Goal: Transaction & Acquisition: Purchase product/service

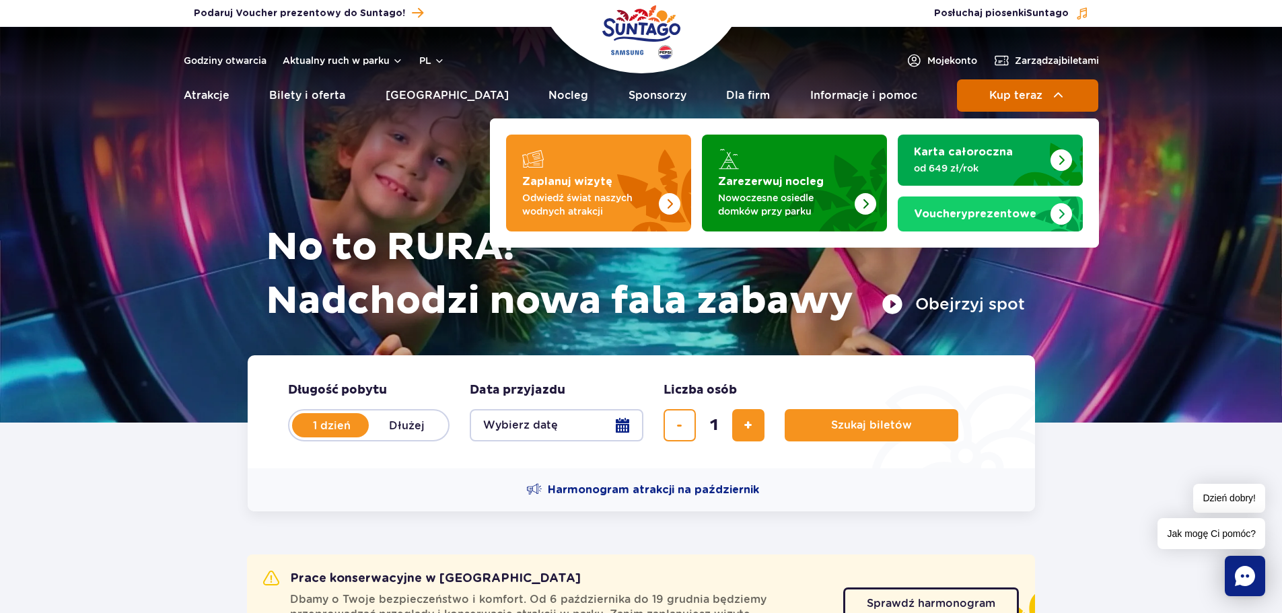
click at [1018, 93] on span "Kup teraz" at bounding box center [1015, 95] width 53 height 12
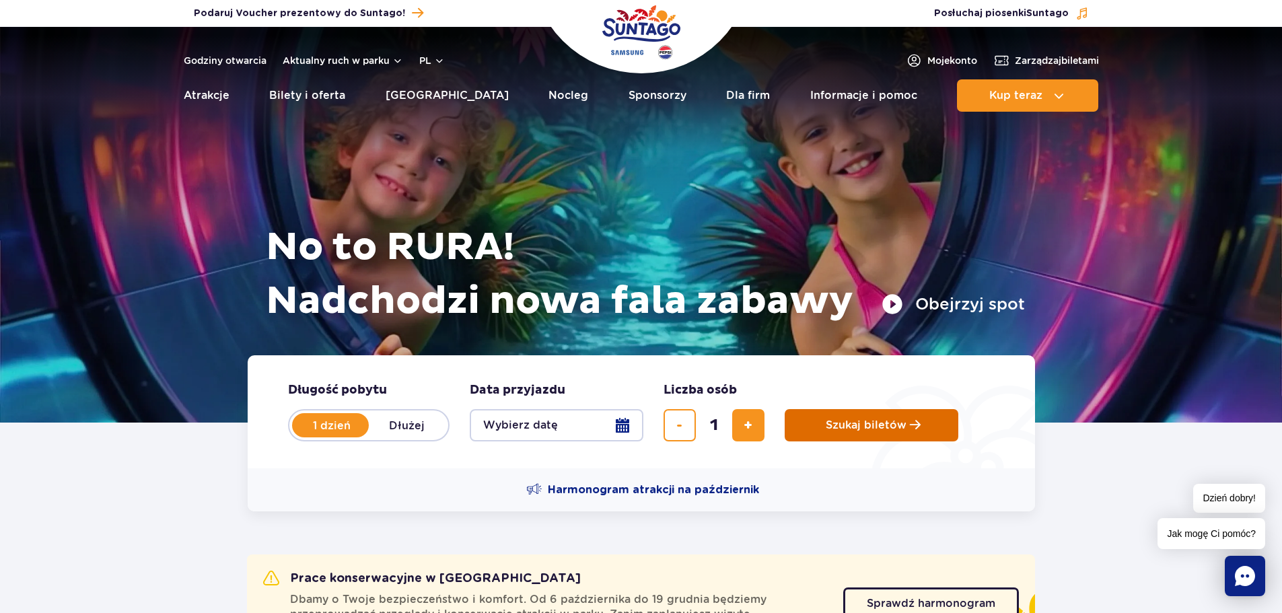
click at [867, 436] on button "Szukaj biletów" at bounding box center [871, 425] width 174 height 32
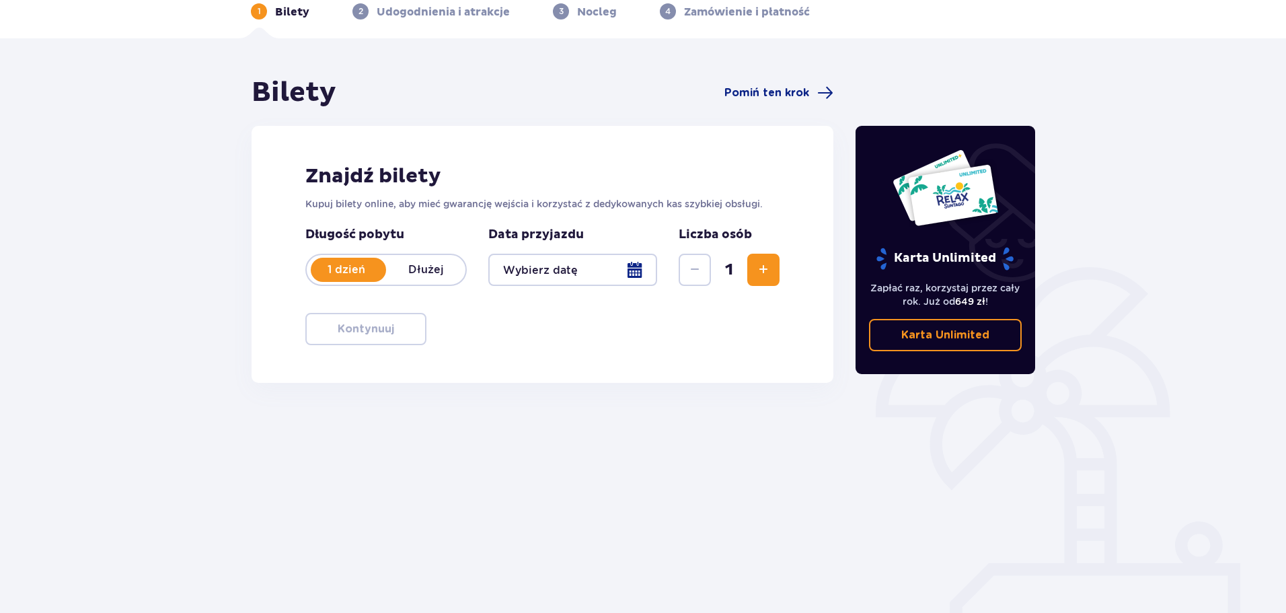
scroll to position [73, 0]
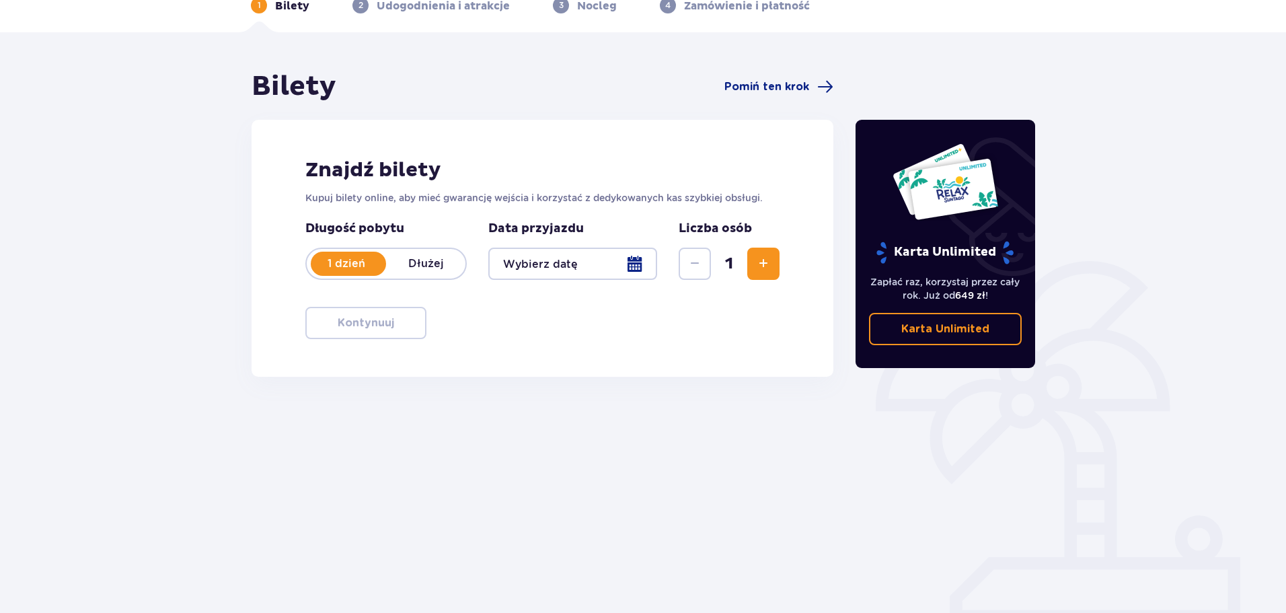
click at [768, 263] on span "Zwiększ" at bounding box center [763, 264] width 16 height 16
click at [687, 263] on span "Zmniejsz" at bounding box center [695, 264] width 16 height 16
click at [623, 261] on div at bounding box center [572, 264] width 169 height 32
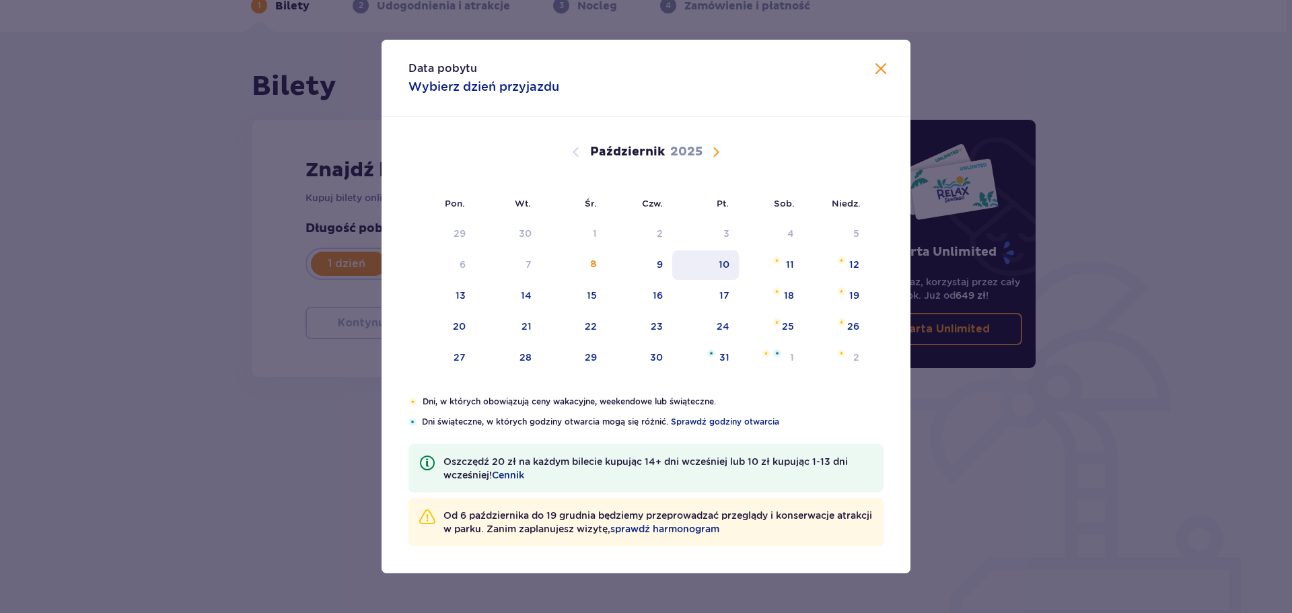
click at [708, 262] on div "10" at bounding box center [705, 265] width 67 height 30
type input "10.10.25"
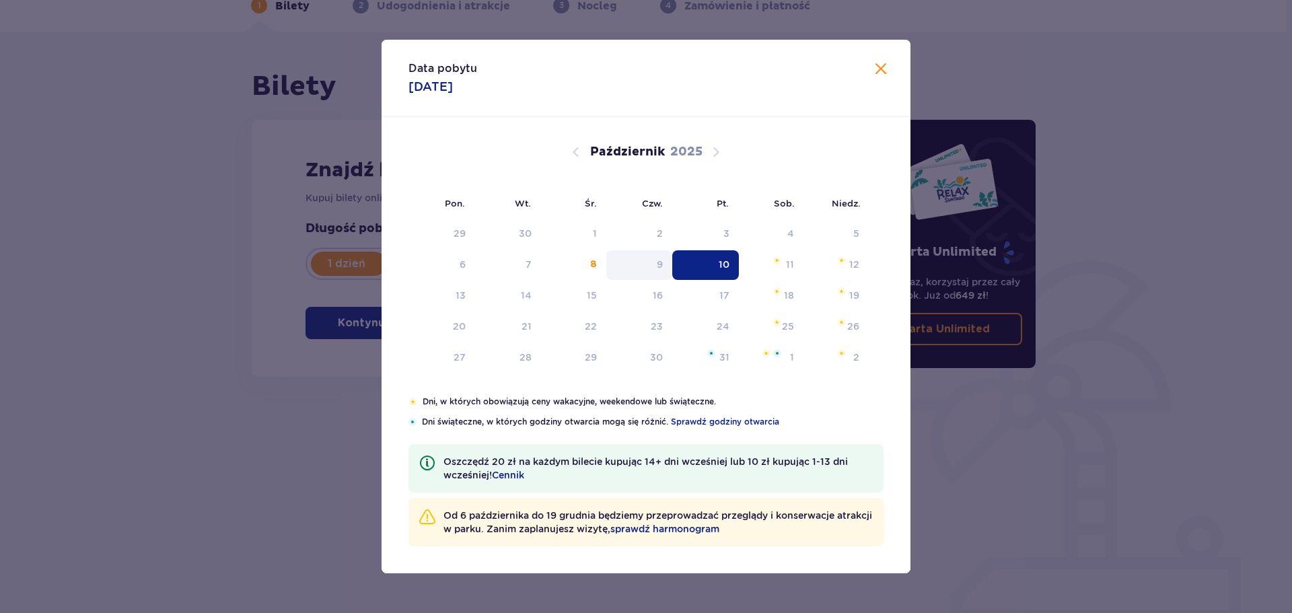
click at [658, 264] on div "9" at bounding box center [660, 264] width 6 height 13
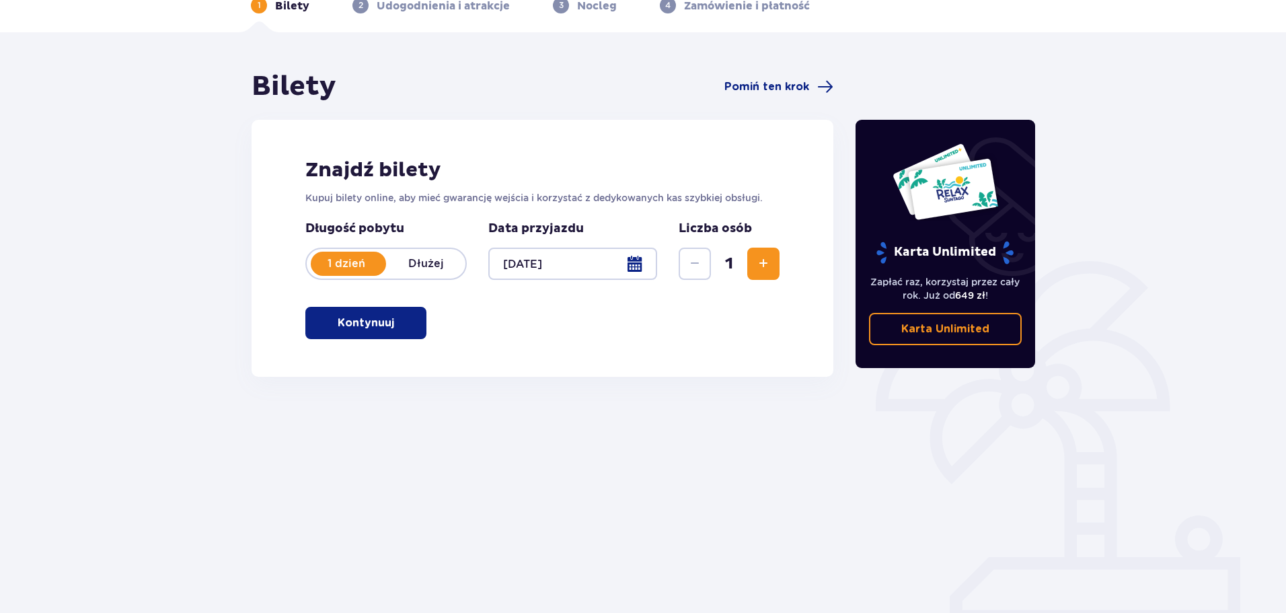
click at [767, 262] on span "Zwiększ" at bounding box center [763, 264] width 16 height 16
click at [768, 262] on span "Zwiększ" at bounding box center [763, 264] width 16 height 16
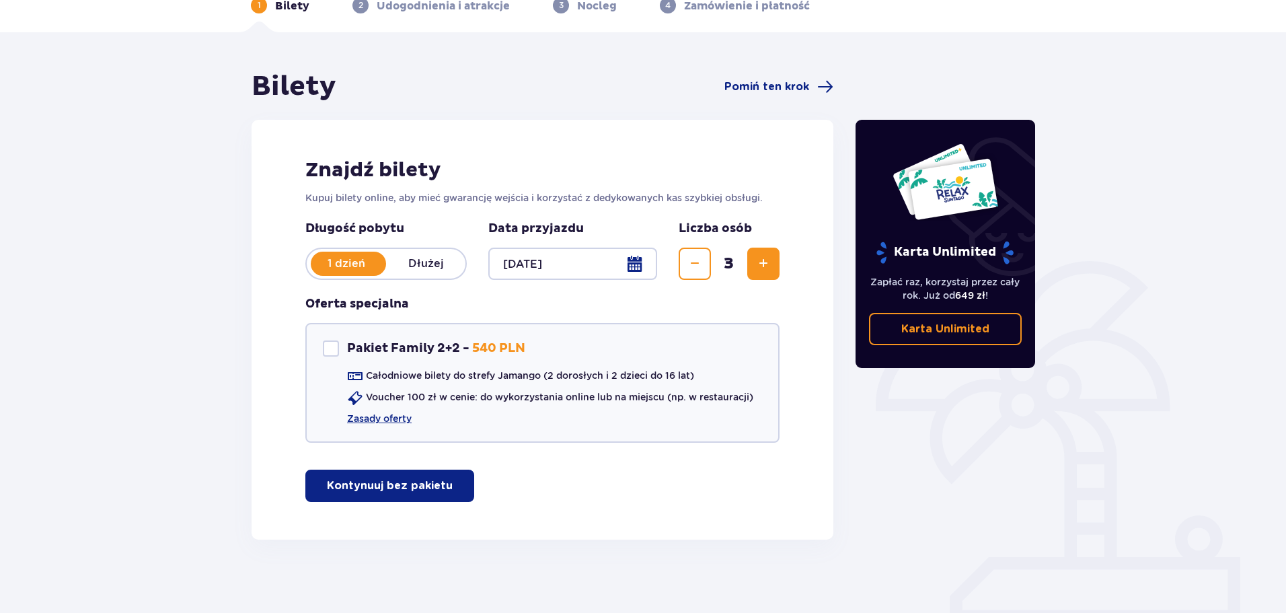
click at [699, 258] on span "Zmniejsz" at bounding box center [695, 264] width 16 height 16
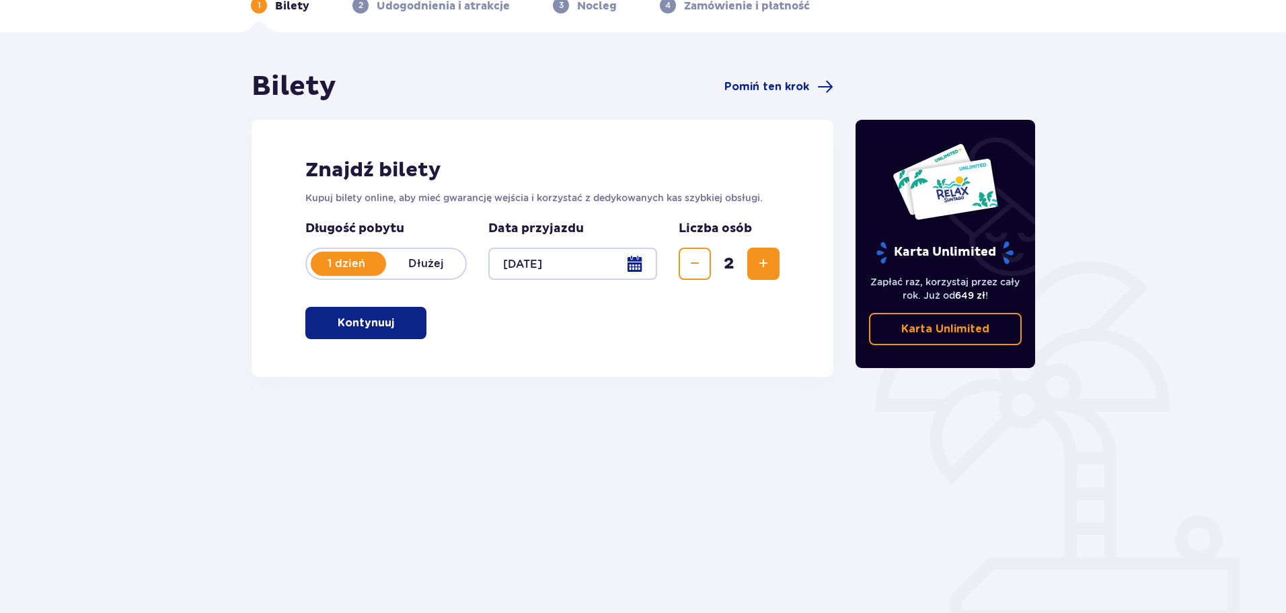
click at [766, 262] on span "Zwiększ" at bounding box center [763, 264] width 16 height 16
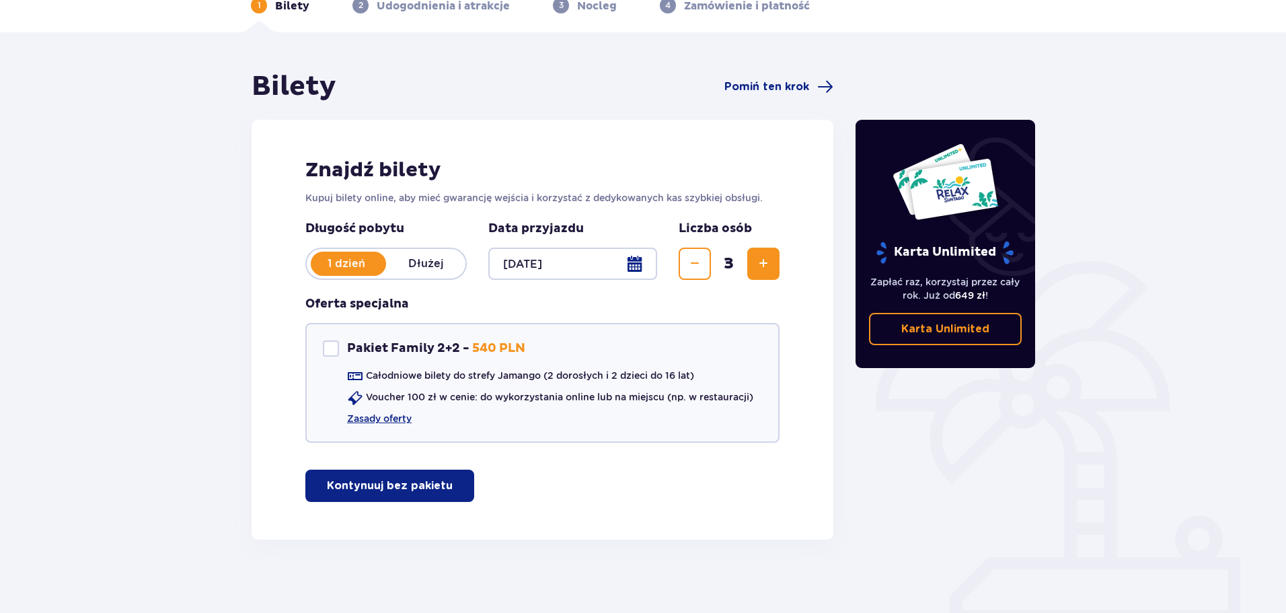
click at [702, 260] on span "Zmniejsz" at bounding box center [695, 264] width 16 height 16
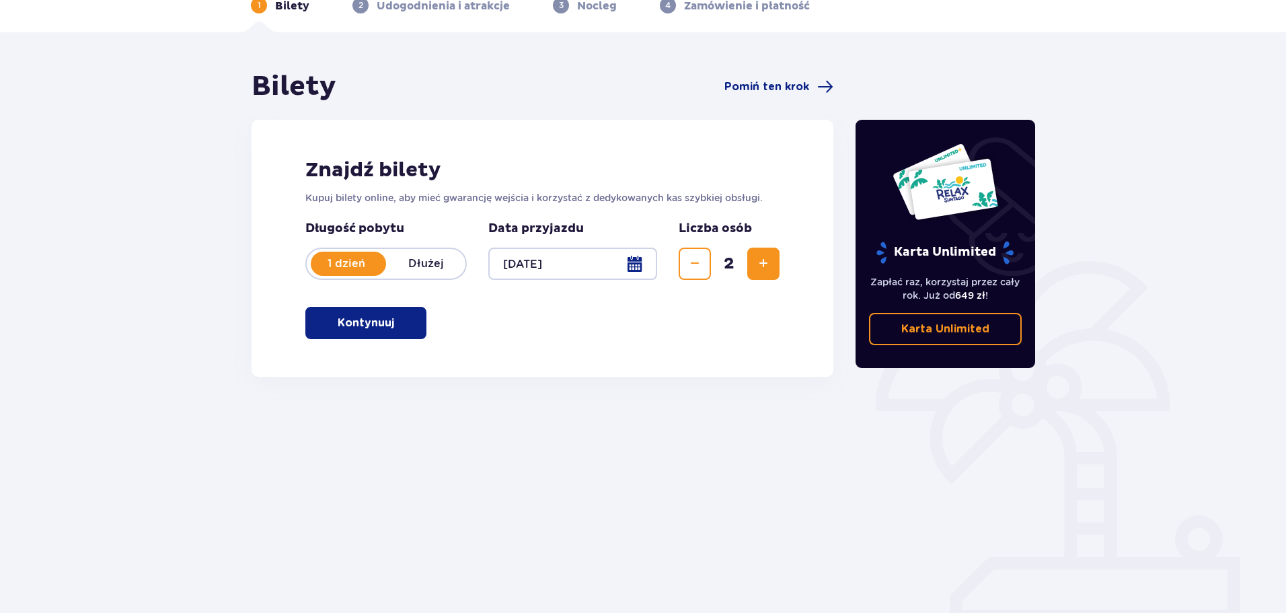
click at [755, 266] on span "Zwiększ" at bounding box center [763, 264] width 16 height 16
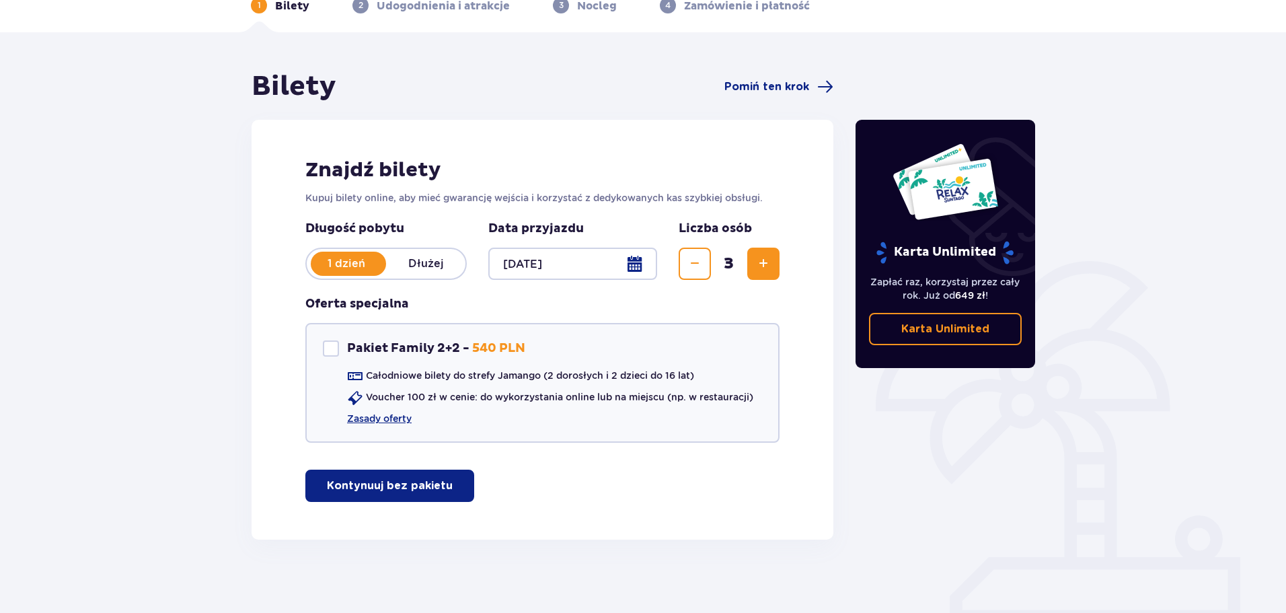
click at [755, 266] on span "Zwiększ" at bounding box center [763, 264] width 16 height 16
click at [756, 266] on span "Zwiększ" at bounding box center [763, 264] width 16 height 16
click at [689, 261] on span "Zmniejsz" at bounding box center [695, 264] width 16 height 16
click at [425, 487] on p "Kontynuuj bez pakietu" at bounding box center [390, 485] width 126 height 15
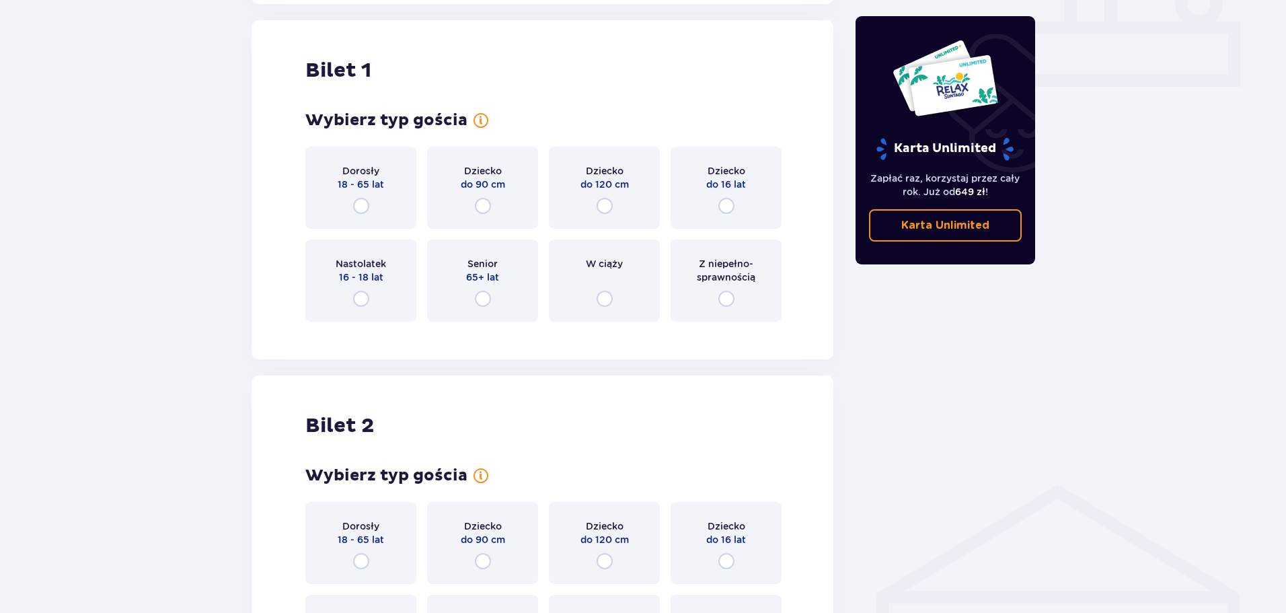
scroll to position [612, 0]
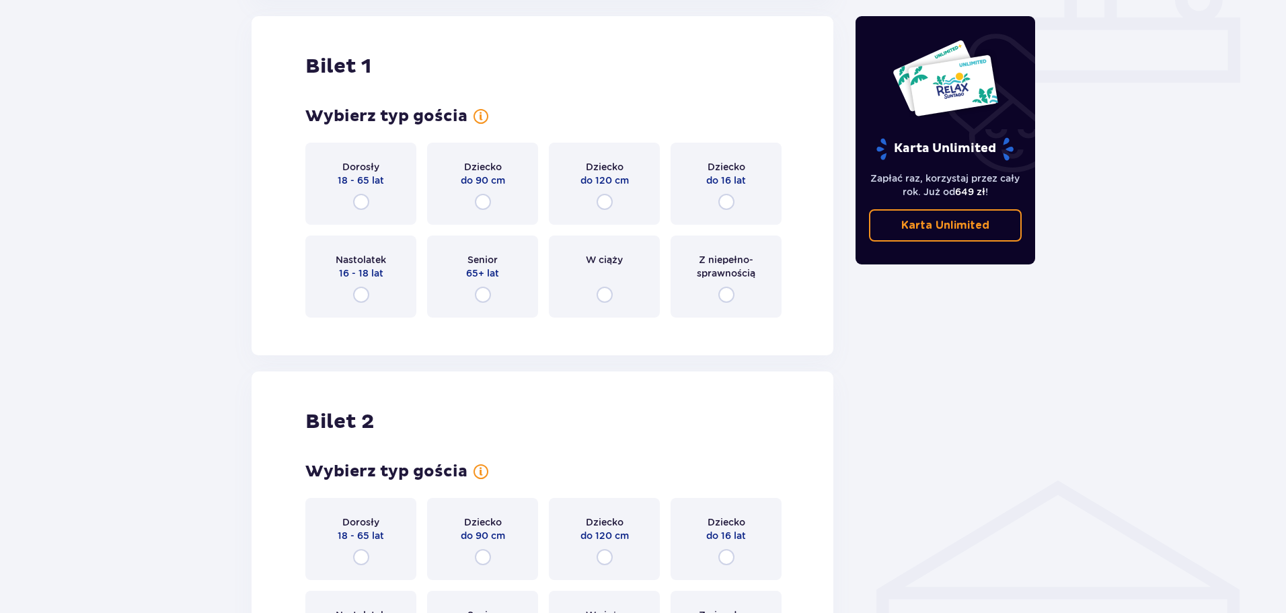
click at [363, 200] on input "radio" at bounding box center [361, 202] width 16 height 16
radio input "true"
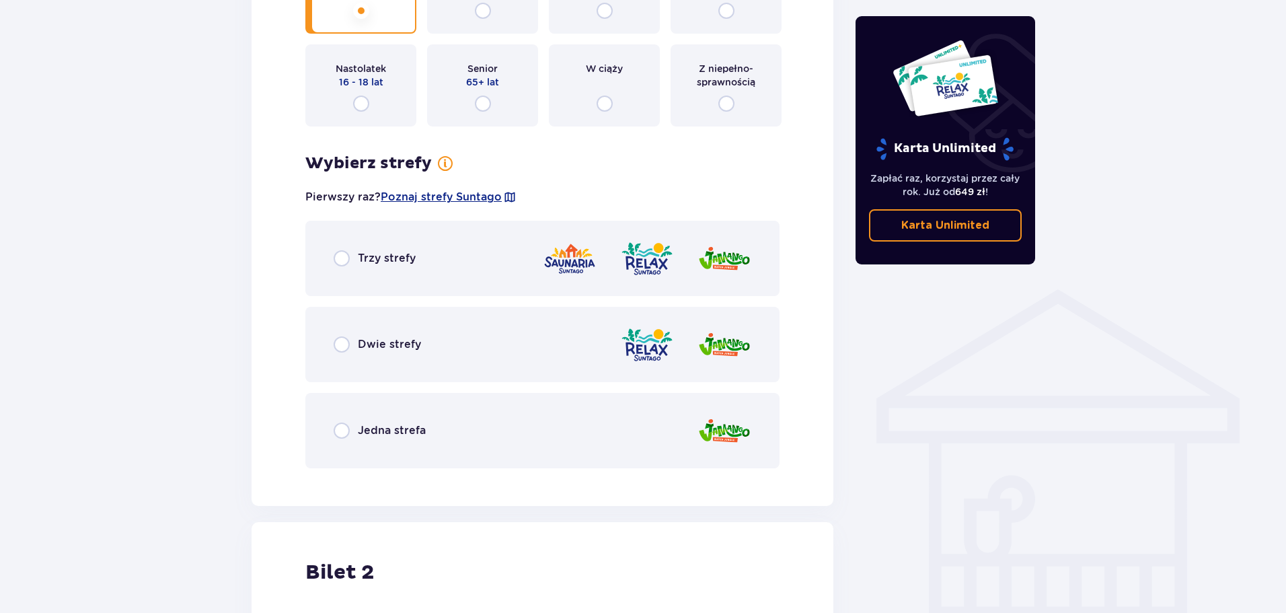
scroll to position [806, 0]
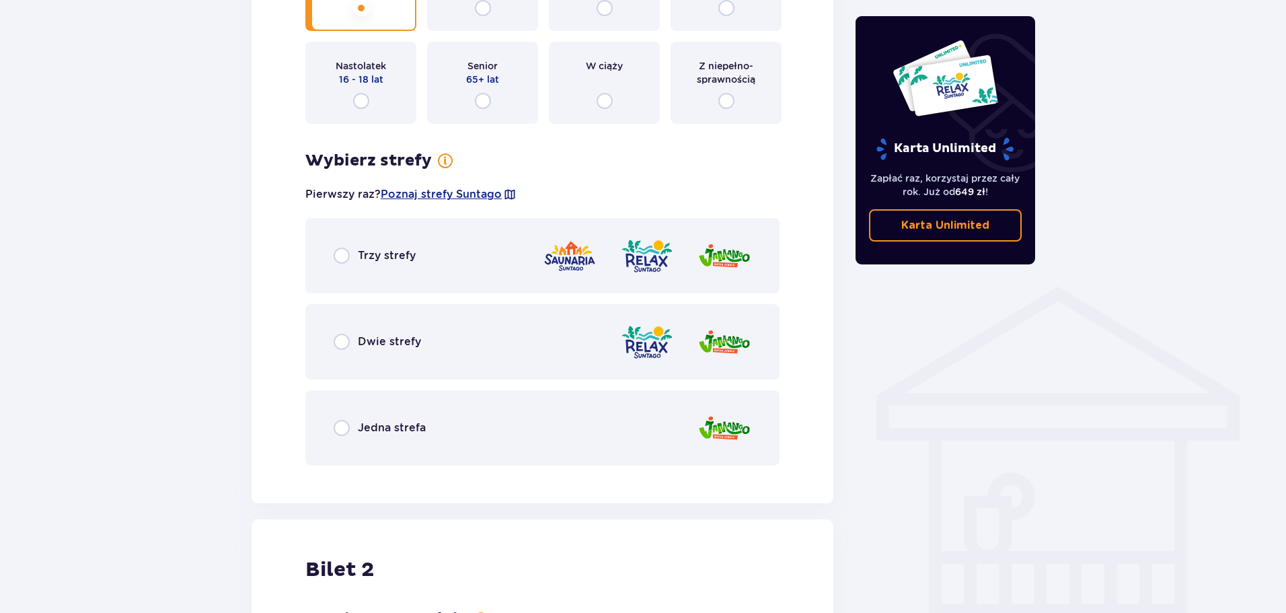
click at [338, 429] on input "radio" at bounding box center [342, 428] width 16 height 16
radio input "true"
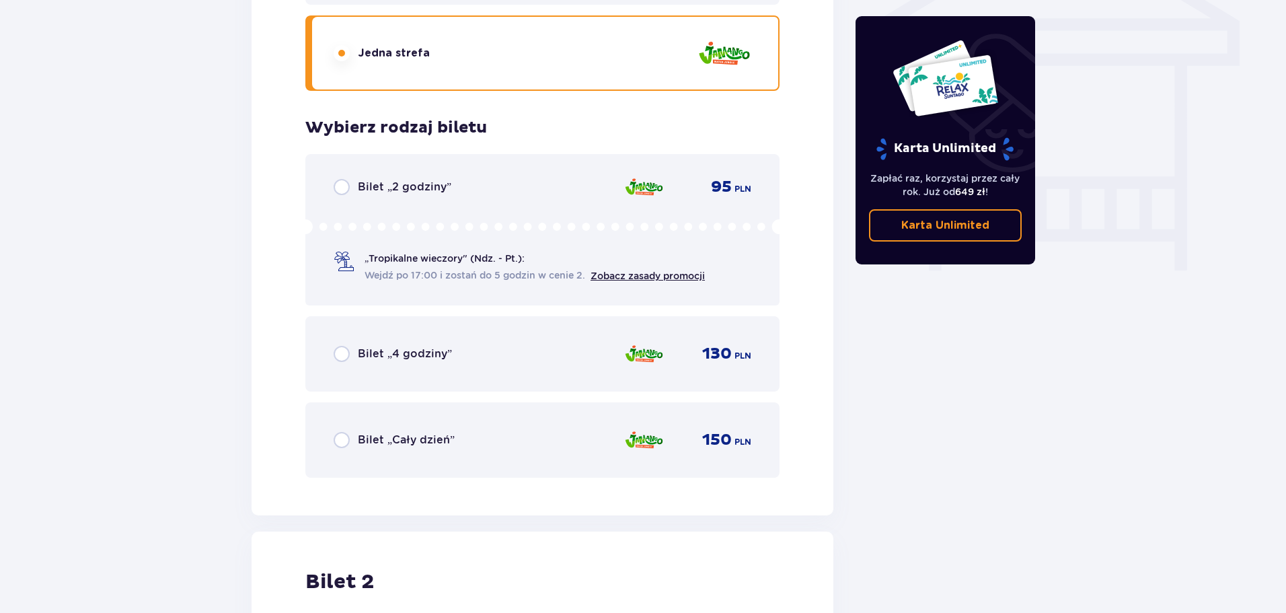
scroll to position [1148, 0]
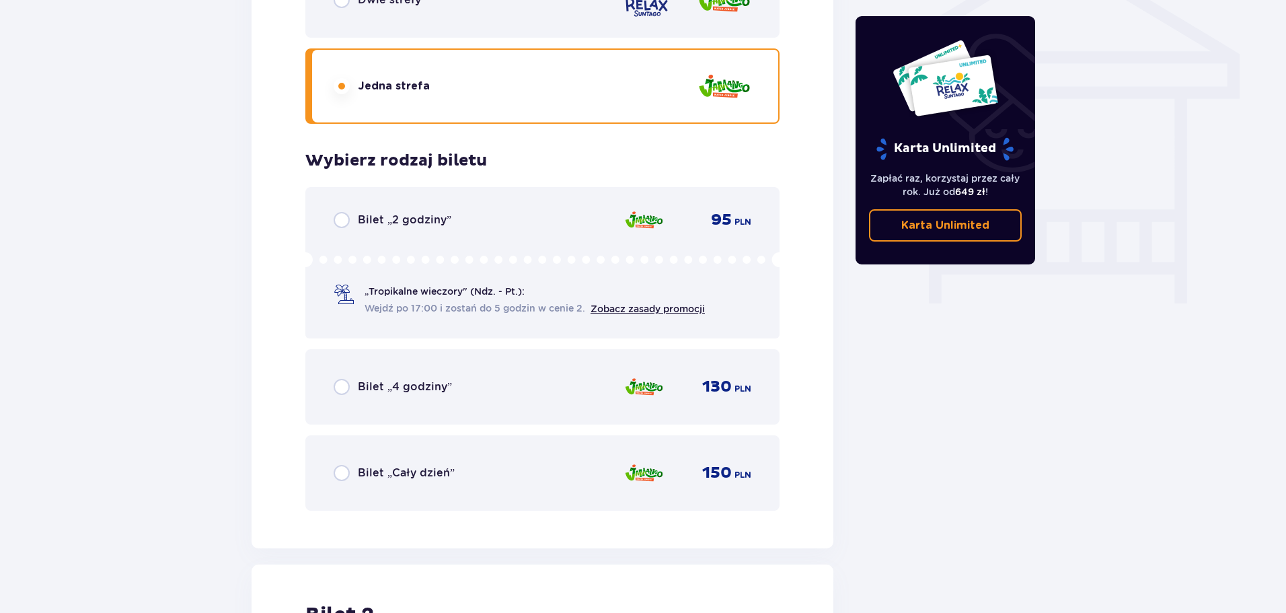
click at [331, 474] on div "Bilet „Cały dzień” 150 PLN" at bounding box center [542, 472] width 474 height 75
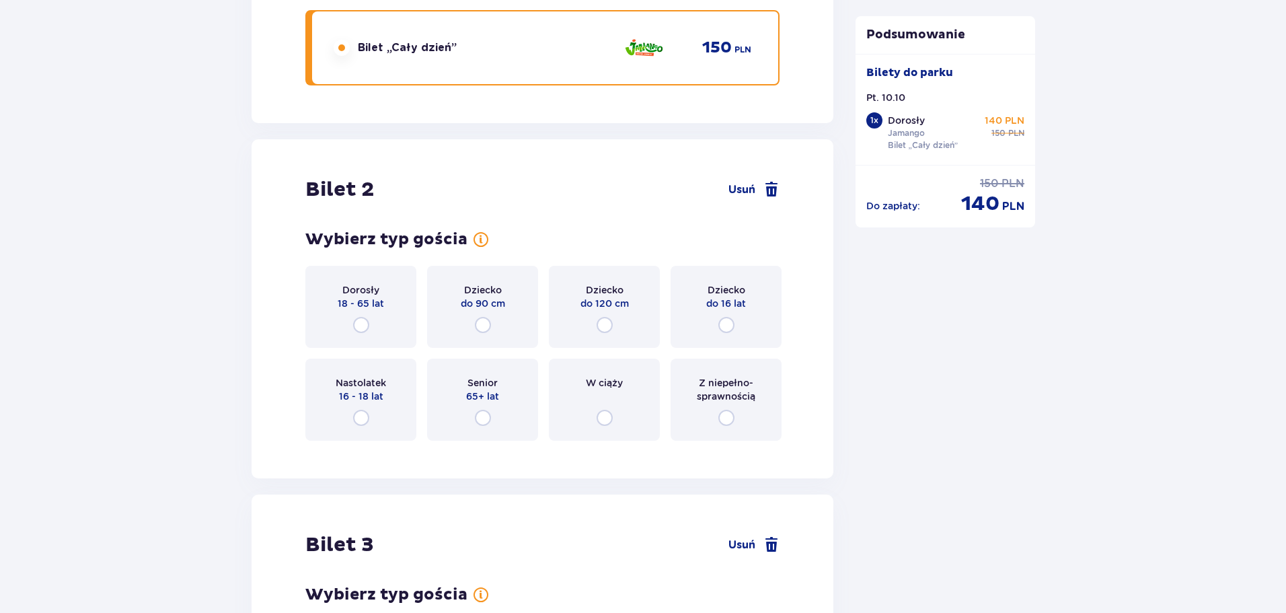
scroll to position [1561, 0]
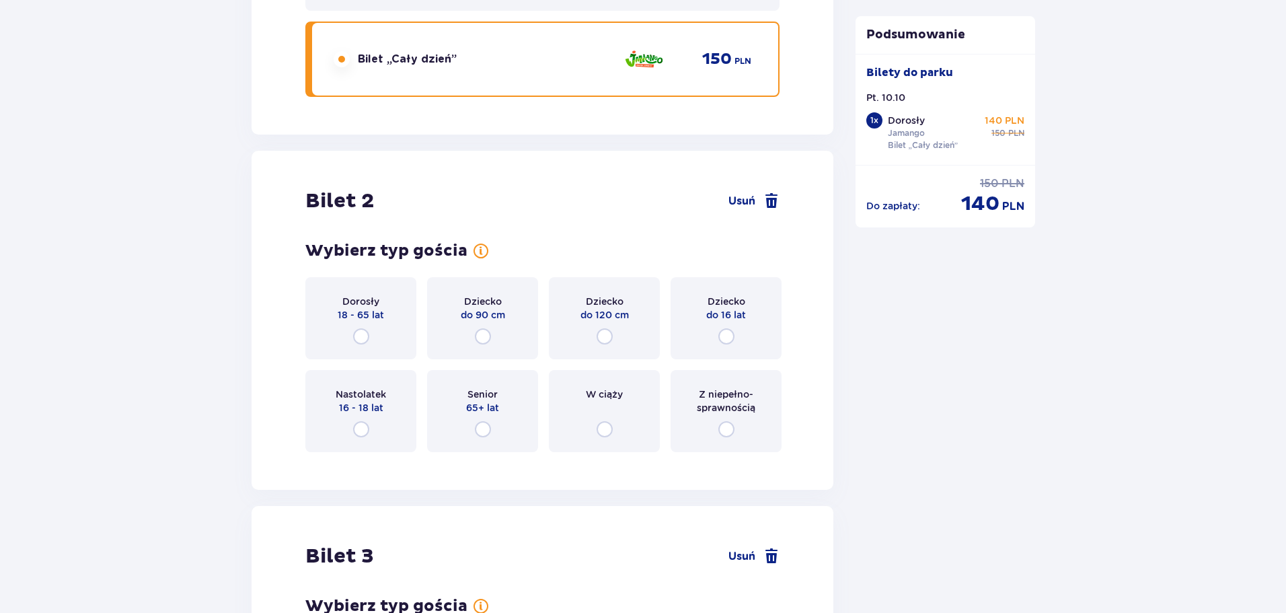
click at [360, 335] on input "radio" at bounding box center [361, 336] width 16 height 16
radio input "true"
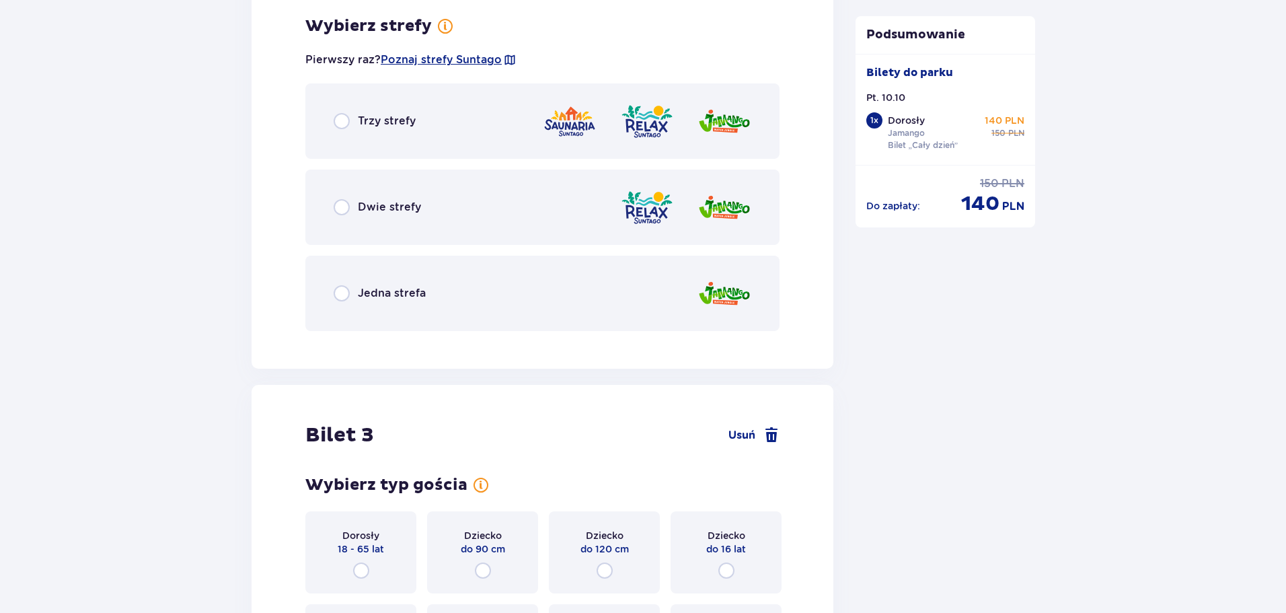
click at [343, 297] on input "radio" at bounding box center [342, 293] width 16 height 16
radio input "true"
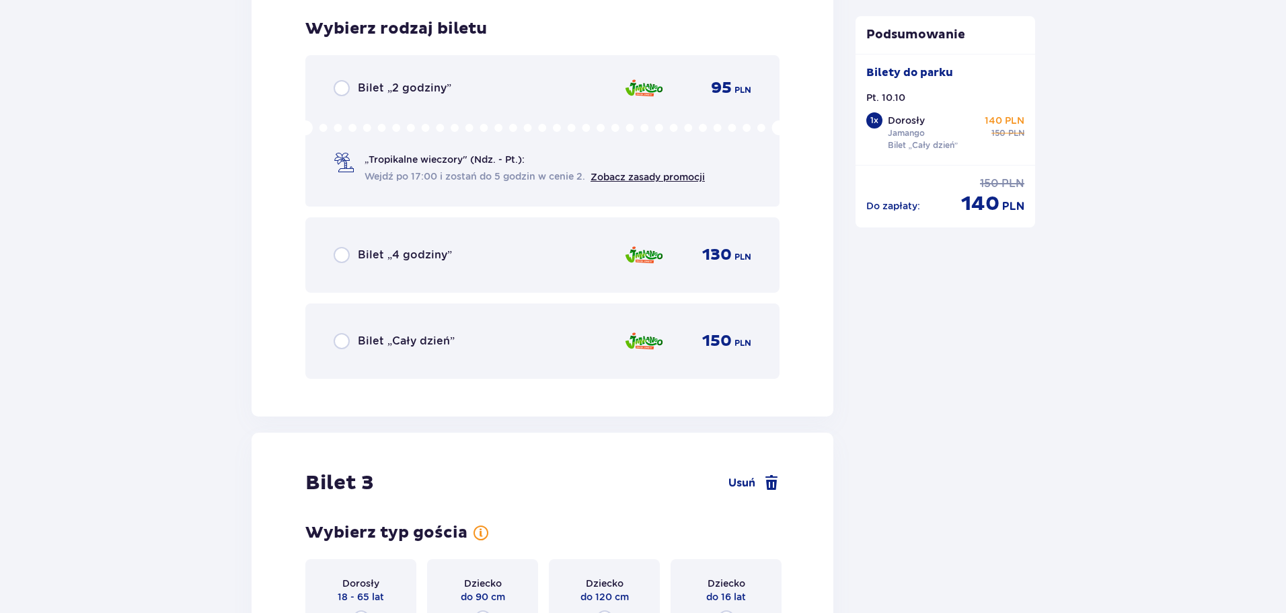
scroll to position [2366, 0]
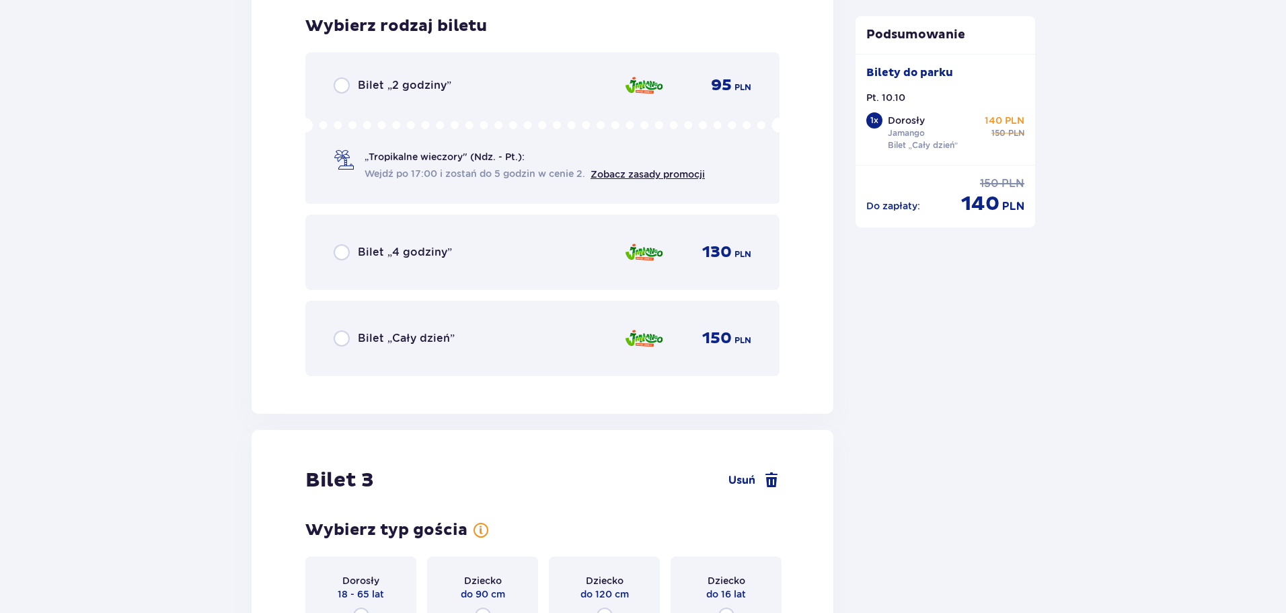
click at [335, 336] on input "radio" at bounding box center [342, 338] width 16 height 16
radio input "true"
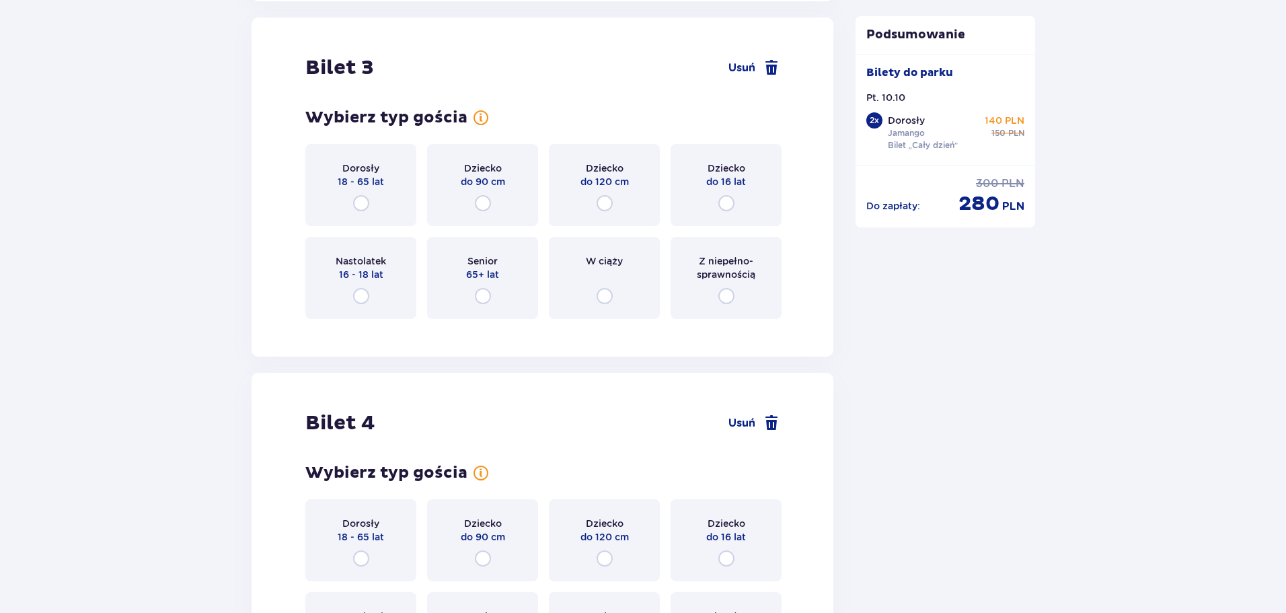
scroll to position [2780, 0]
click at [608, 200] on input "radio" at bounding box center [605, 202] width 16 height 16
radio input "true"
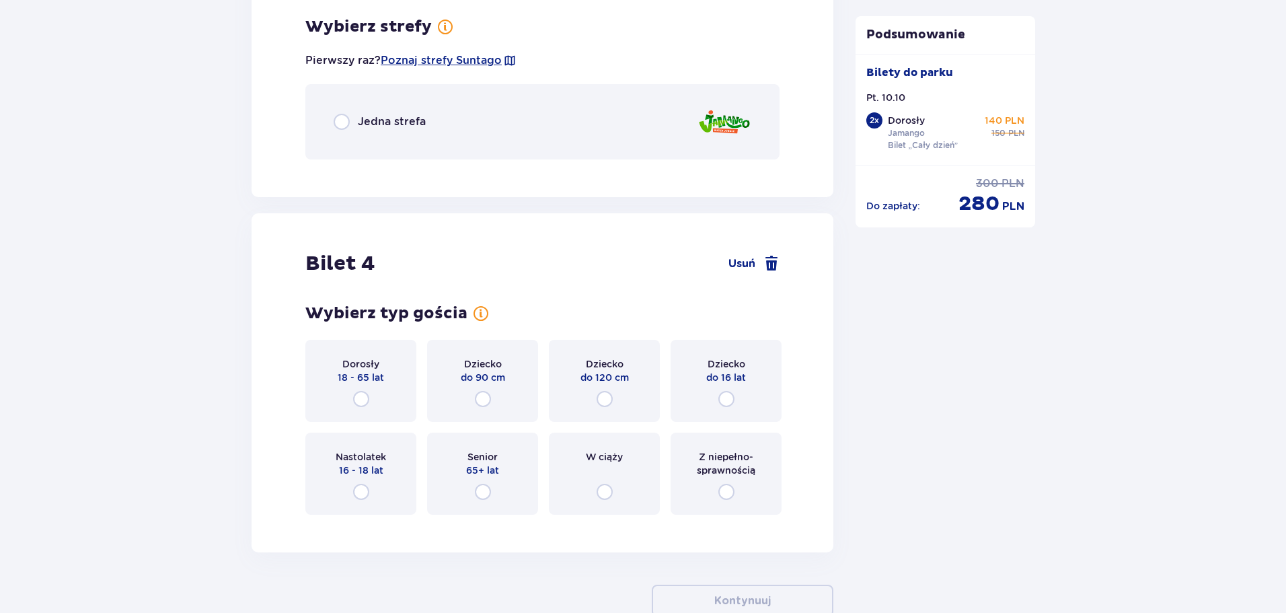
scroll to position [3108, 0]
click at [340, 126] on input "radio" at bounding box center [342, 121] width 16 height 16
radio input "true"
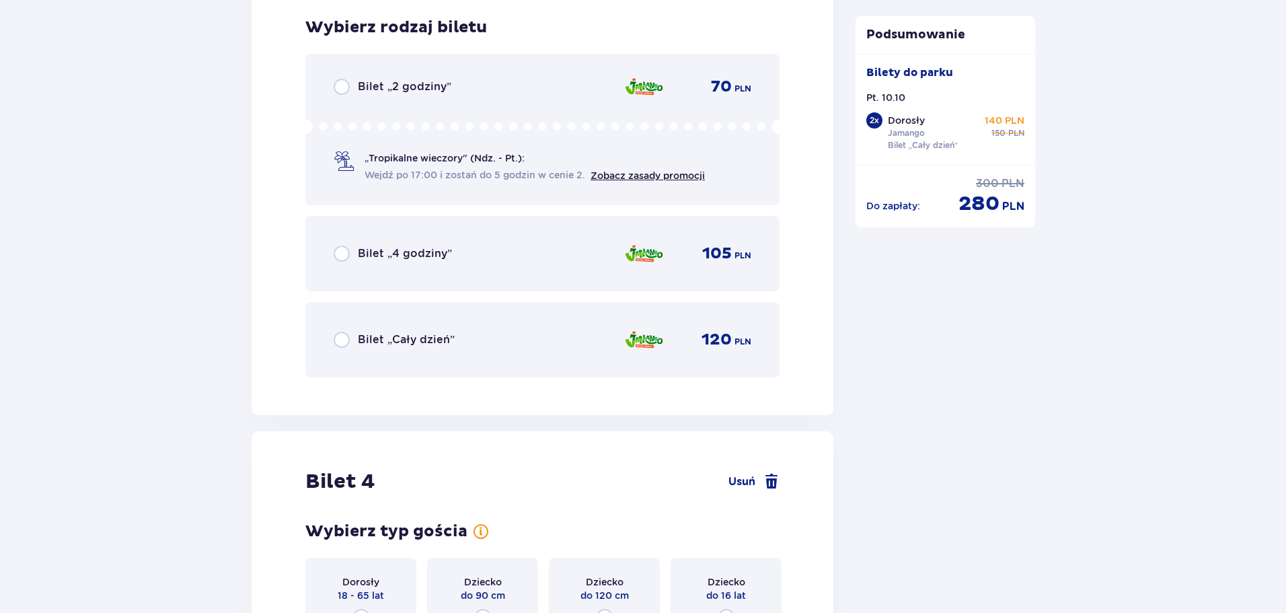
scroll to position [3278, 0]
click at [326, 340] on div "Bilet „Cały dzień” 120 PLN" at bounding box center [542, 338] width 474 height 75
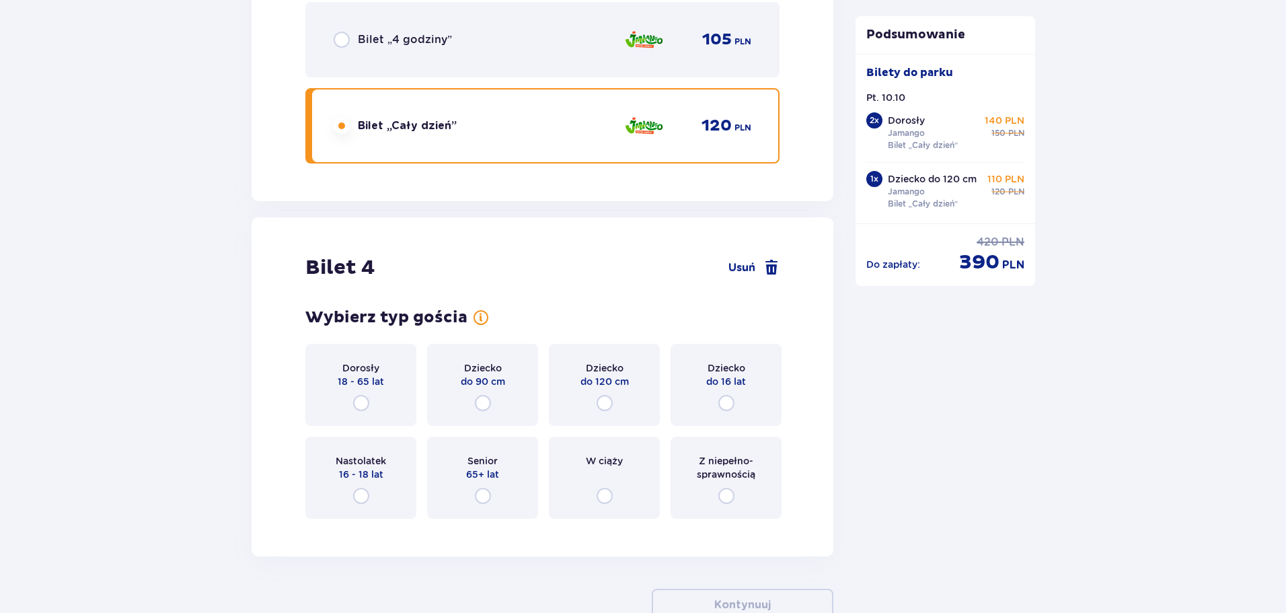
scroll to position [3512, 0]
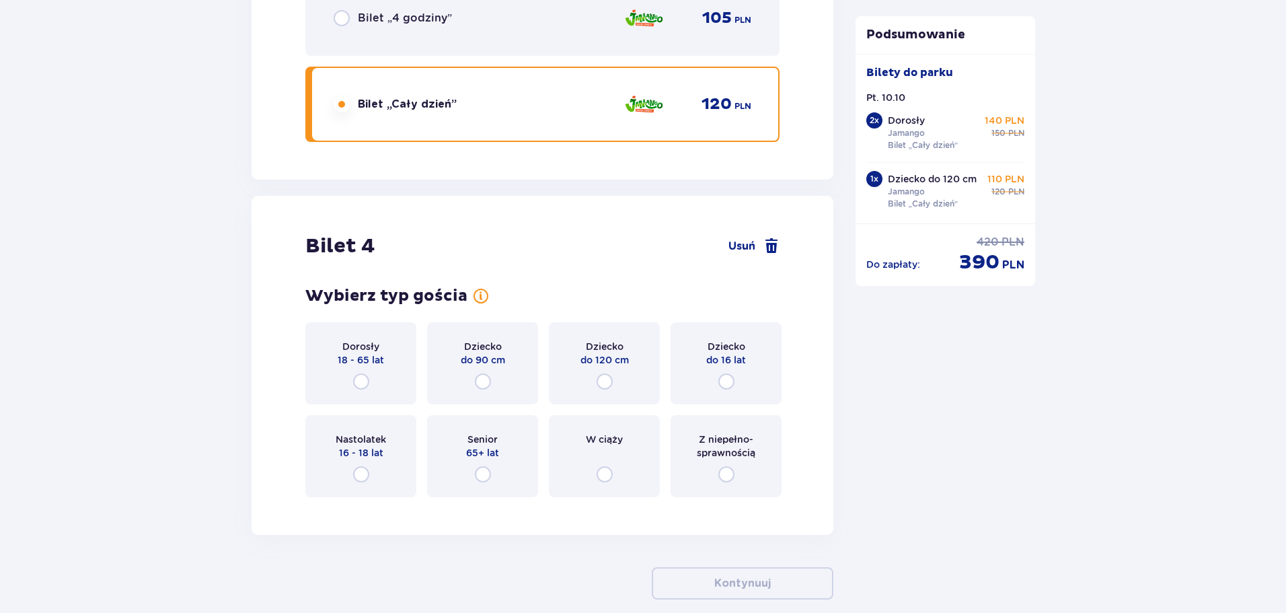
click at [593, 374] on div "Dziecko do 120 cm" at bounding box center [604, 363] width 111 height 82
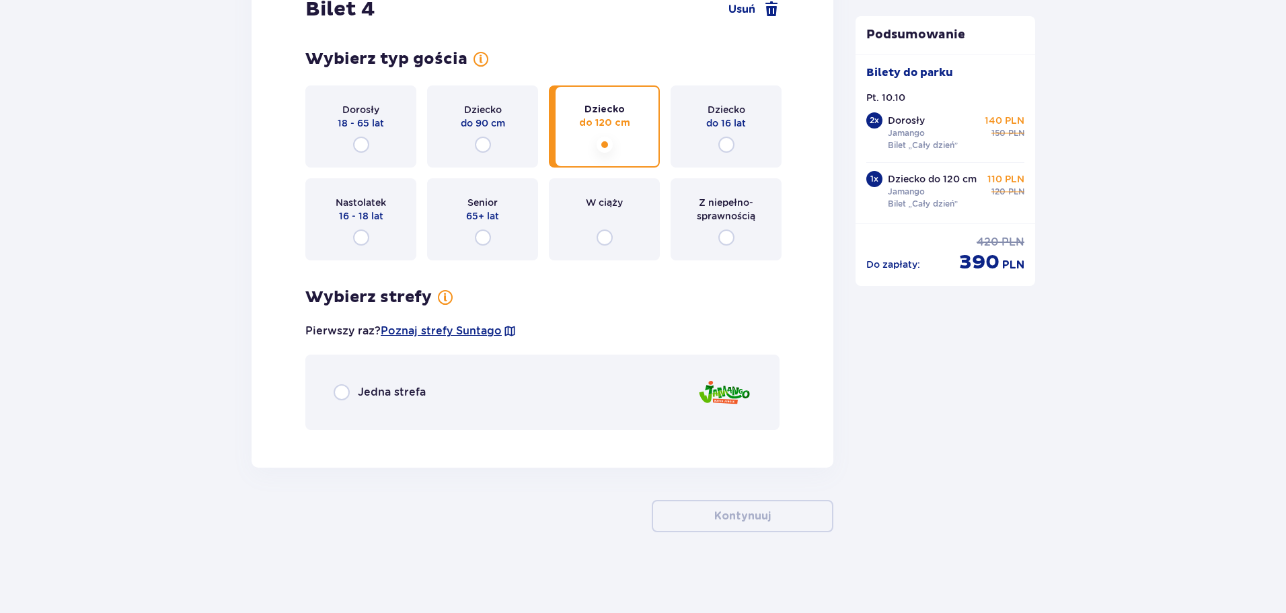
click at [344, 396] on input "radio" at bounding box center [342, 392] width 16 height 16
radio input "true"
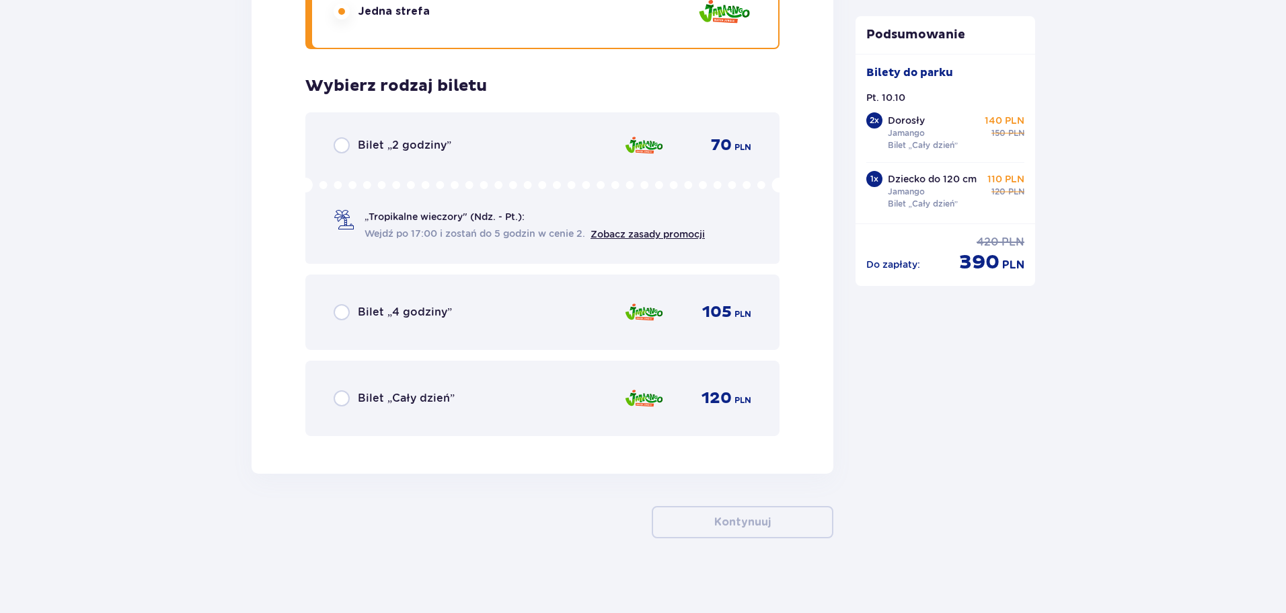
scroll to position [4135, 0]
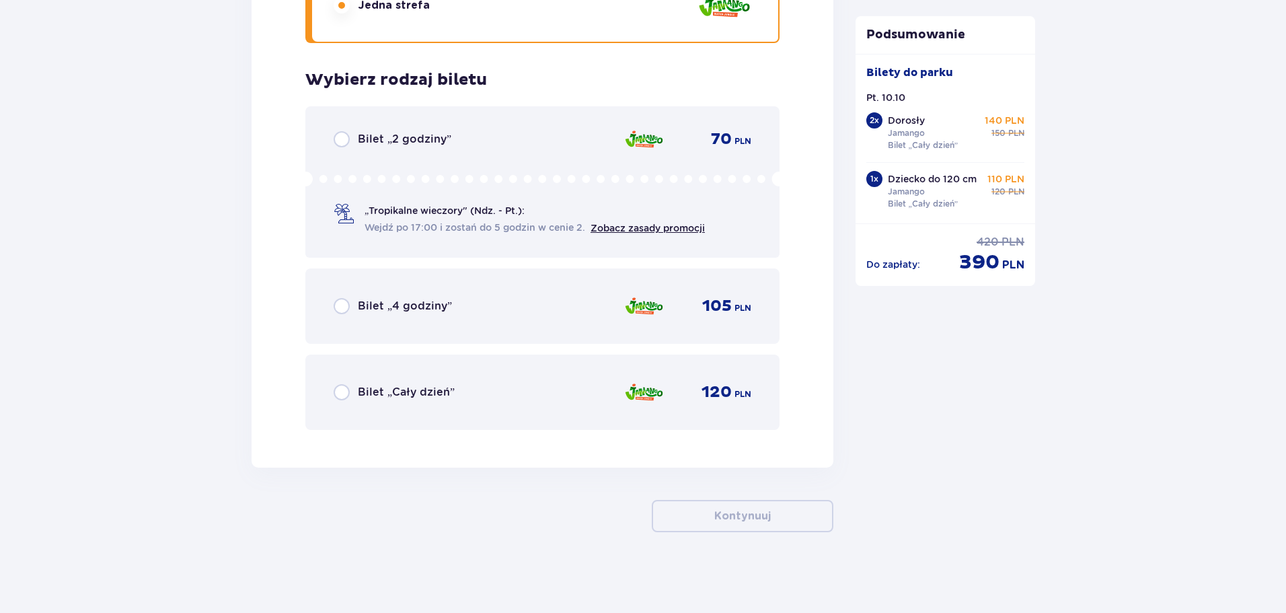
click at [343, 406] on div "Bilet „Cały dzień” 120 PLN" at bounding box center [543, 392] width 418 height 28
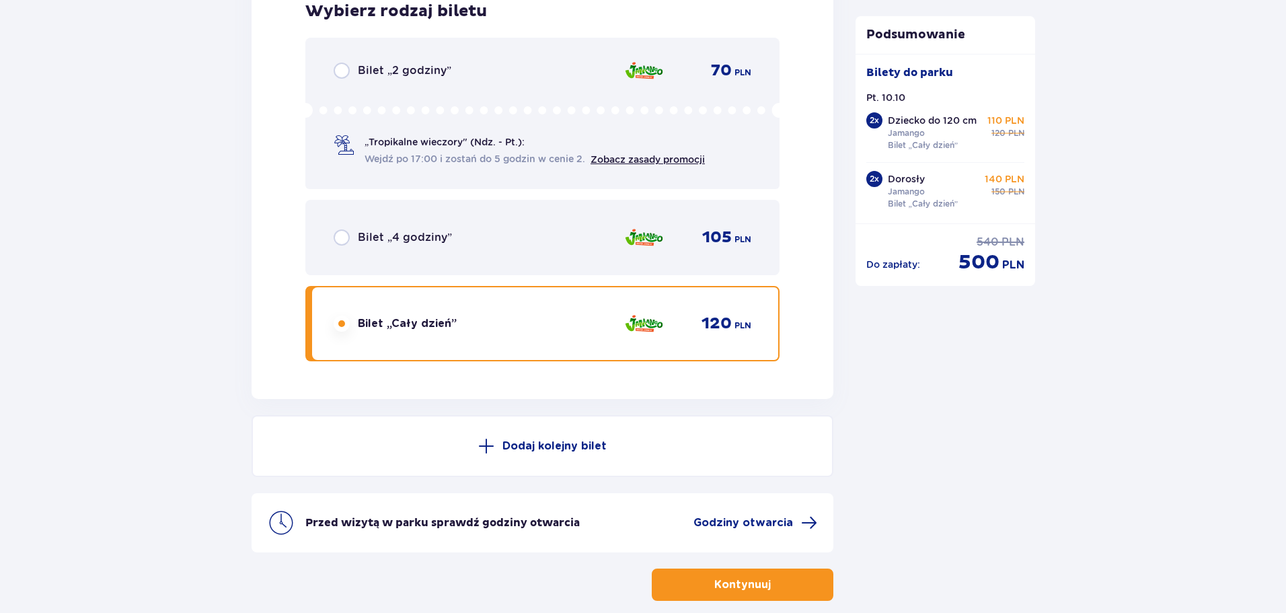
scroll to position [4205, 0]
drag, startPoint x: 964, startPoint y: 260, endPoint x: 1030, endPoint y: 272, distance: 67.0
click at [1028, 272] on div "Do zapłaty : cena regularna 540 PLN cena po obniżce 500 PLN" at bounding box center [946, 249] width 180 height 52
drag, startPoint x: 957, startPoint y: 263, endPoint x: 1033, endPoint y: 278, distance: 78.1
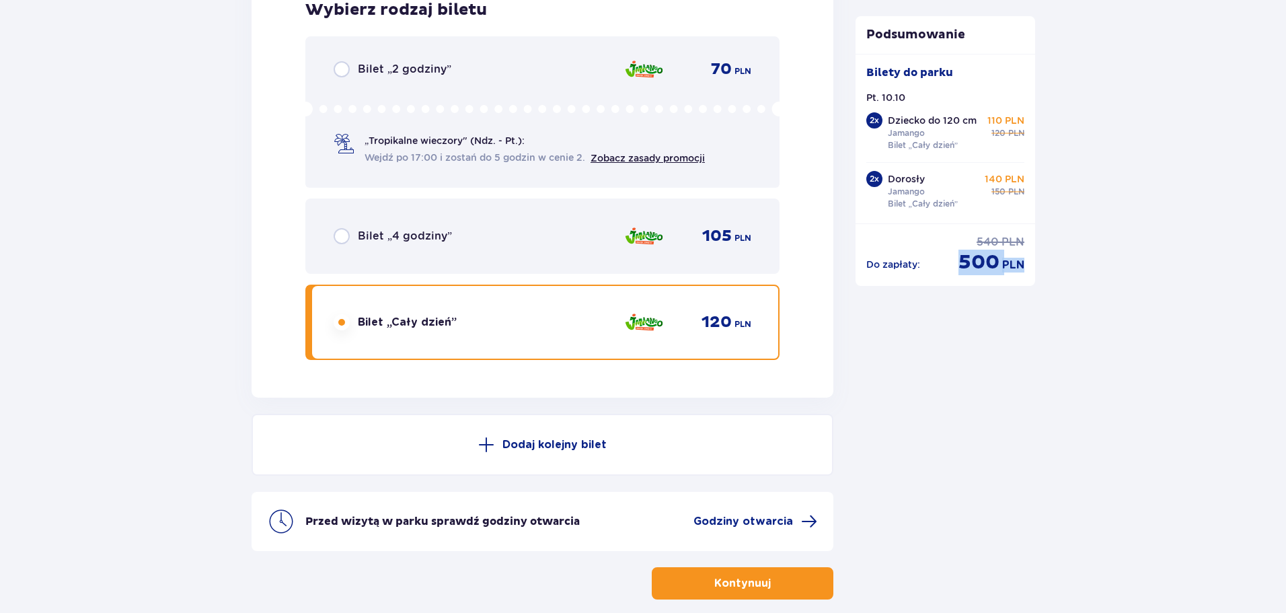
click at [1035, 275] on div "Podsumowanie Dodano bilet do zamówienia Bilety do parku Pt. 10.10 2 x Dziecko d…" at bounding box center [946, 151] width 180 height 270
drag, startPoint x: 1097, startPoint y: 252, endPoint x: 1094, endPoint y: 261, distance: 9.4
drag, startPoint x: 959, startPoint y: 258, endPoint x: 1025, endPoint y: 279, distance: 69.1
click at [1014, 274] on div "cena po obniżce 500 PLN" at bounding box center [992, 263] width 66 height 26
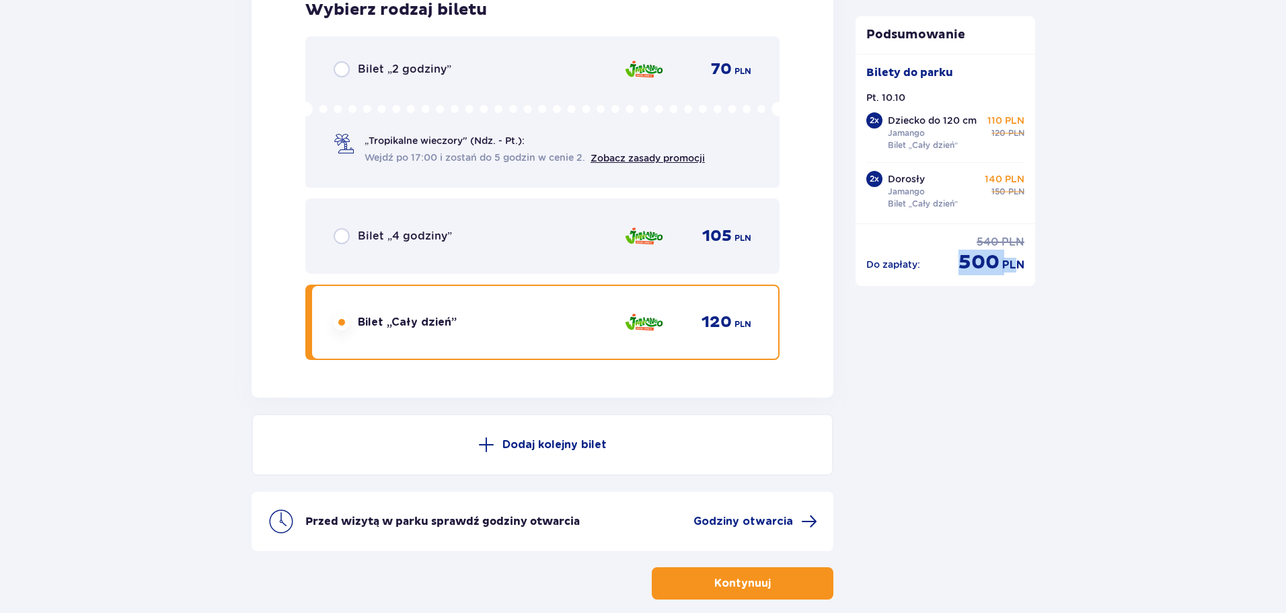
drag, startPoint x: 760, startPoint y: 590, endPoint x: 466, endPoint y: 548, distance: 297.6
click at [760, 589] on button "Kontynuuj" at bounding box center [743, 583] width 182 height 32
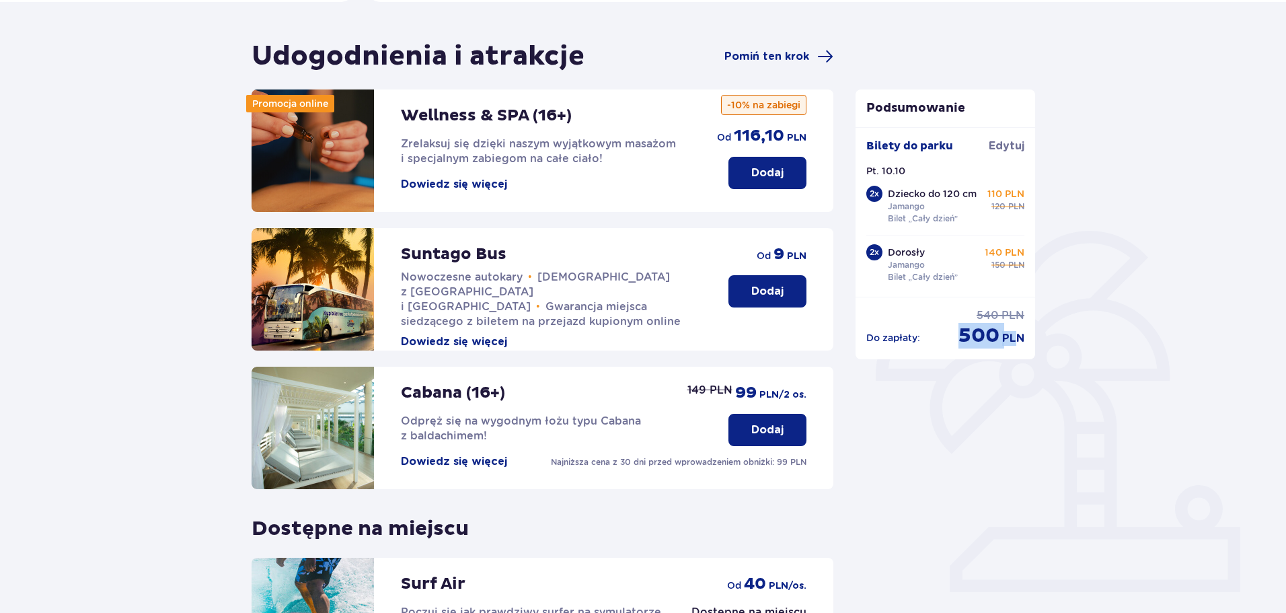
scroll to position [299, 0]
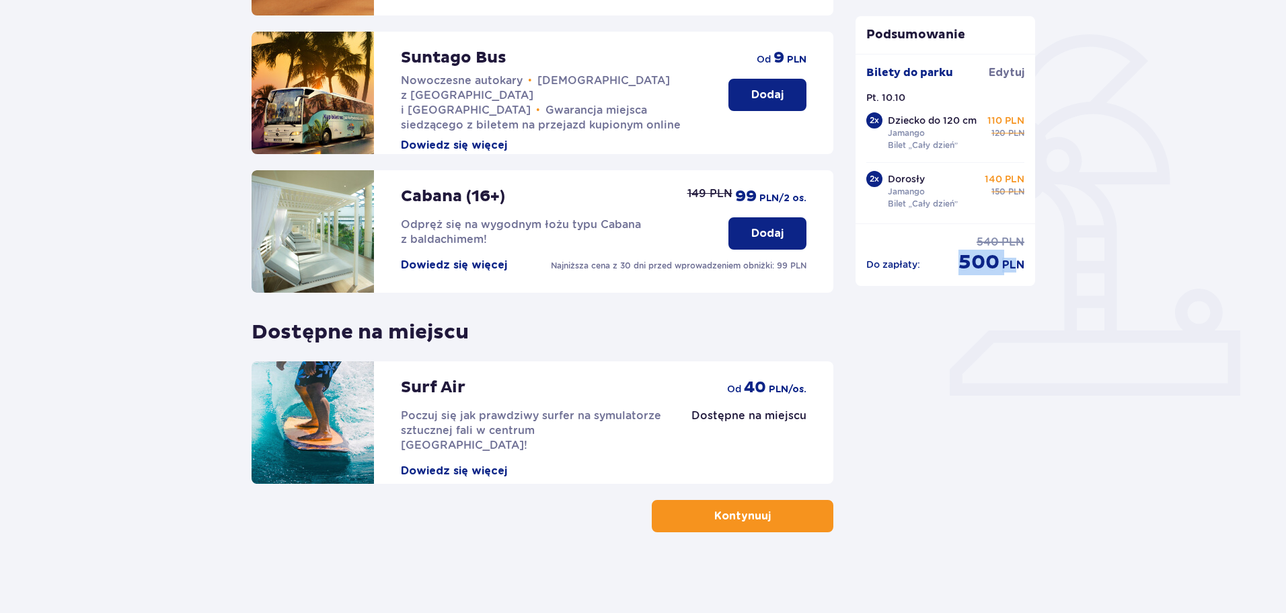
click at [751, 511] on p "Kontynuuj" at bounding box center [742, 516] width 57 height 15
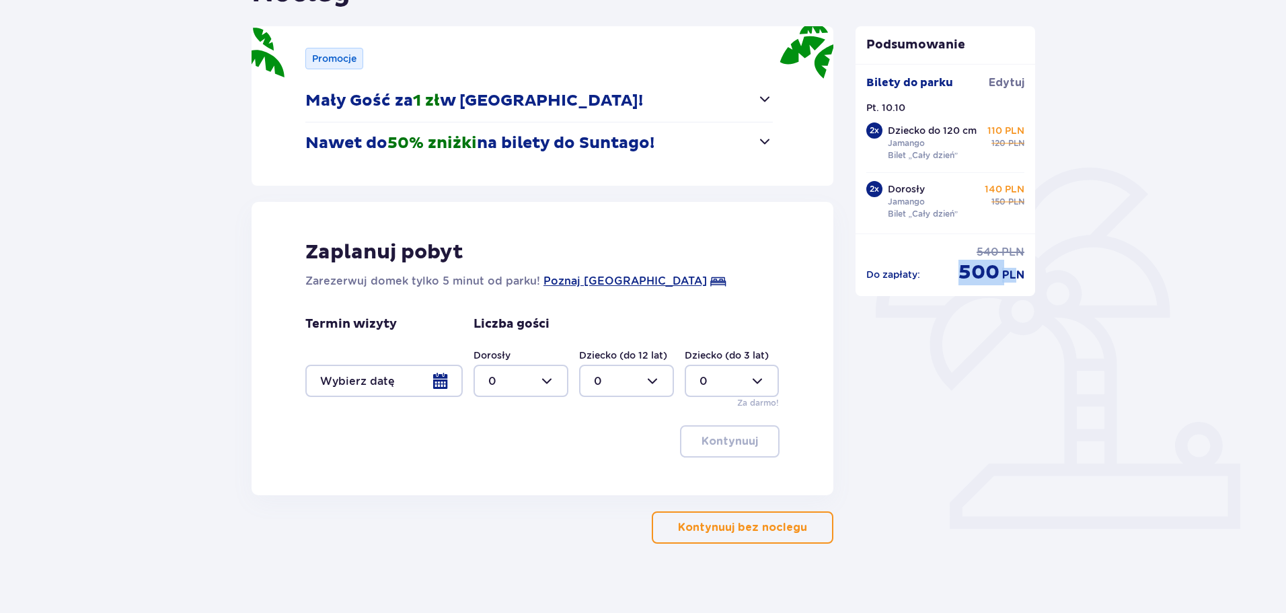
scroll to position [178, 0]
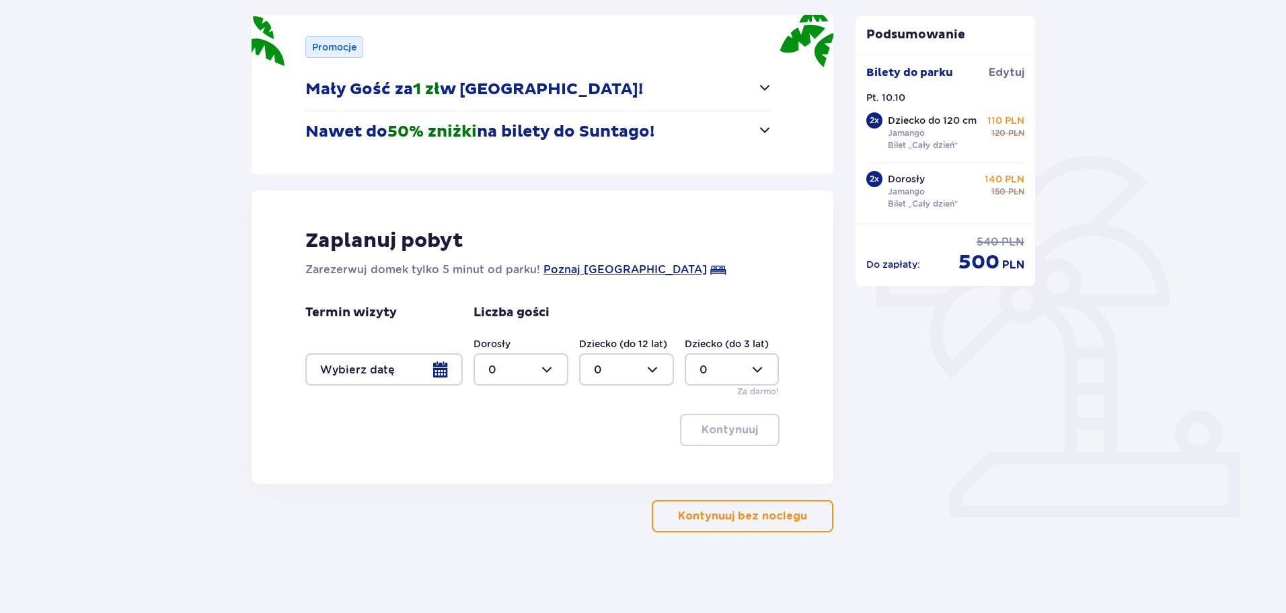
click at [441, 367] on div at bounding box center [383, 369] width 157 height 32
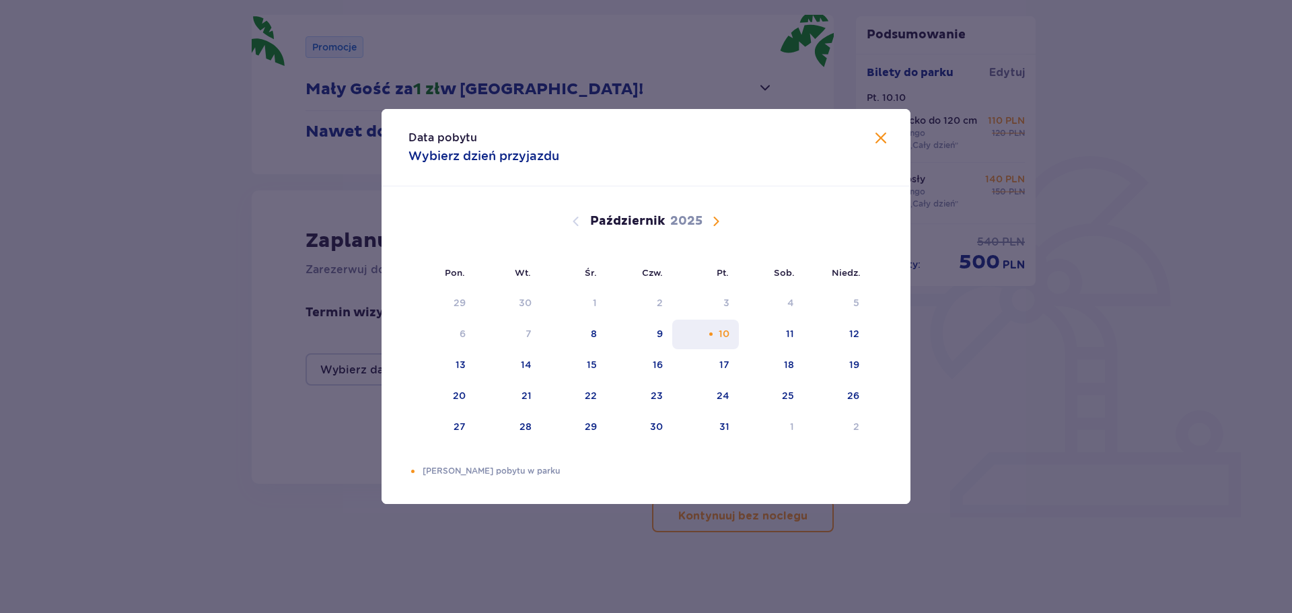
click at [722, 333] on div "10" at bounding box center [723, 333] width 11 height 13
click at [875, 132] on span "Zamknij" at bounding box center [881, 139] width 16 height 16
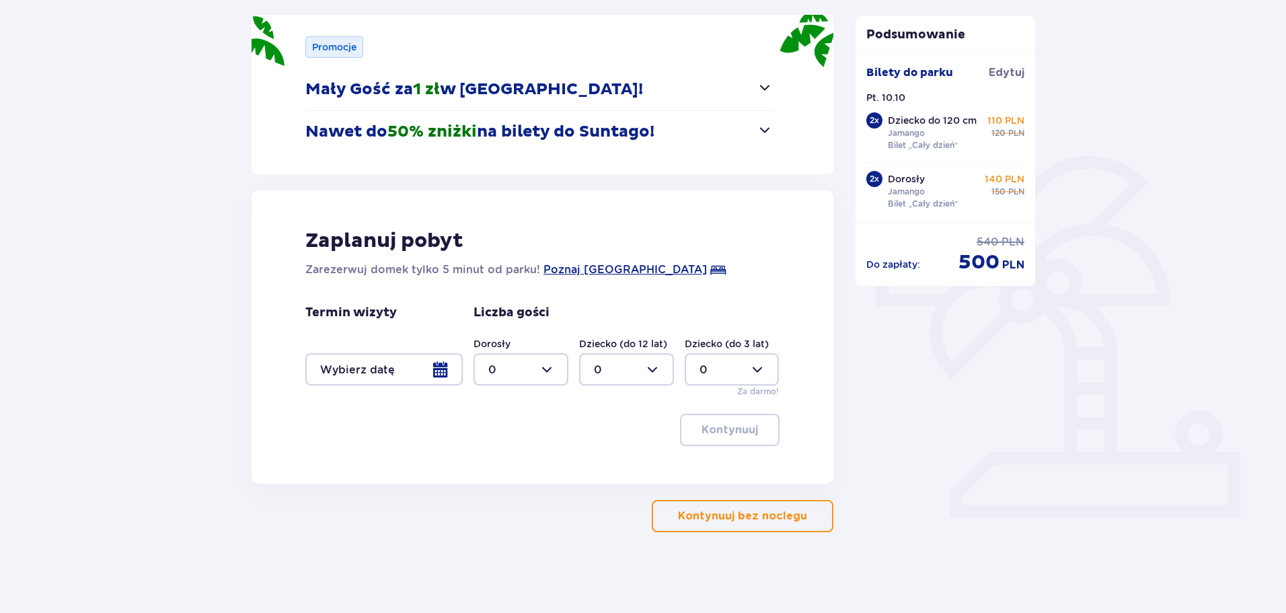
click at [697, 511] on p "Kontynuuj bez noclegu" at bounding box center [742, 516] width 129 height 15
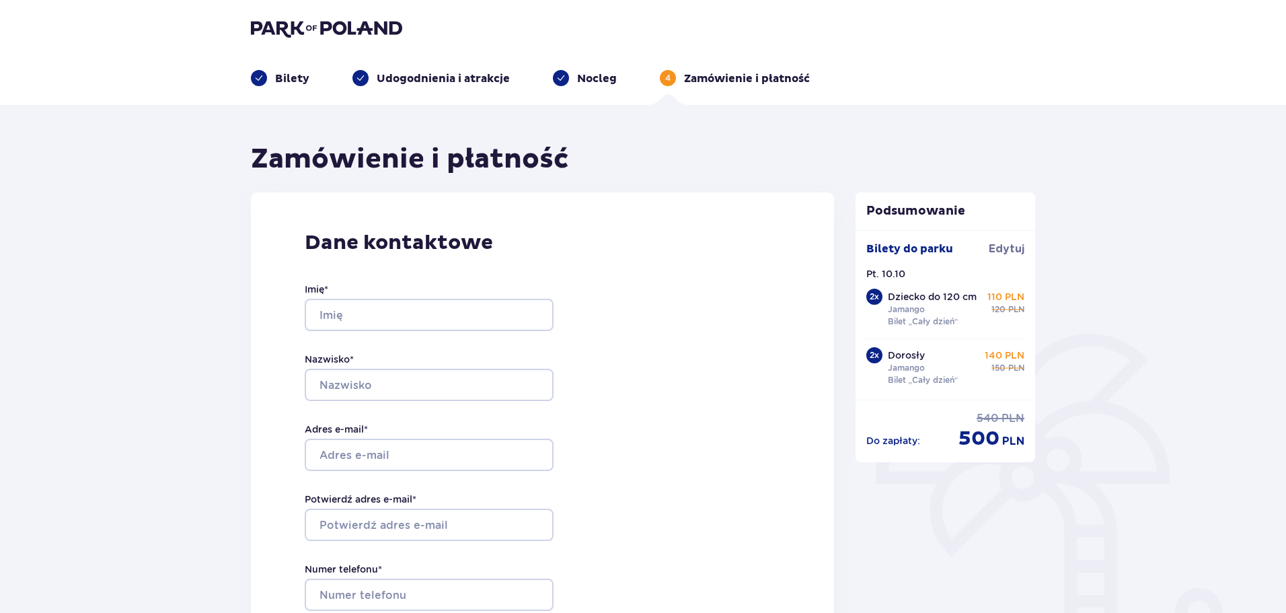
click at [295, 21] on img at bounding box center [326, 28] width 151 height 19
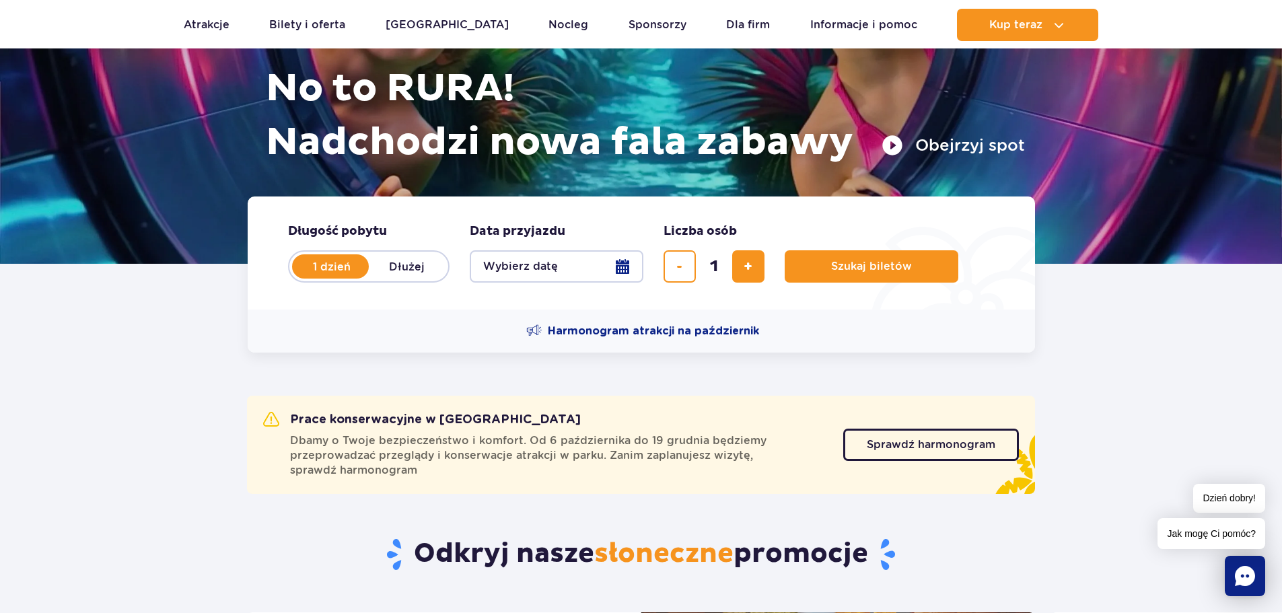
scroll to position [336, 0]
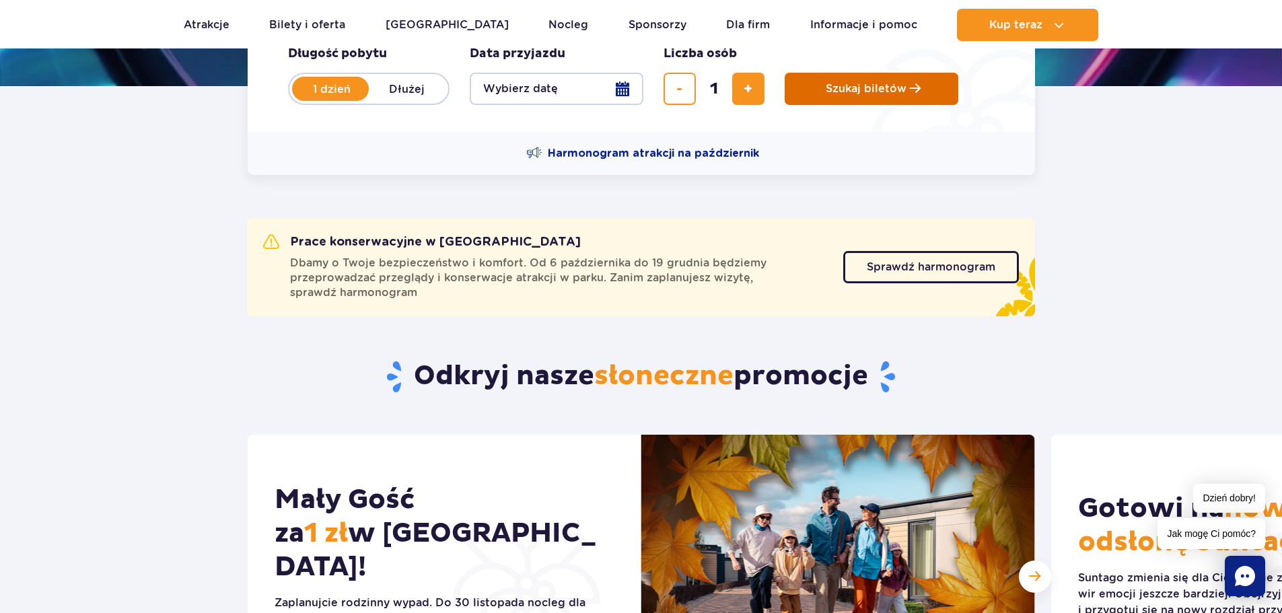
click at [830, 81] on button "Szukaj biletów" at bounding box center [871, 89] width 174 height 32
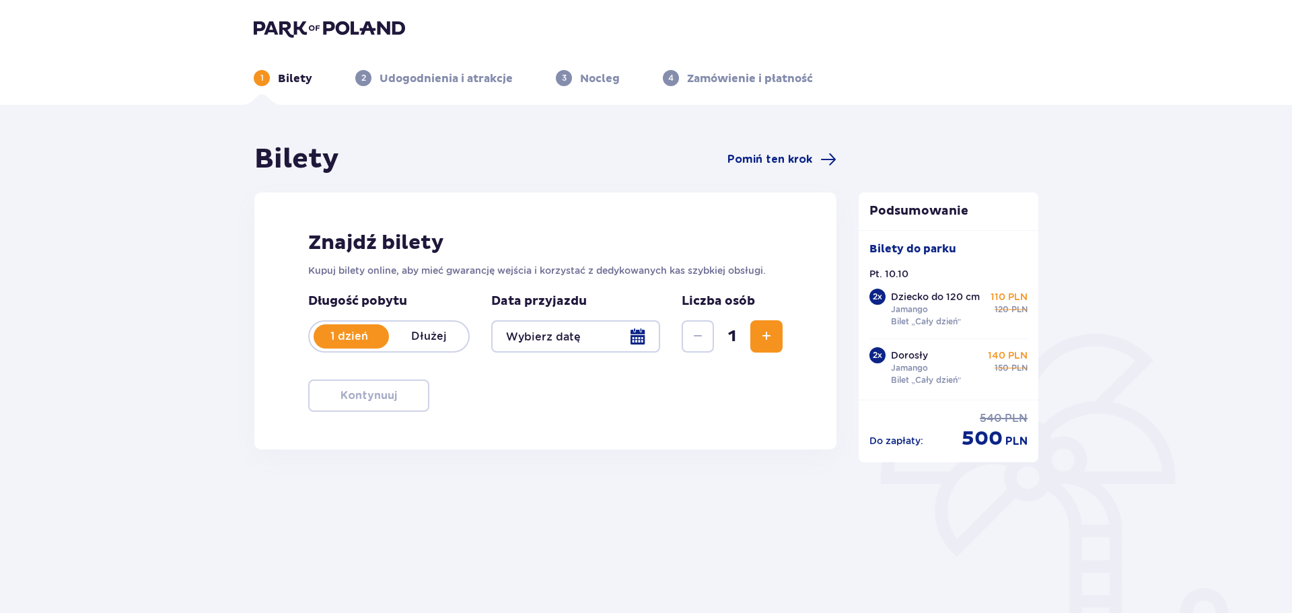
click at [768, 343] on span "Zwiększ" at bounding box center [766, 336] width 16 height 16
type input "10.10.25"
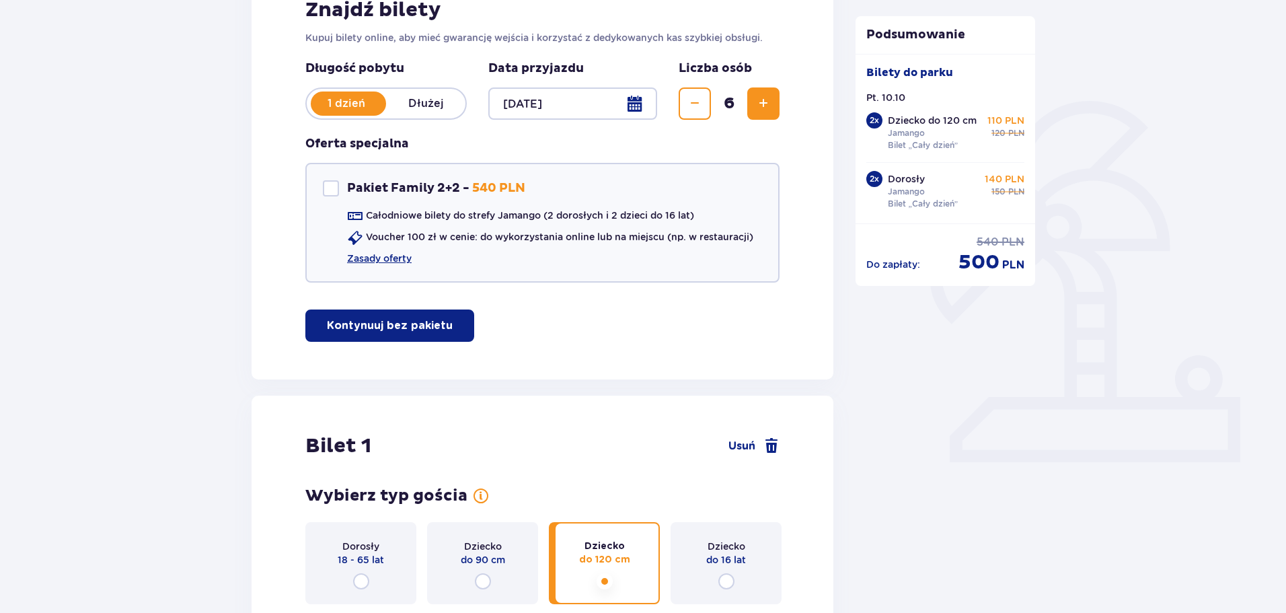
scroll to position [230, 0]
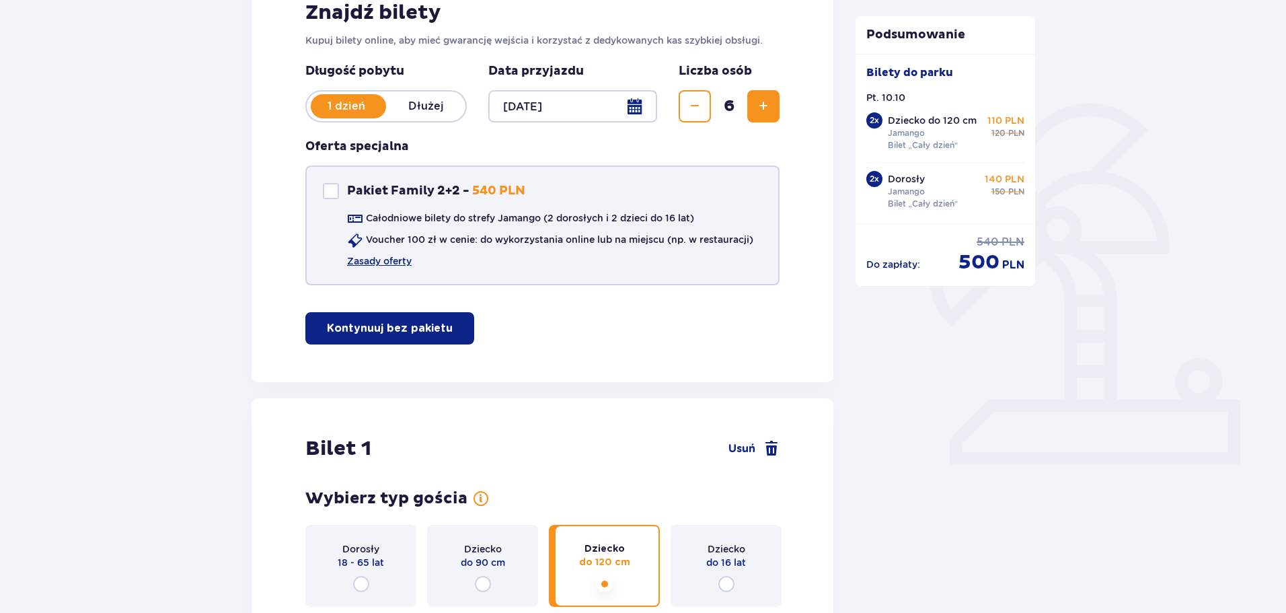
click at [344, 187] on div "Pakiet Family 2+2 Pakiet Family 2+2 - 540 PLN" at bounding box center [424, 191] width 202 height 16
checkbox input "true"
click at [382, 259] on link "Zasady oferty" at bounding box center [379, 260] width 65 height 13
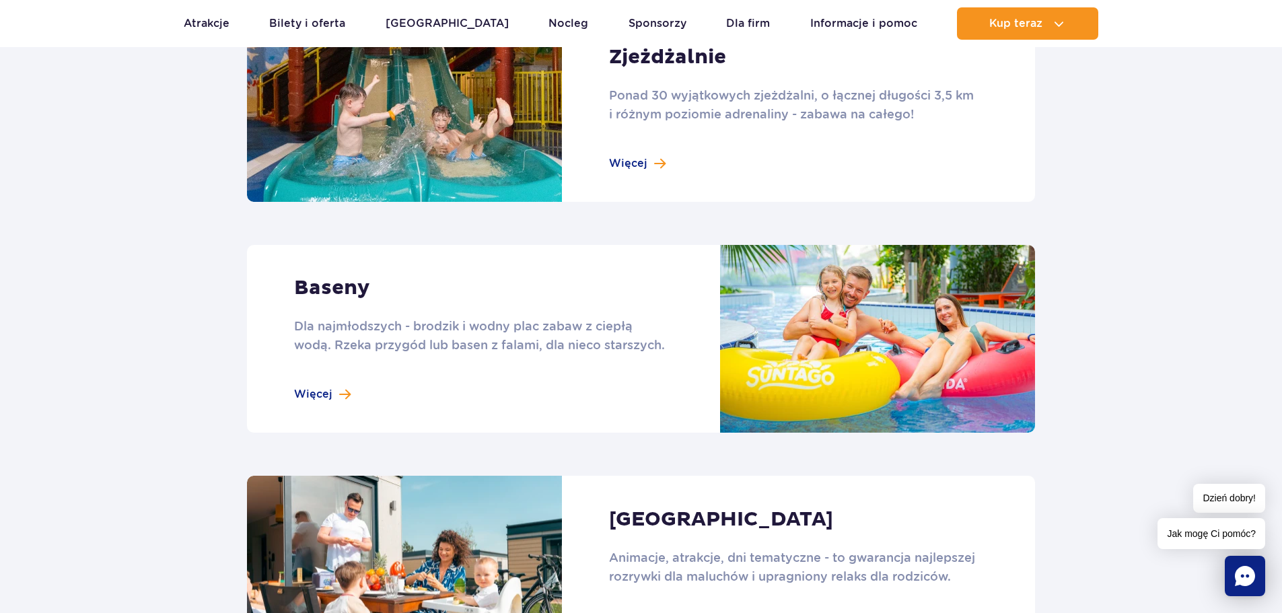
scroll to position [1076, 0]
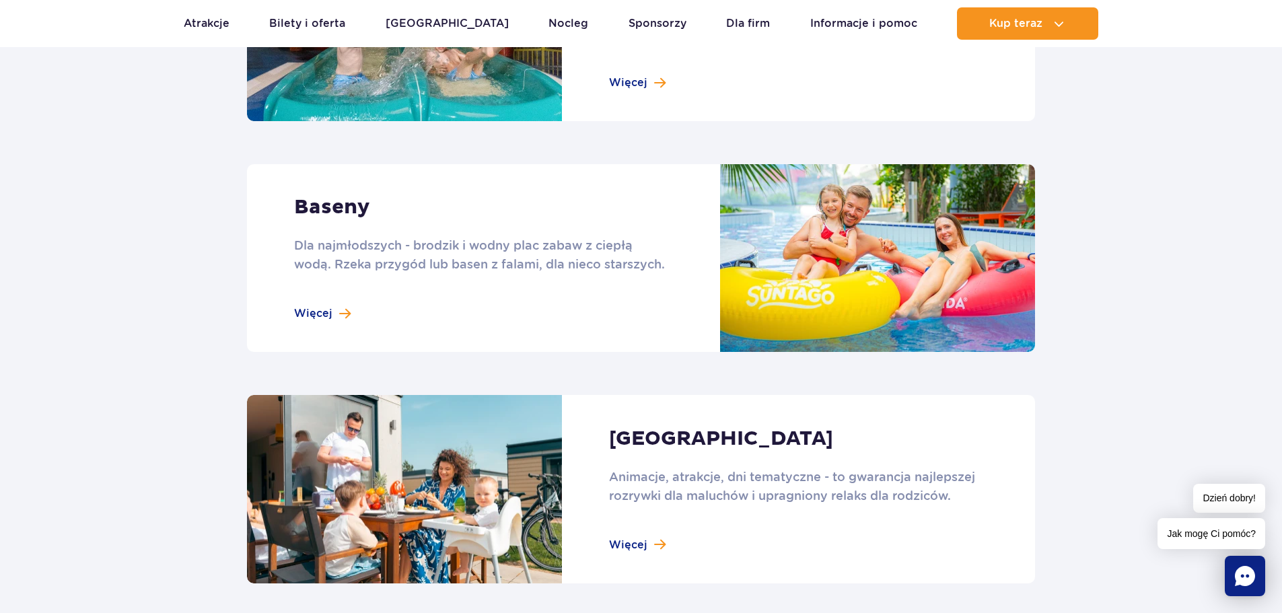
drag, startPoint x: 405, startPoint y: 266, endPoint x: 397, endPoint y: 266, distance: 8.1
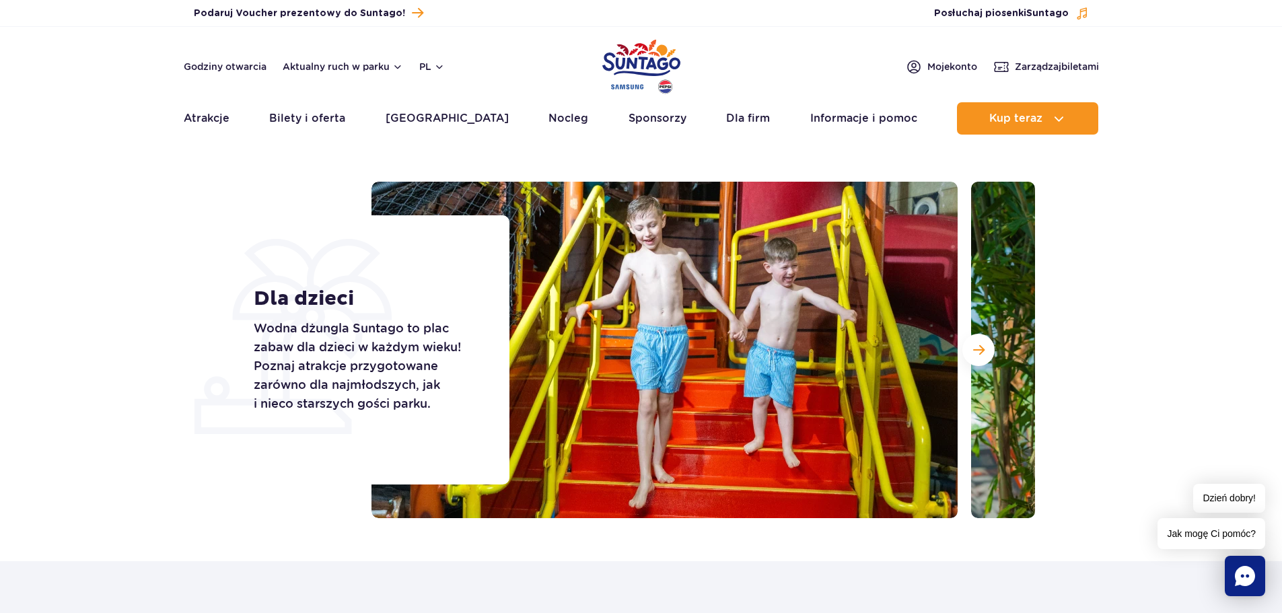
scroll to position [0, 0]
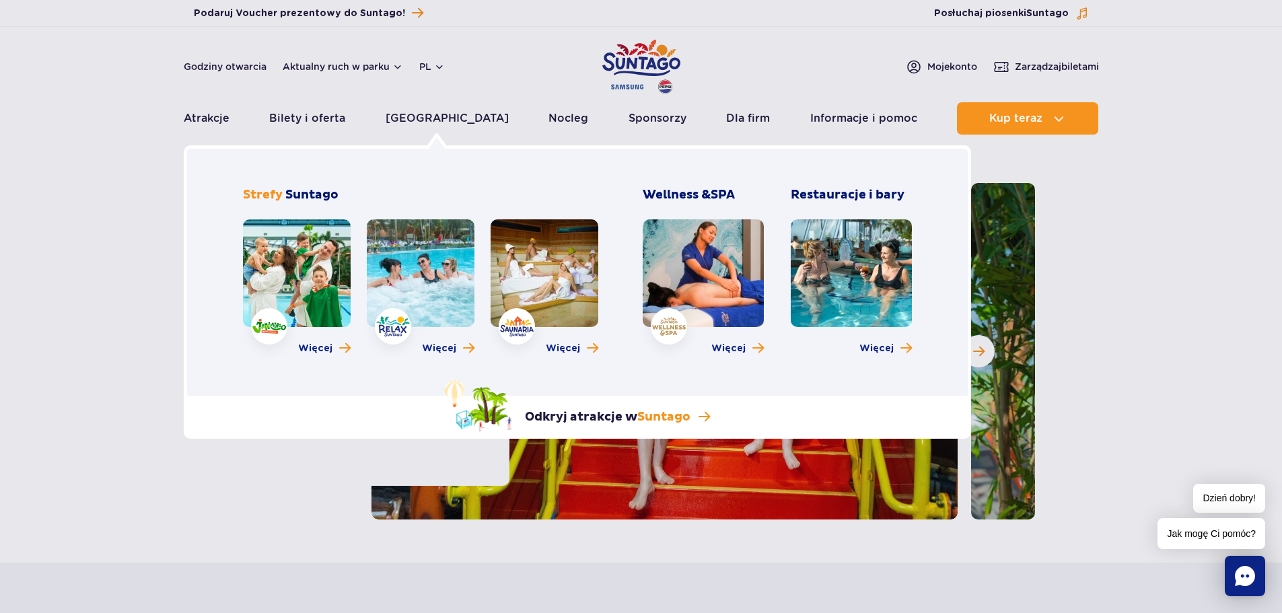
click at [317, 265] on link at bounding box center [297, 273] width 108 height 108
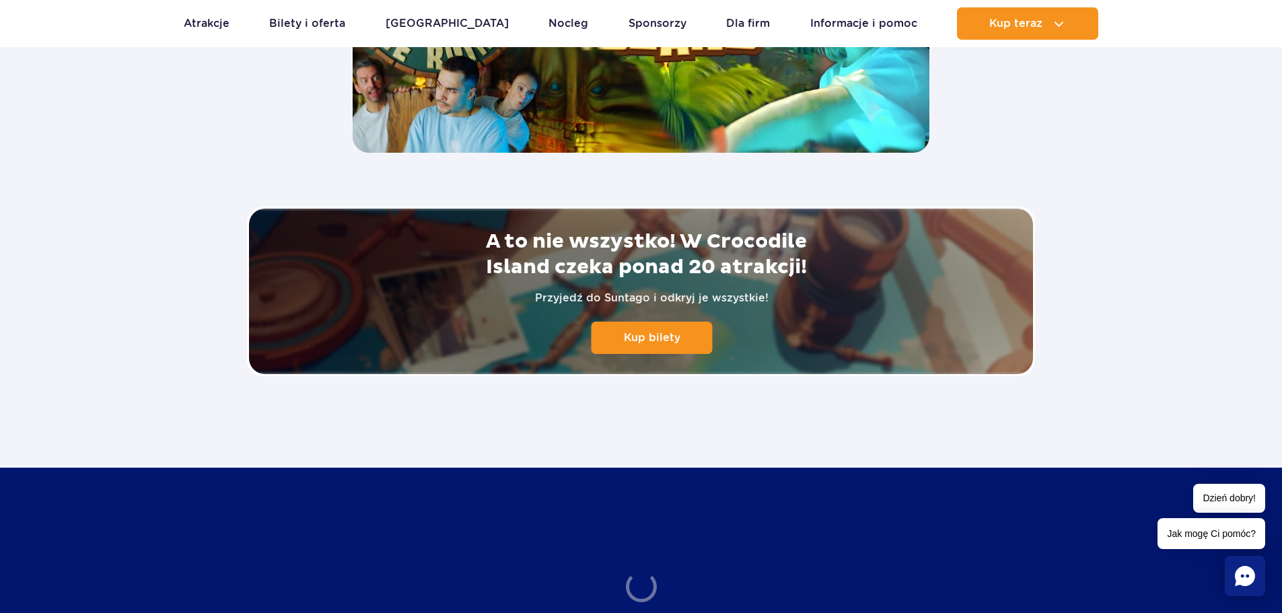
scroll to position [2825, 0]
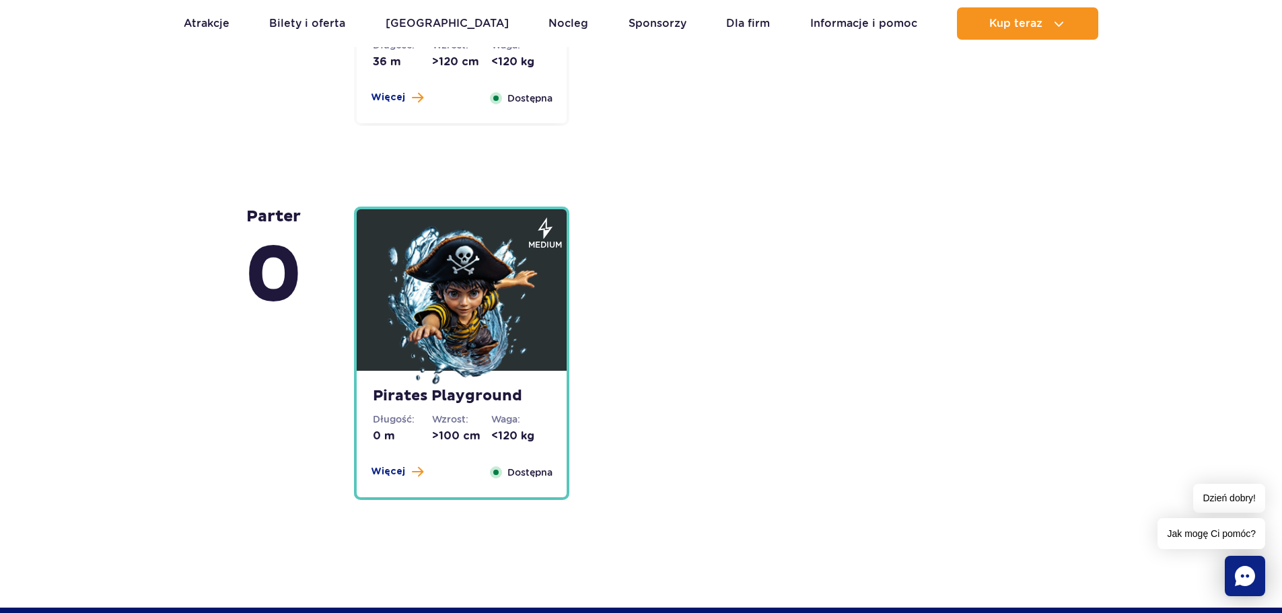
scroll to position [3296, 0]
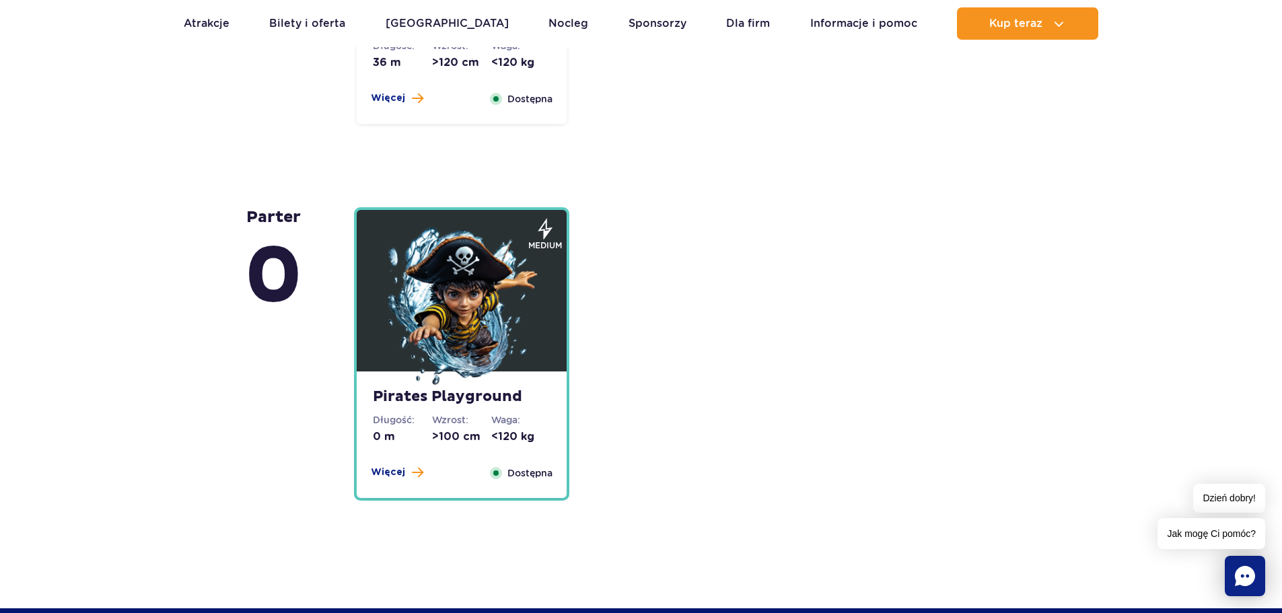
click at [534, 391] on strong "Pirates Playground" at bounding box center [462, 396] width 178 height 19
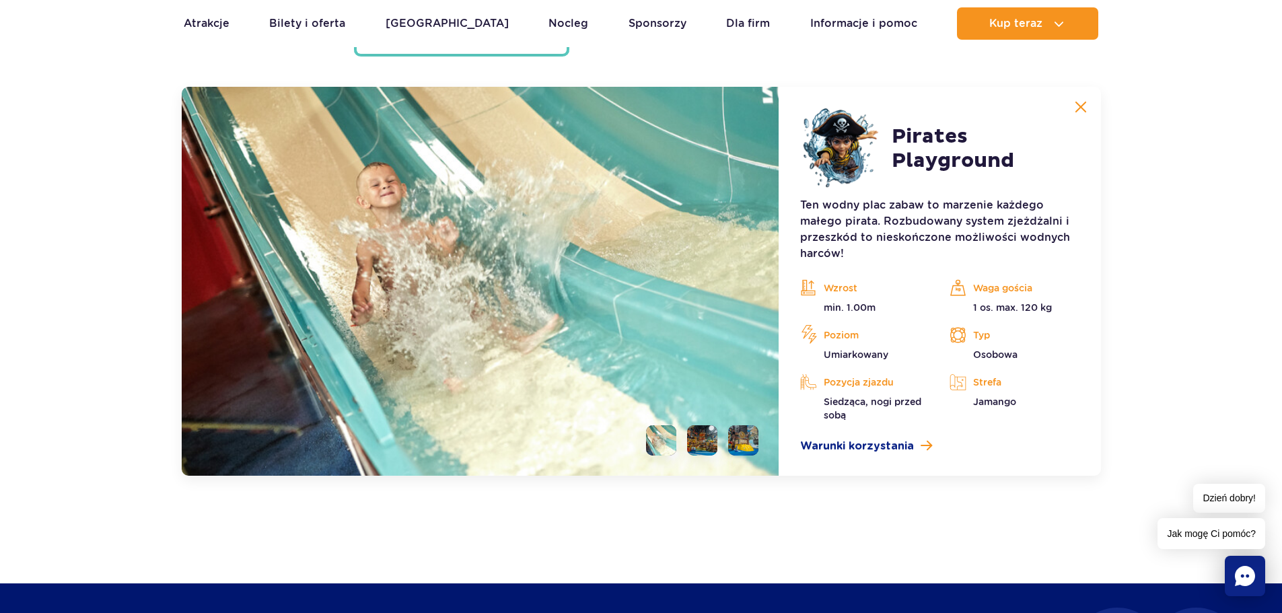
scroll to position [3746, 0]
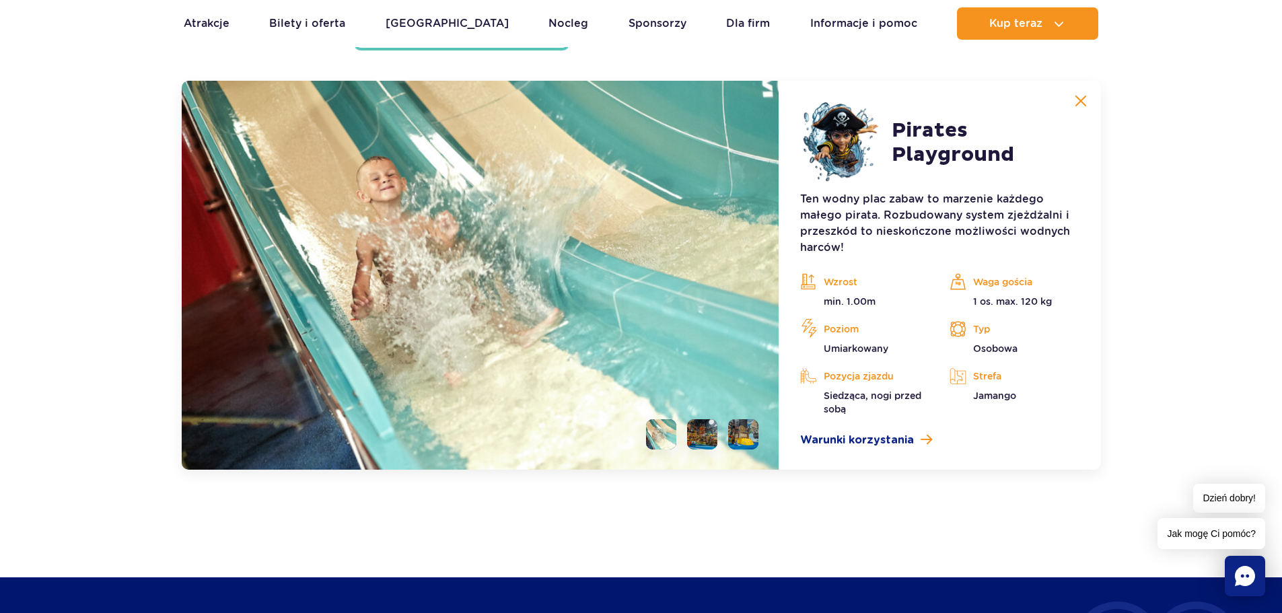
click at [702, 432] on li at bounding box center [702, 434] width 30 height 30
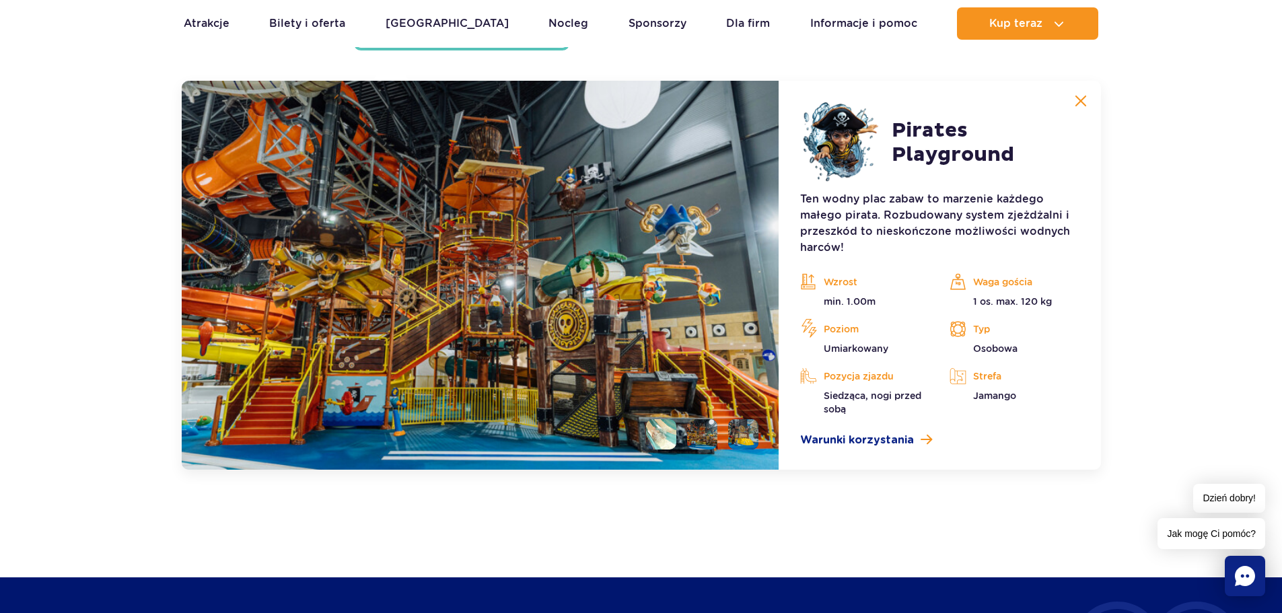
click at [731, 435] on li at bounding box center [743, 434] width 30 height 30
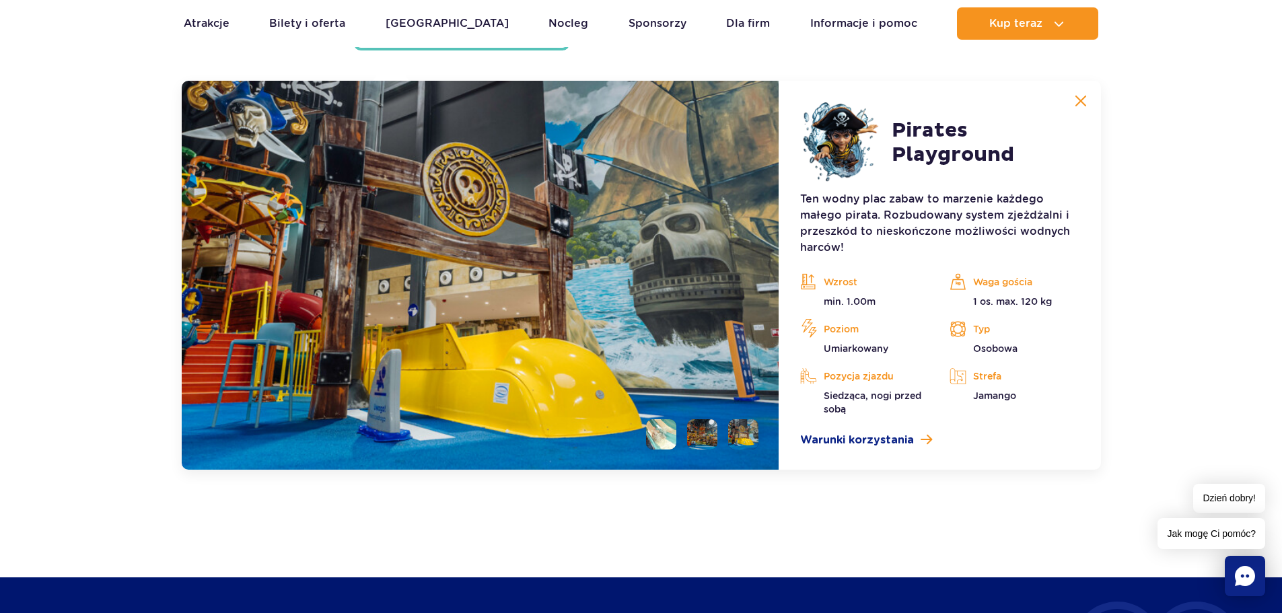
click at [703, 432] on li at bounding box center [702, 434] width 30 height 30
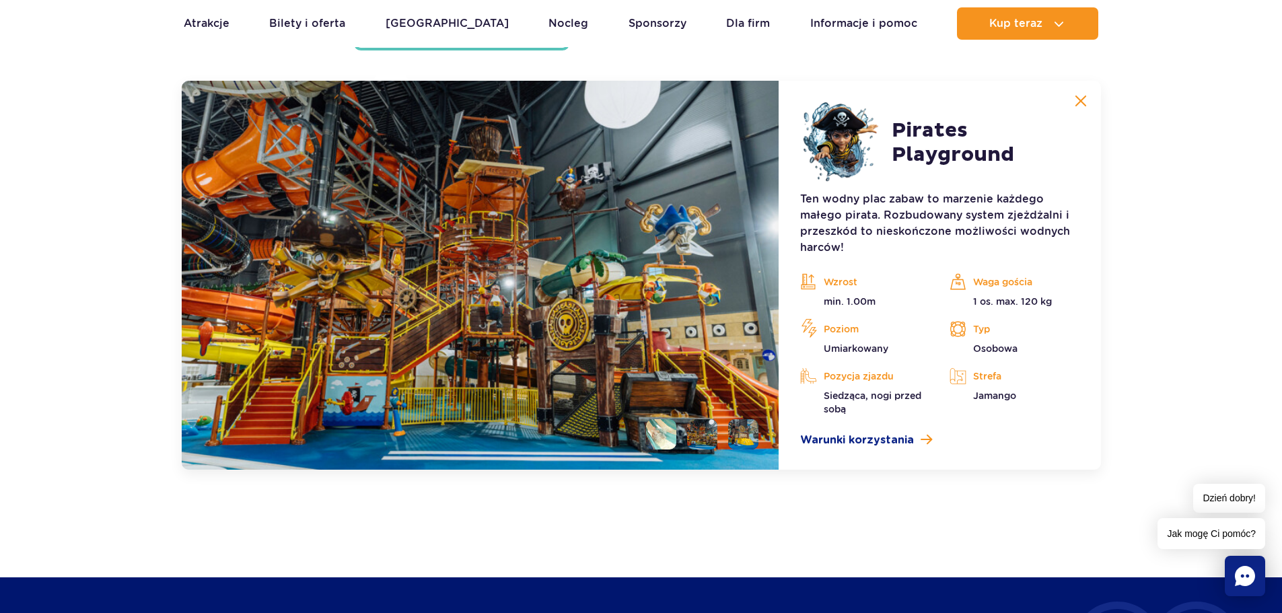
click at [657, 434] on li at bounding box center [661, 434] width 30 height 30
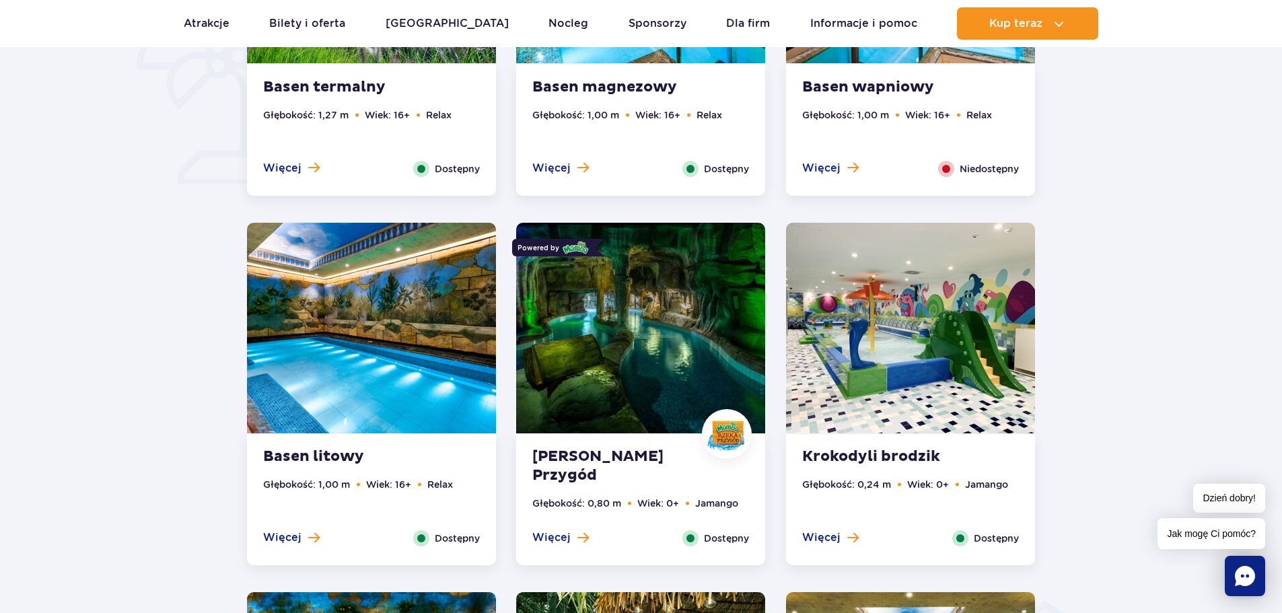
scroll to position [1144, 0]
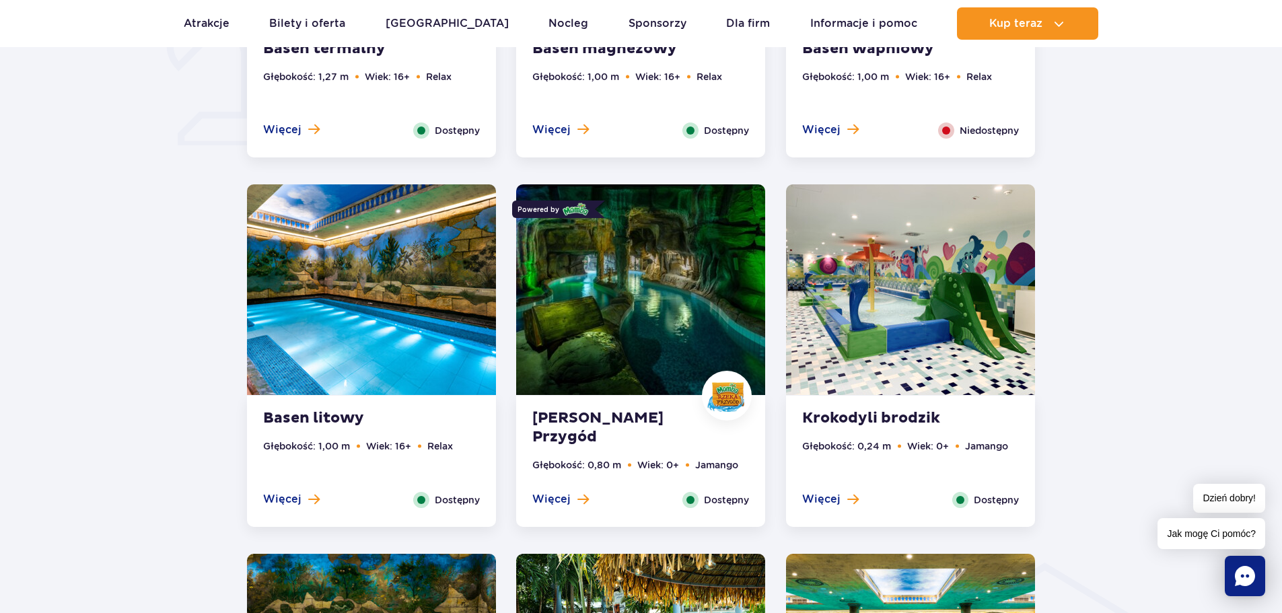
click at [871, 326] on img at bounding box center [910, 289] width 249 height 211
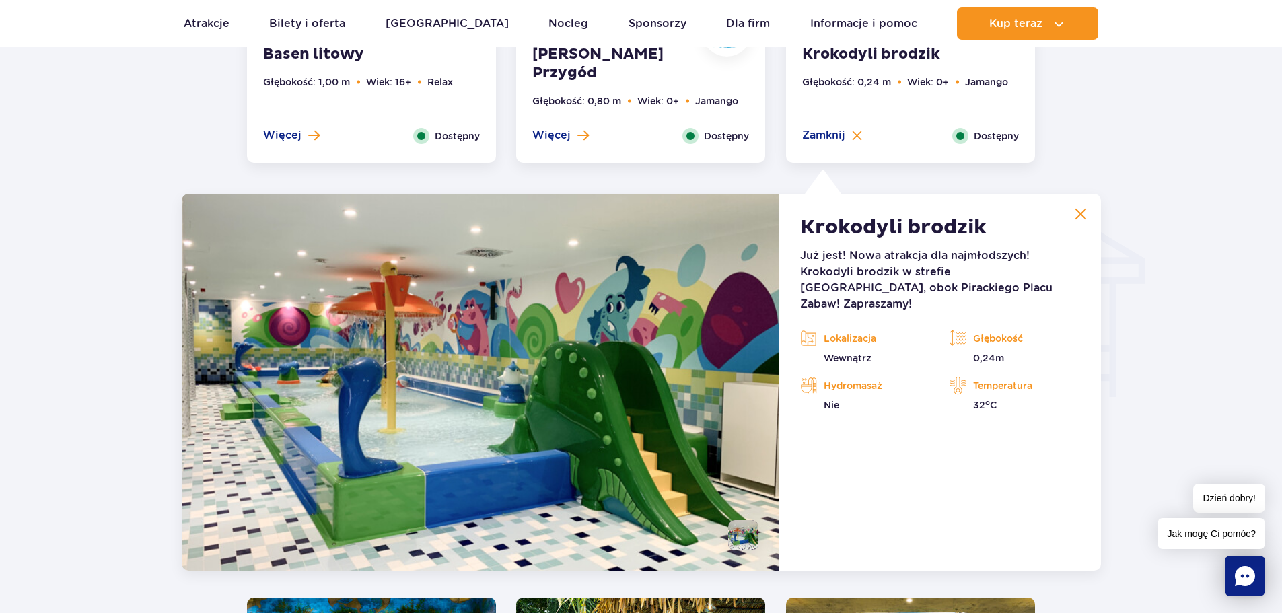
scroll to position [1486, 0]
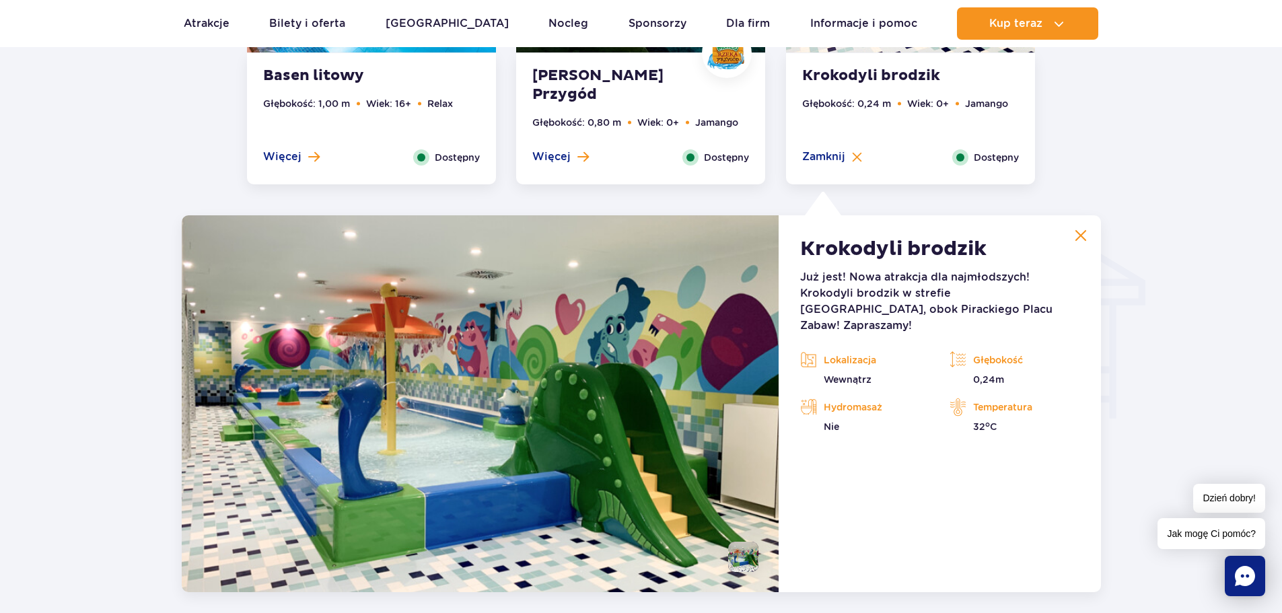
click at [1076, 235] on img at bounding box center [1080, 235] width 12 height 12
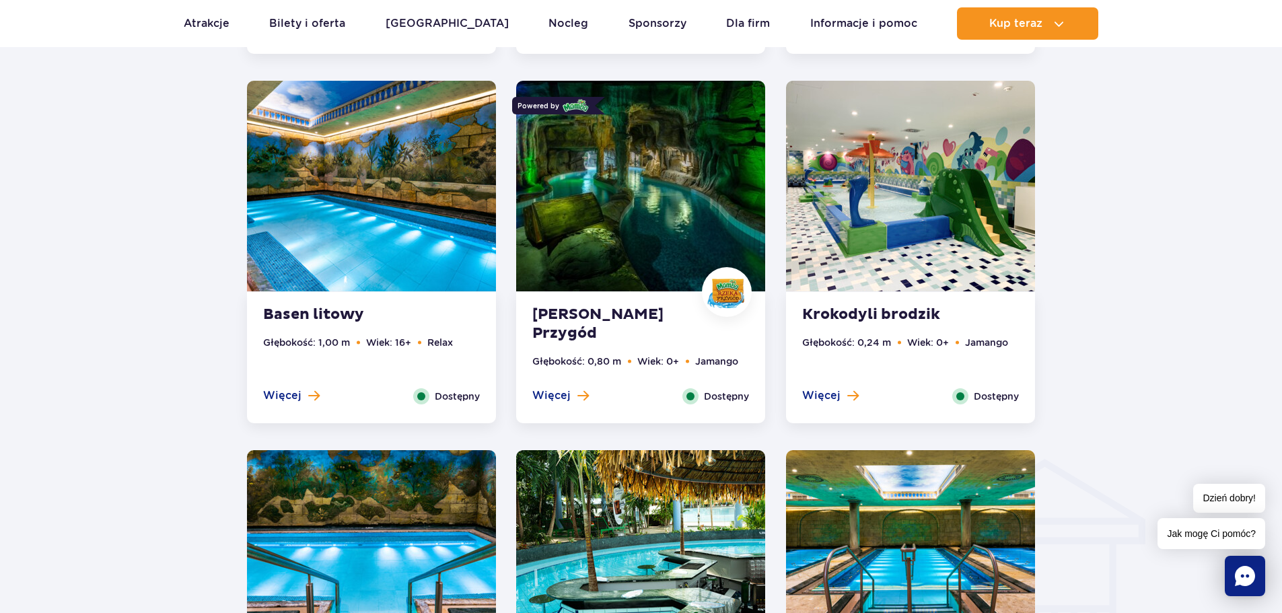
scroll to position [1217, 0]
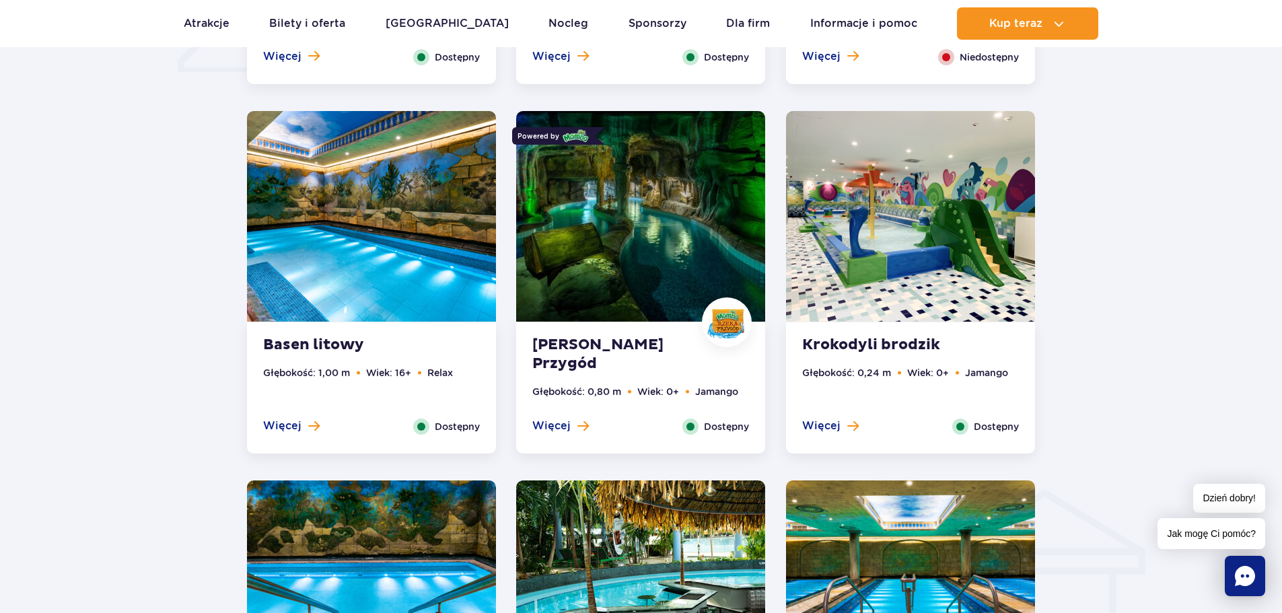
click at [665, 254] on img at bounding box center [640, 216] width 249 height 211
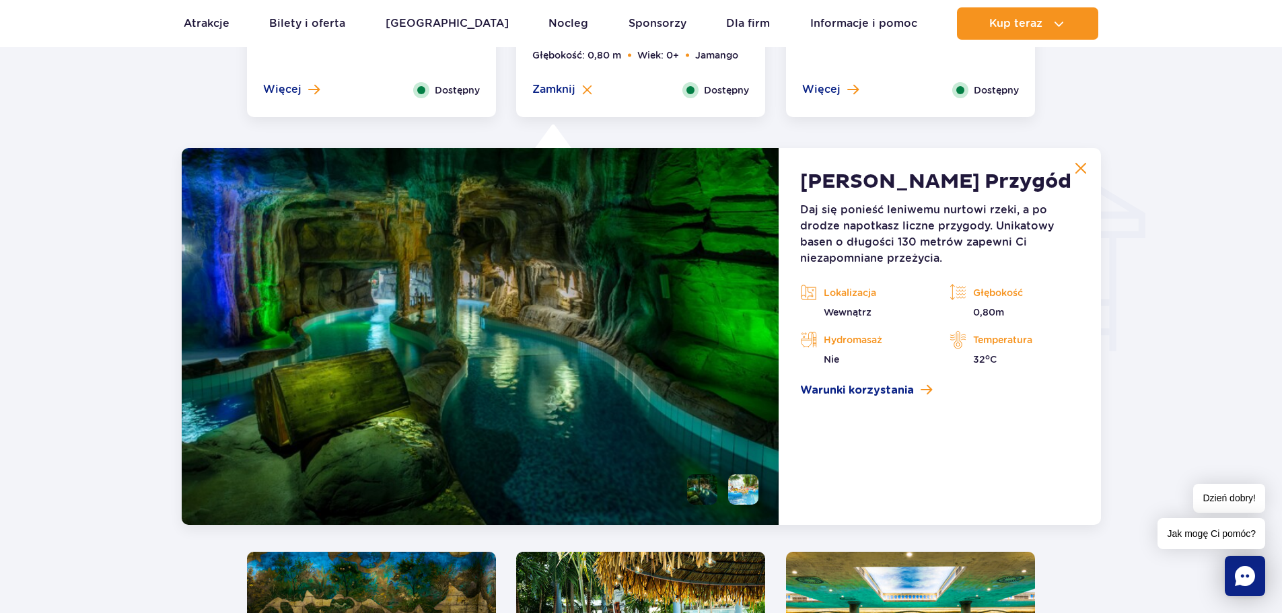
scroll to position [1621, 0]
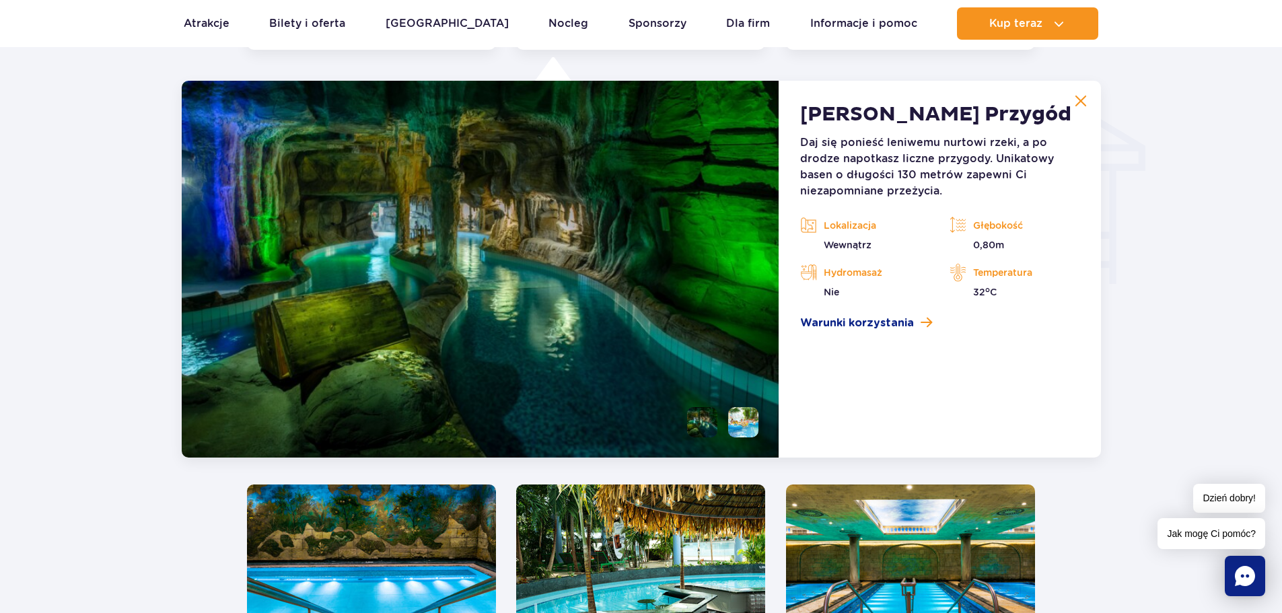
click at [747, 418] on li at bounding box center [743, 422] width 30 height 30
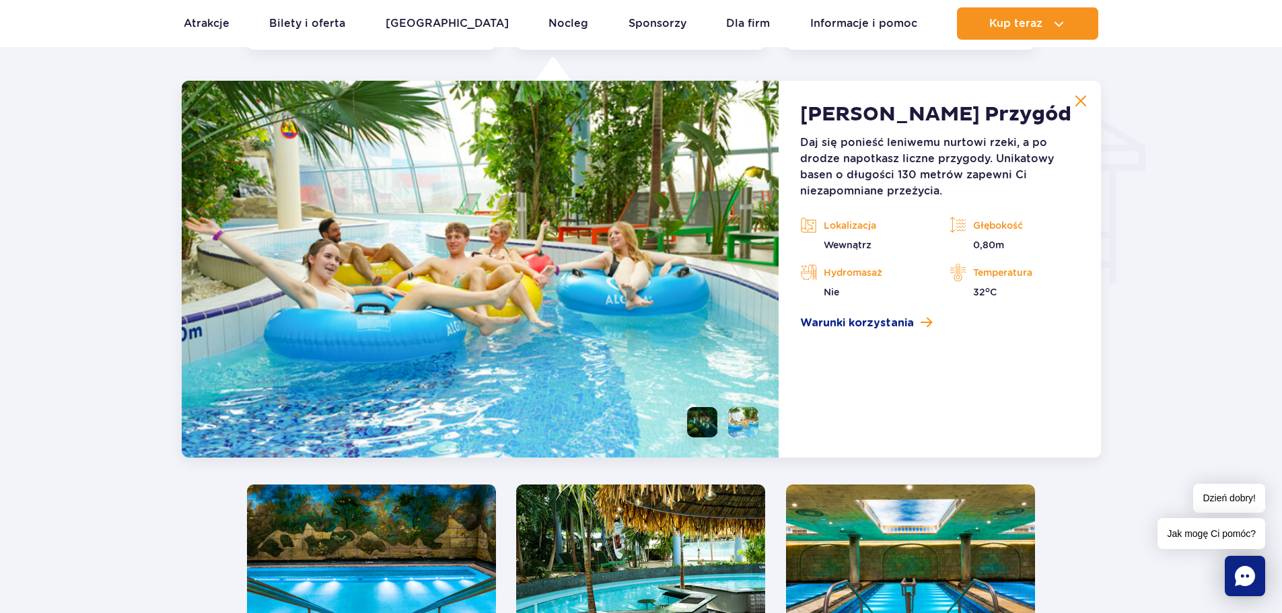
click at [703, 422] on li at bounding box center [702, 422] width 30 height 30
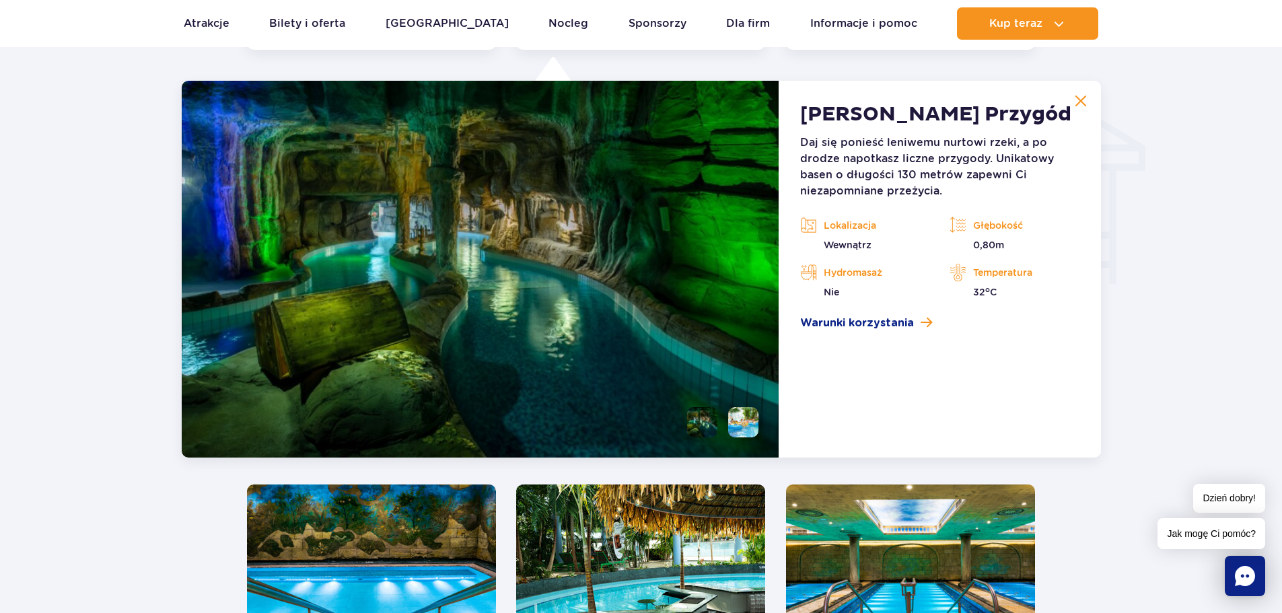
click at [747, 423] on li at bounding box center [743, 422] width 30 height 30
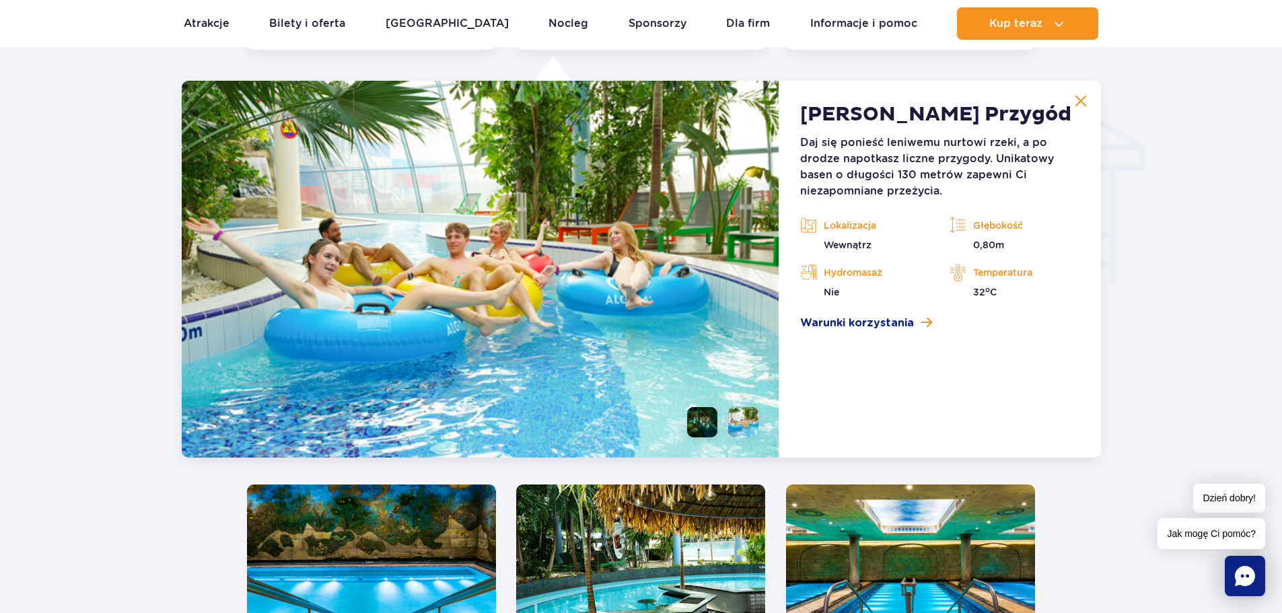
click at [704, 420] on li at bounding box center [702, 422] width 30 height 30
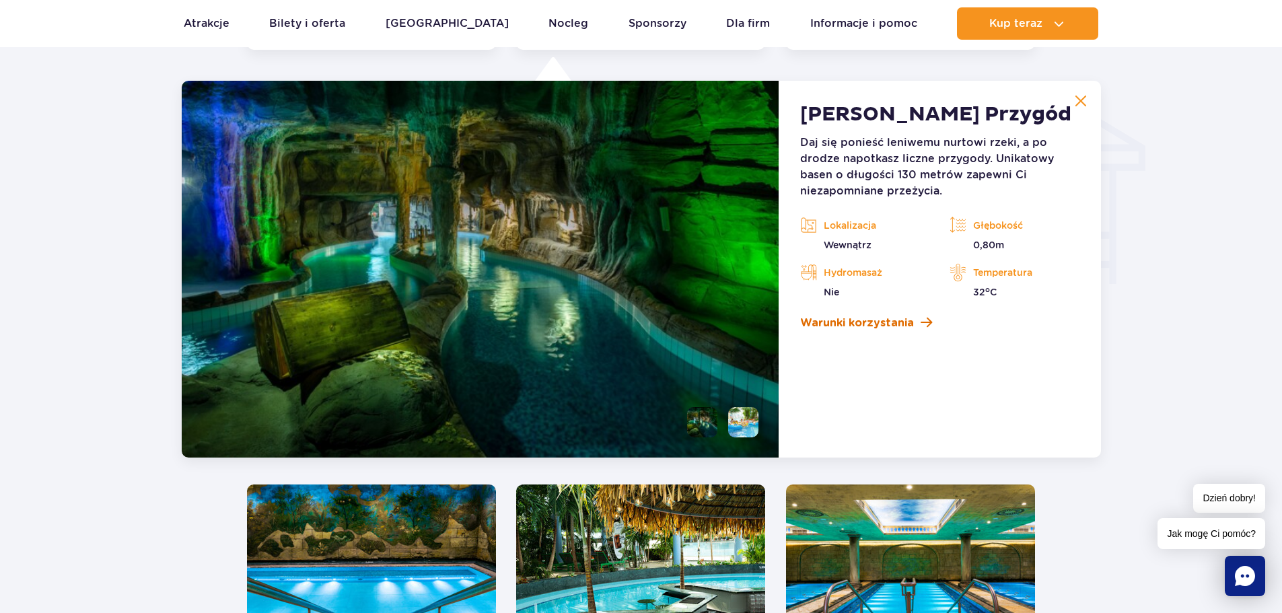
click at [838, 324] on span "Warunki korzystania" at bounding box center [857, 323] width 114 height 16
click at [735, 427] on li at bounding box center [743, 422] width 30 height 30
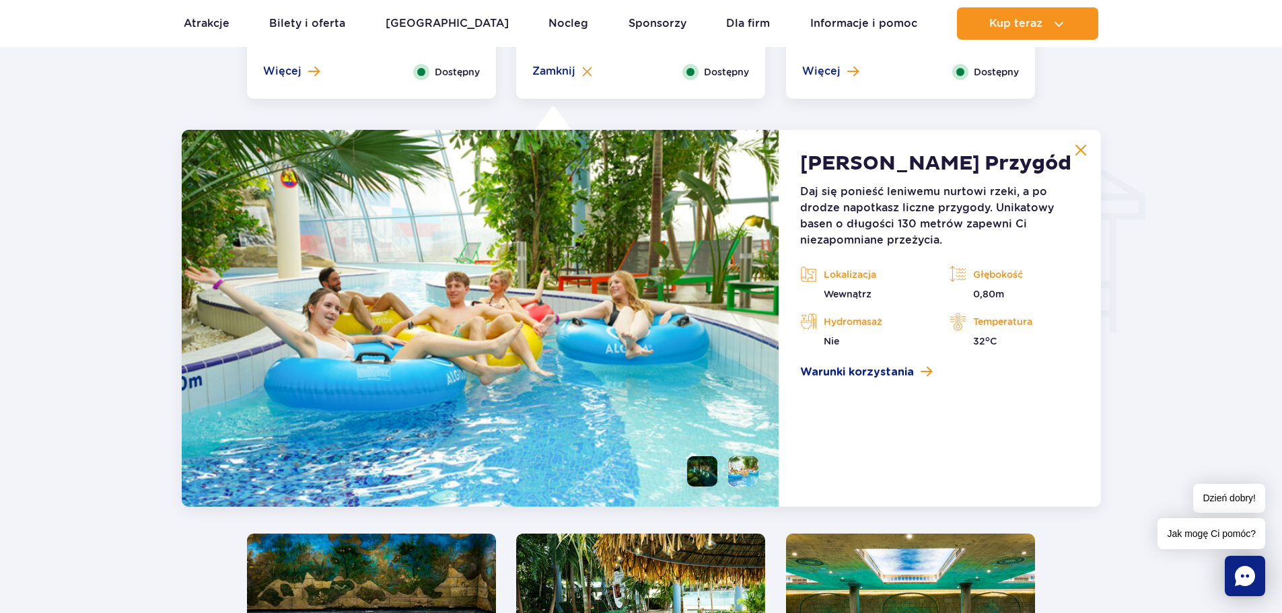
scroll to position [1486, 0]
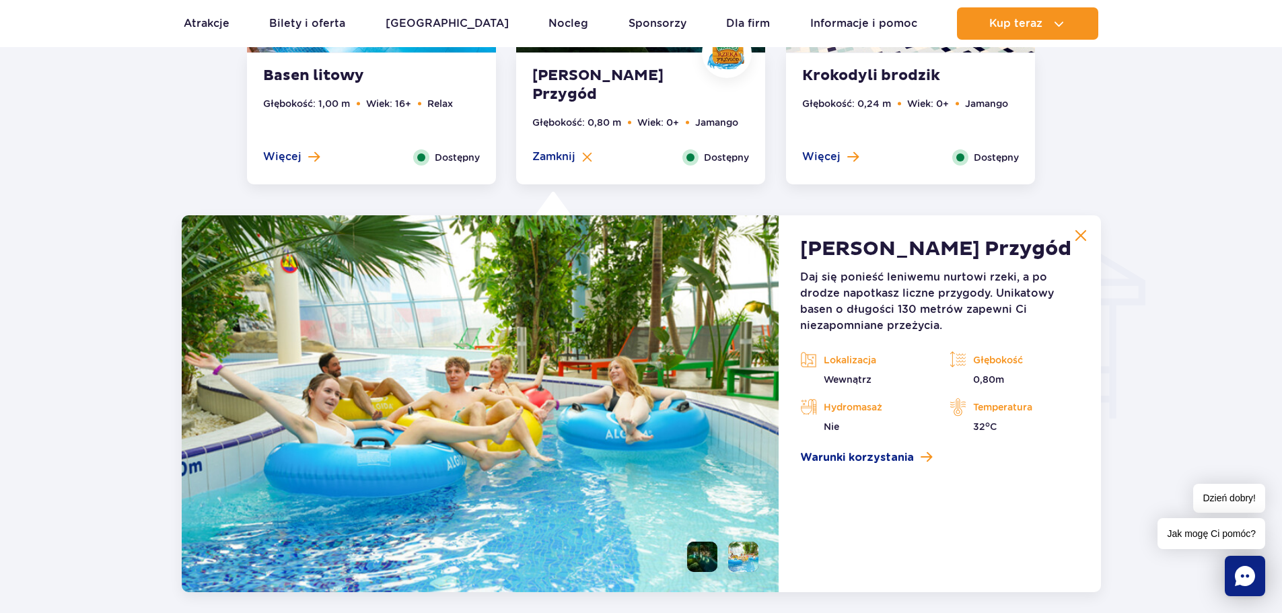
click at [1088, 229] on button at bounding box center [1080, 235] width 27 height 27
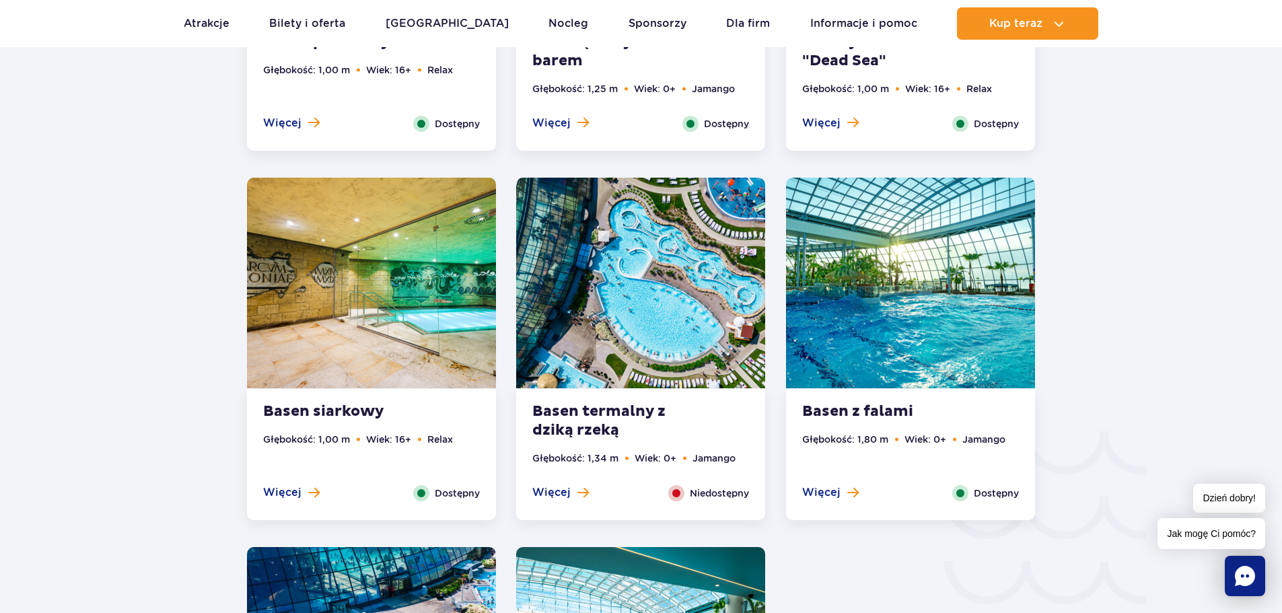
scroll to position [1957, 0]
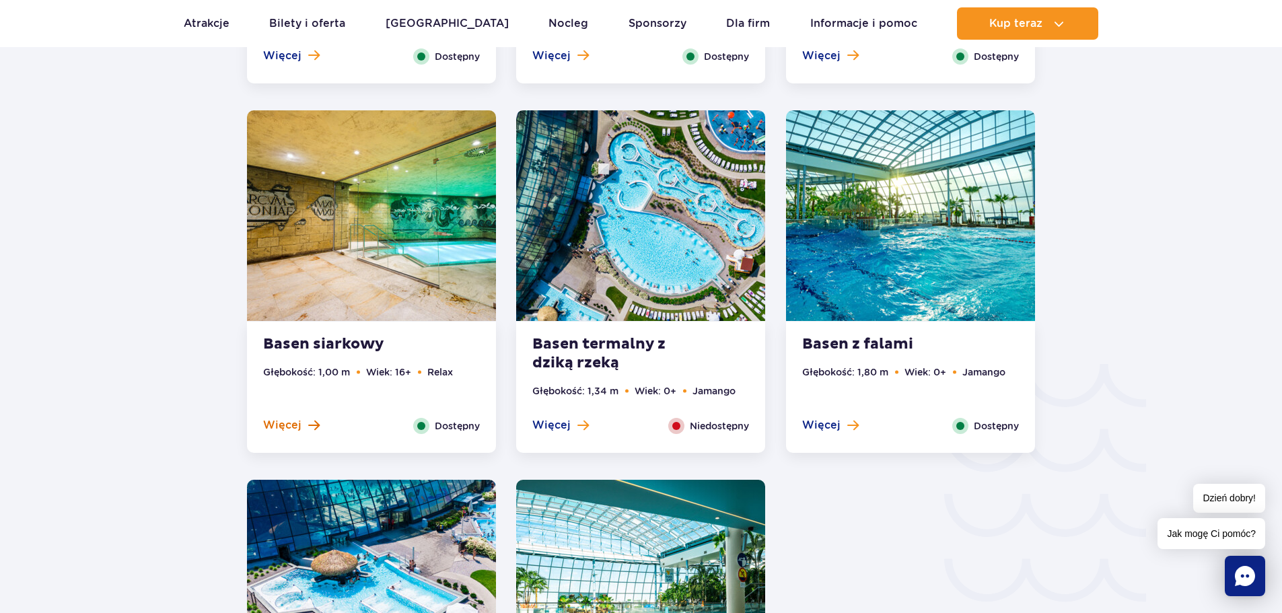
click at [294, 424] on span "Więcej" at bounding box center [282, 425] width 38 height 15
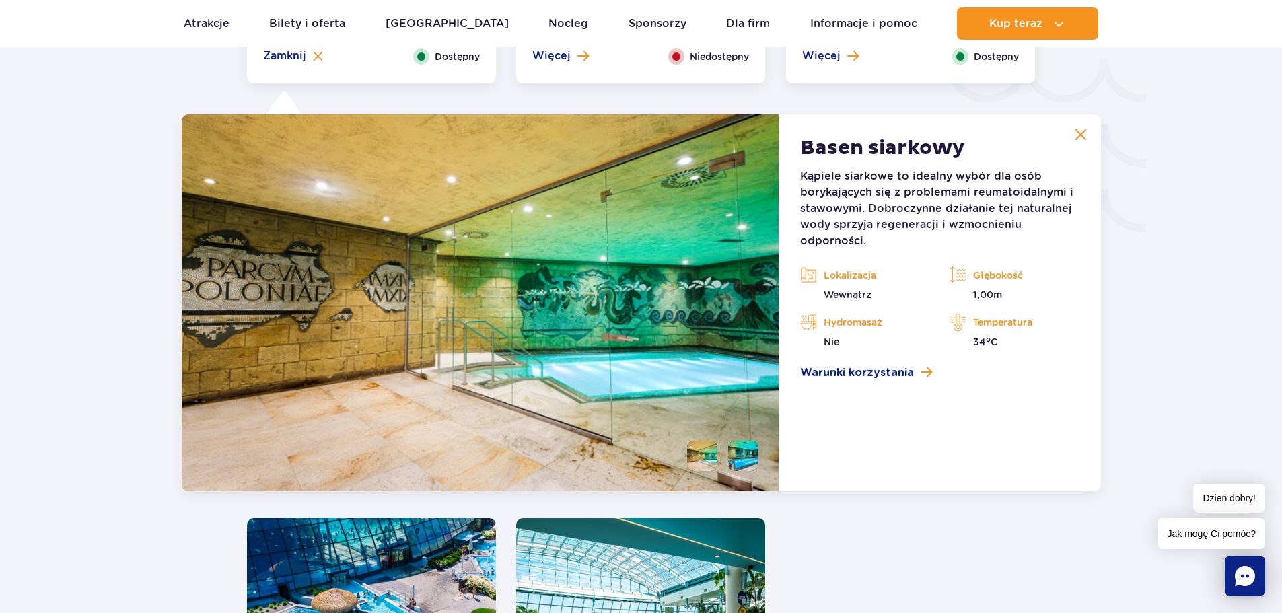
scroll to position [2360, 0]
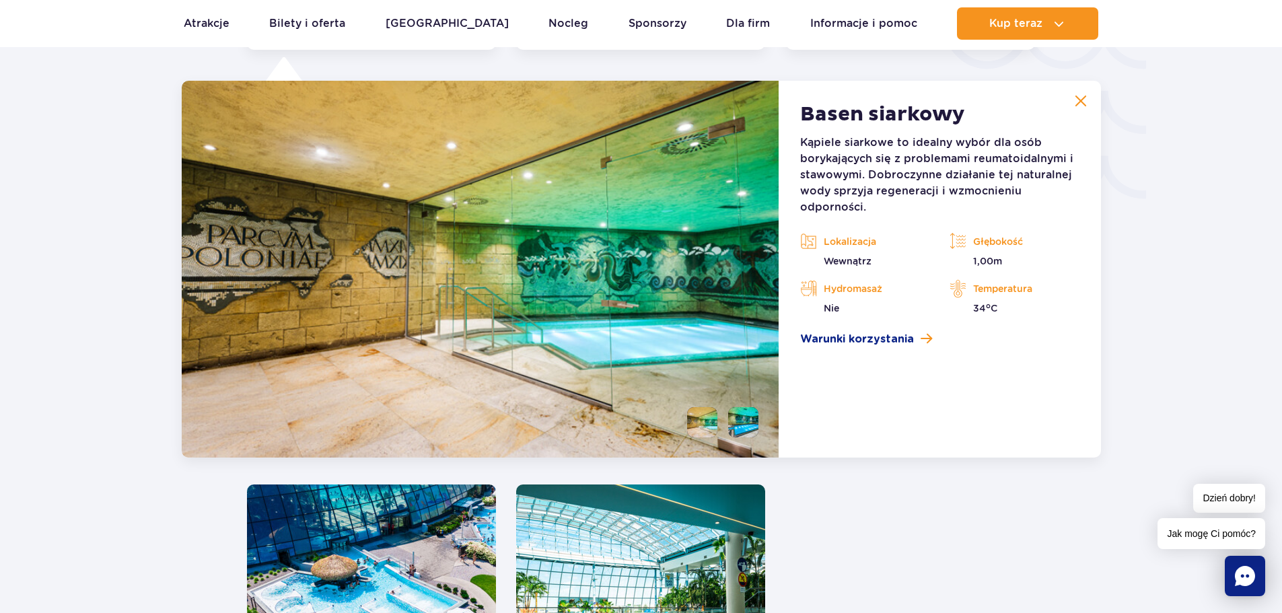
click at [1073, 98] on button at bounding box center [1080, 100] width 27 height 27
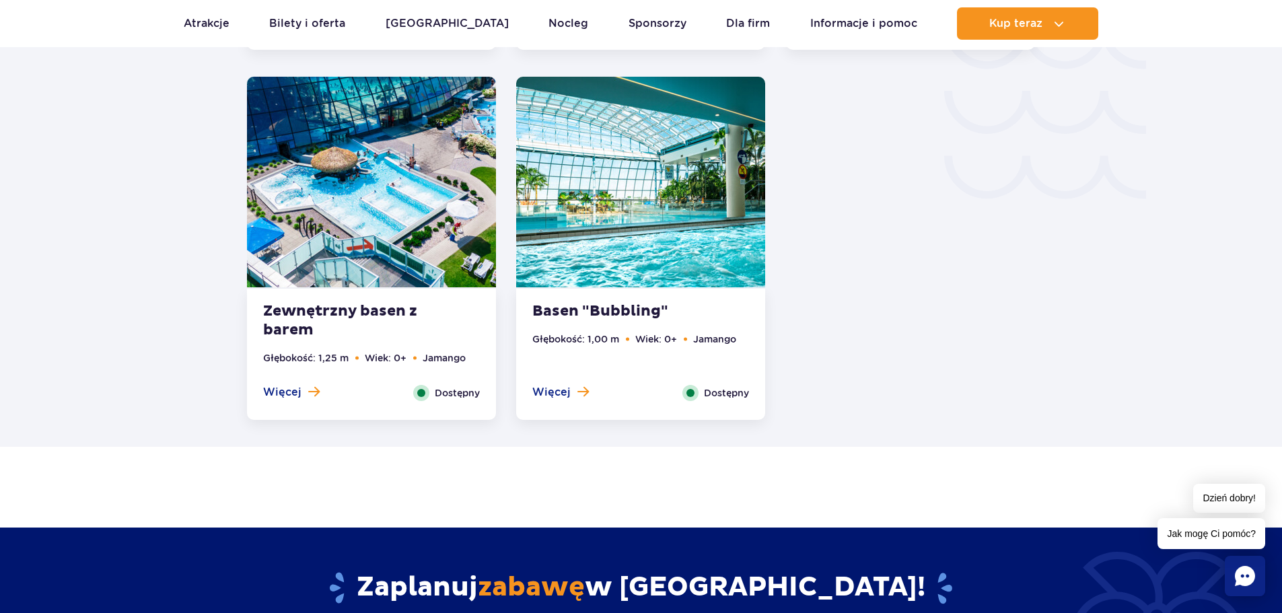
click at [638, 313] on strong "Basen "Bubbling"" at bounding box center [613, 311] width 163 height 19
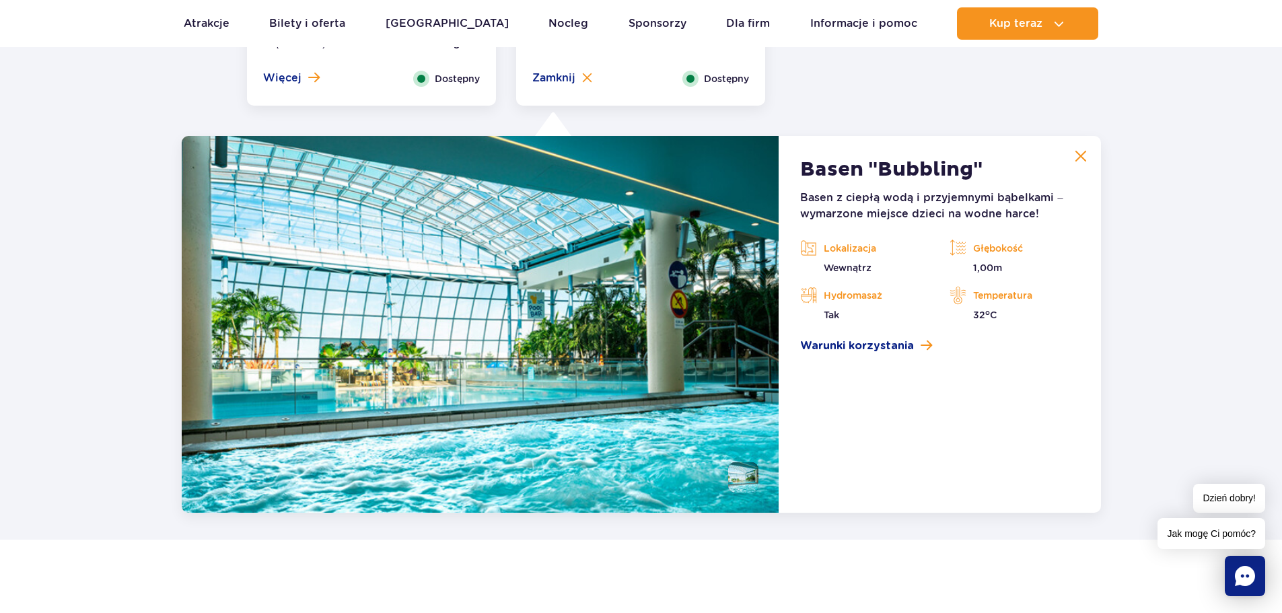
scroll to position [2729, 0]
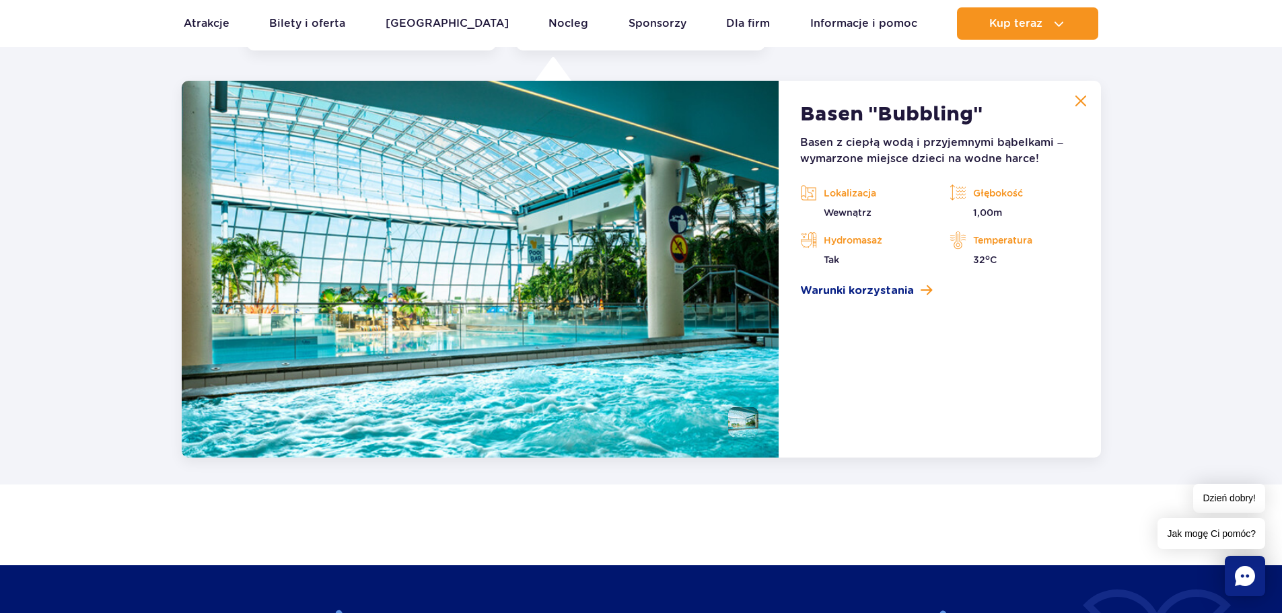
click at [1071, 104] on button at bounding box center [1080, 100] width 27 height 27
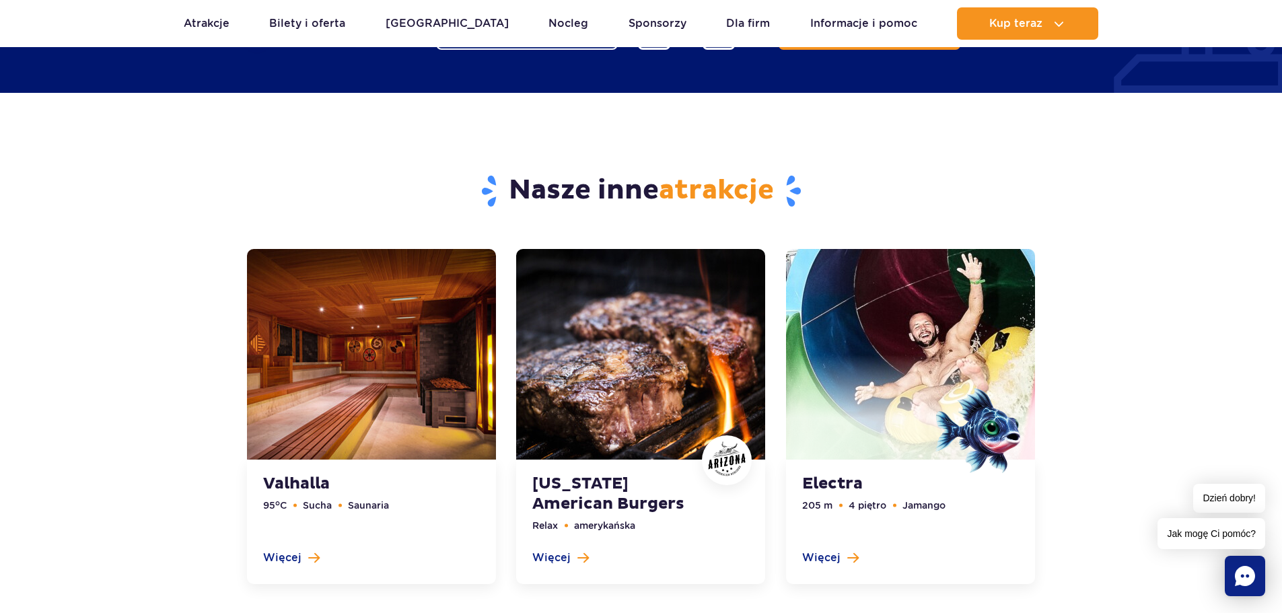
scroll to position [3066, 0]
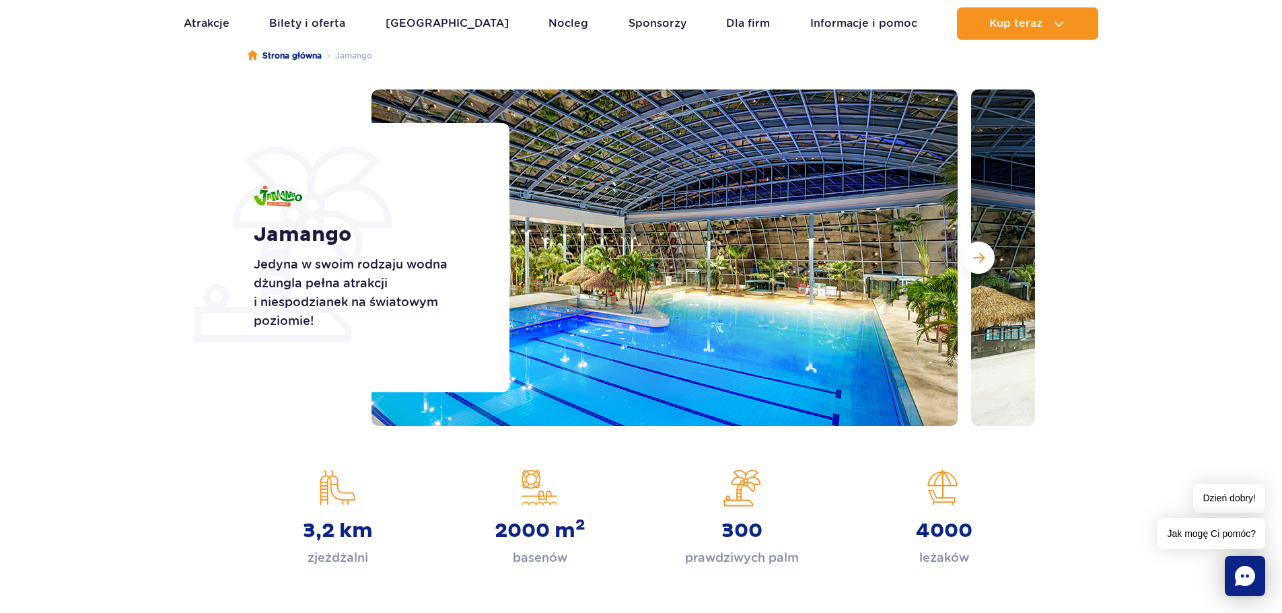
scroll to position [135, 0]
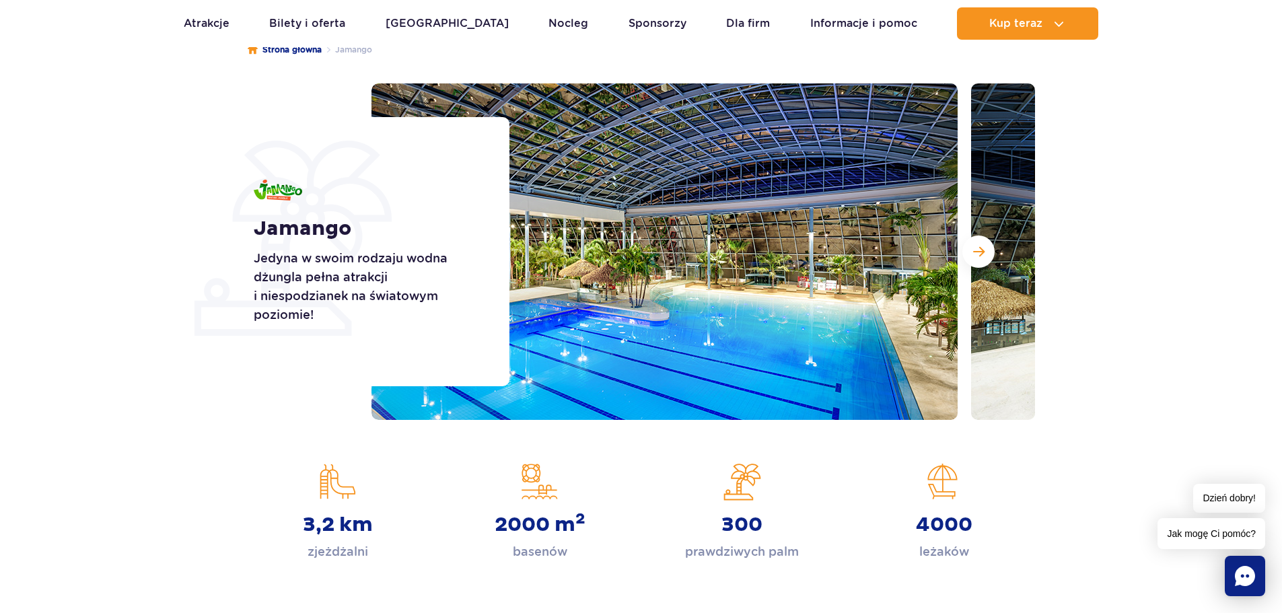
click at [699, 252] on img at bounding box center [664, 251] width 586 height 336
click at [975, 256] on span "Następny slajd" at bounding box center [978, 252] width 11 height 12
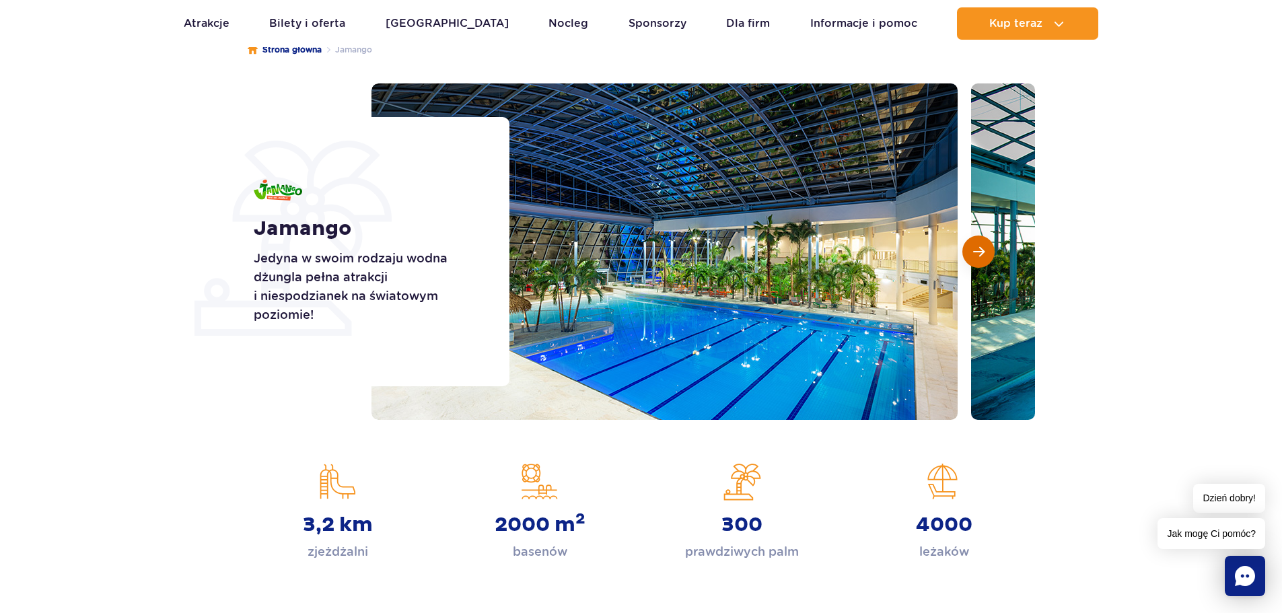
click at [967, 255] on button "Następny slajd" at bounding box center [978, 251] width 32 height 32
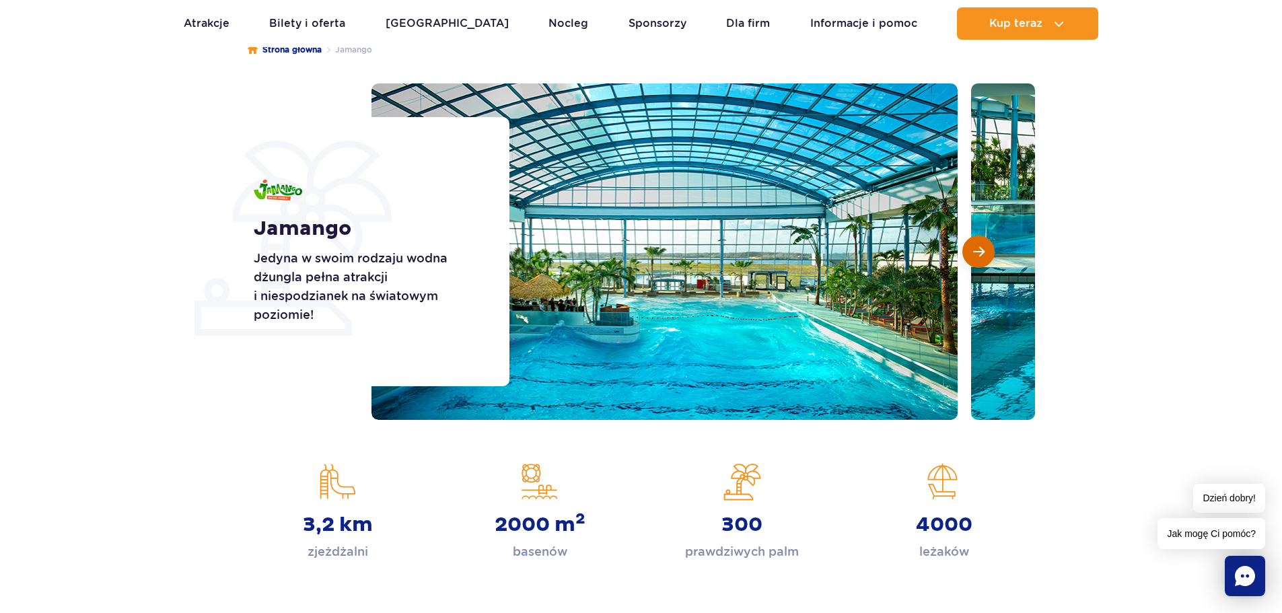
click at [974, 253] on span "Następny slajd" at bounding box center [978, 252] width 11 height 12
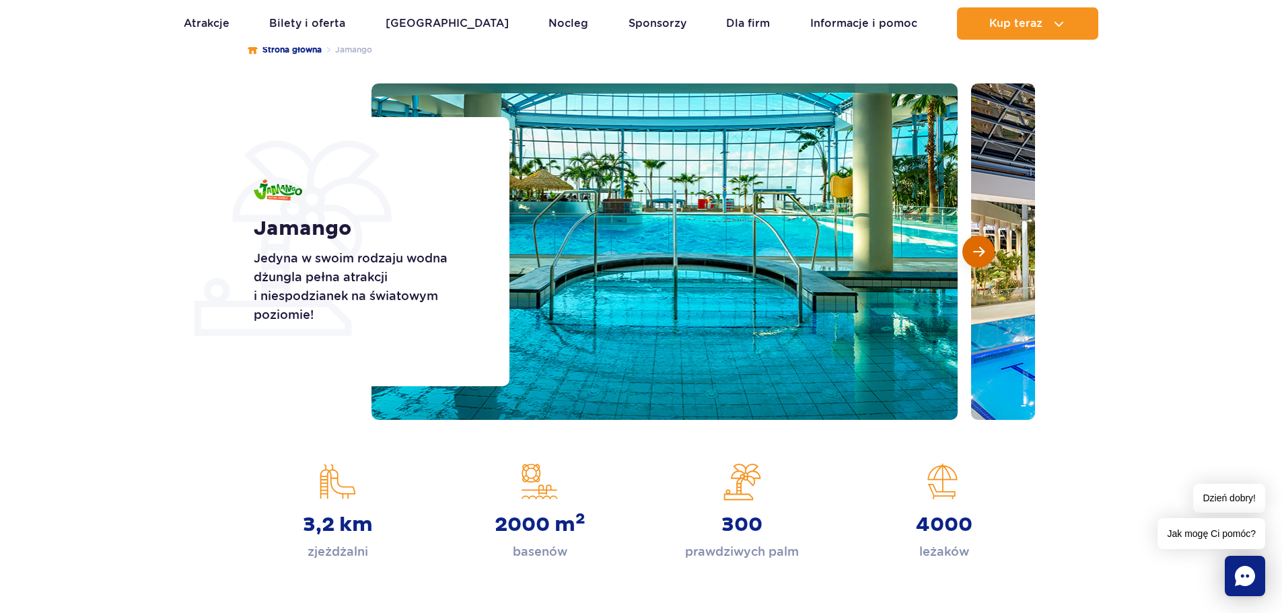
click at [974, 252] on span "Następny slajd" at bounding box center [978, 252] width 11 height 12
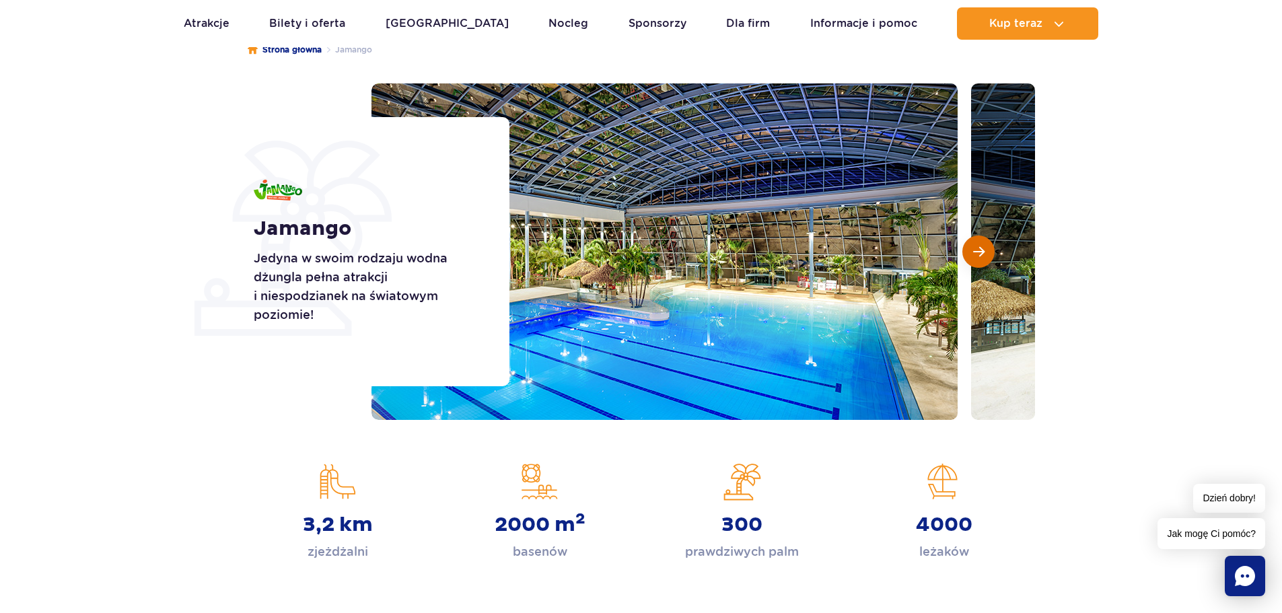
click at [974, 252] on span "Następny slajd" at bounding box center [978, 252] width 11 height 12
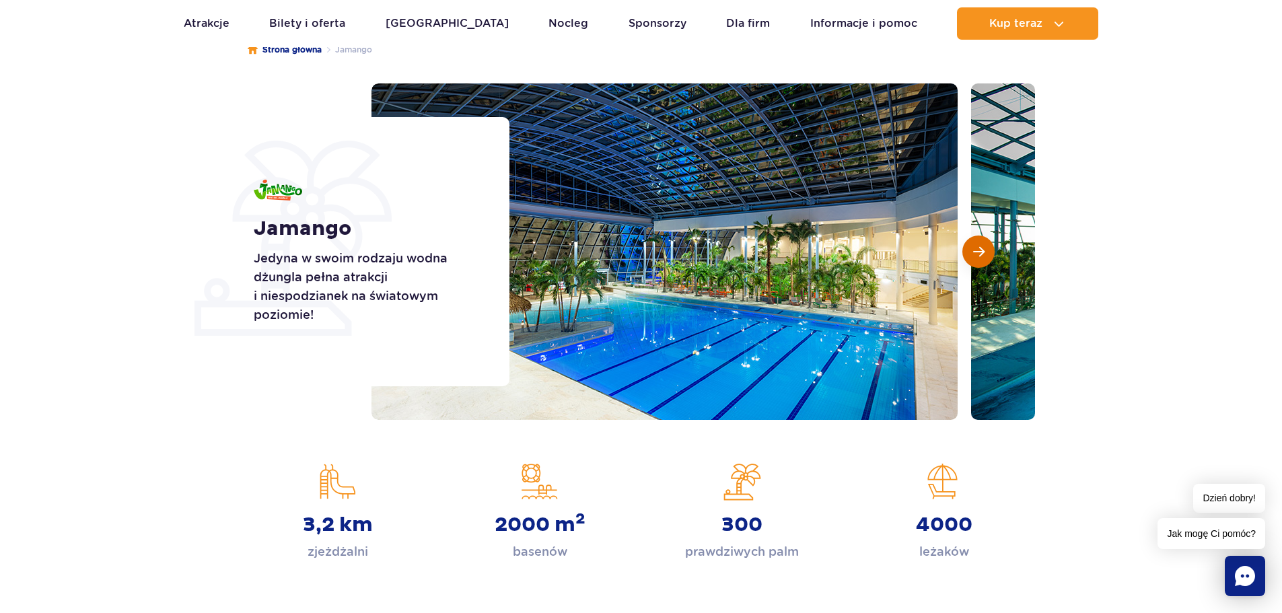
click at [974, 252] on span "Następny slajd" at bounding box center [978, 252] width 11 height 12
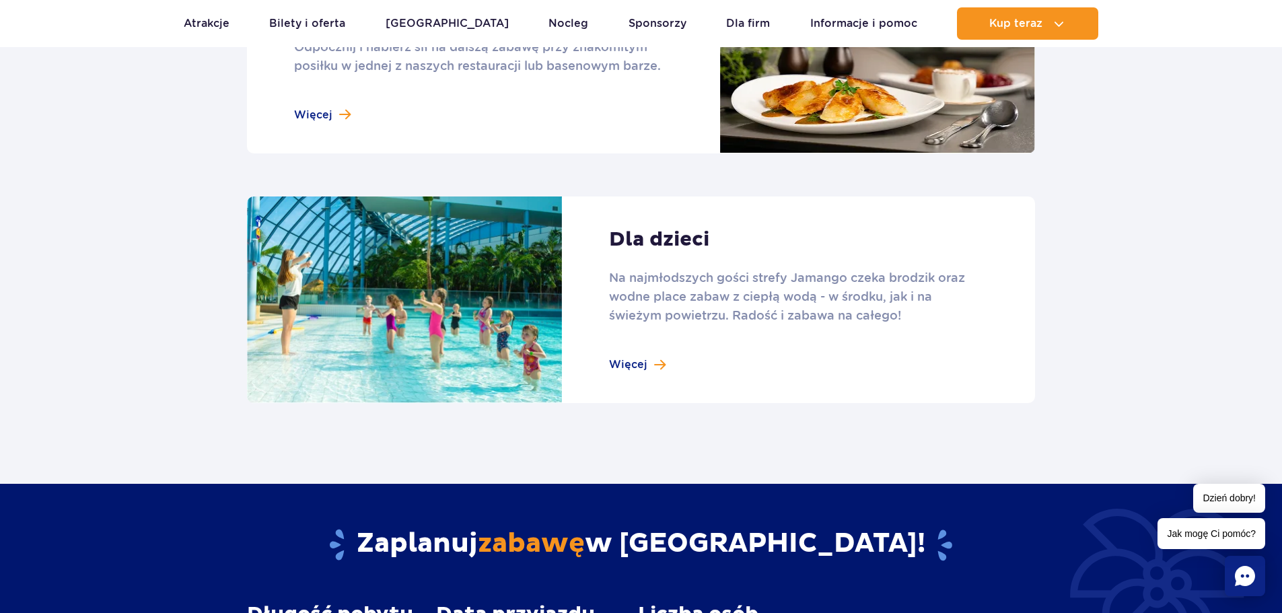
scroll to position [1816, 0]
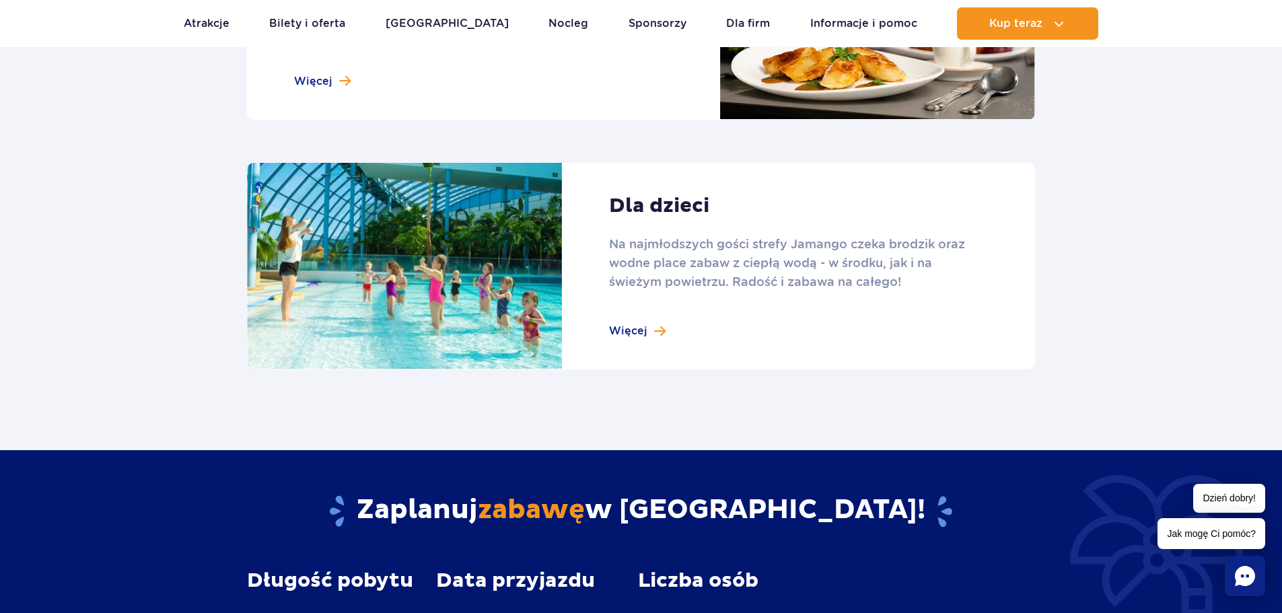
click at [864, 235] on link at bounding box center [641, 266] width 788 height 207
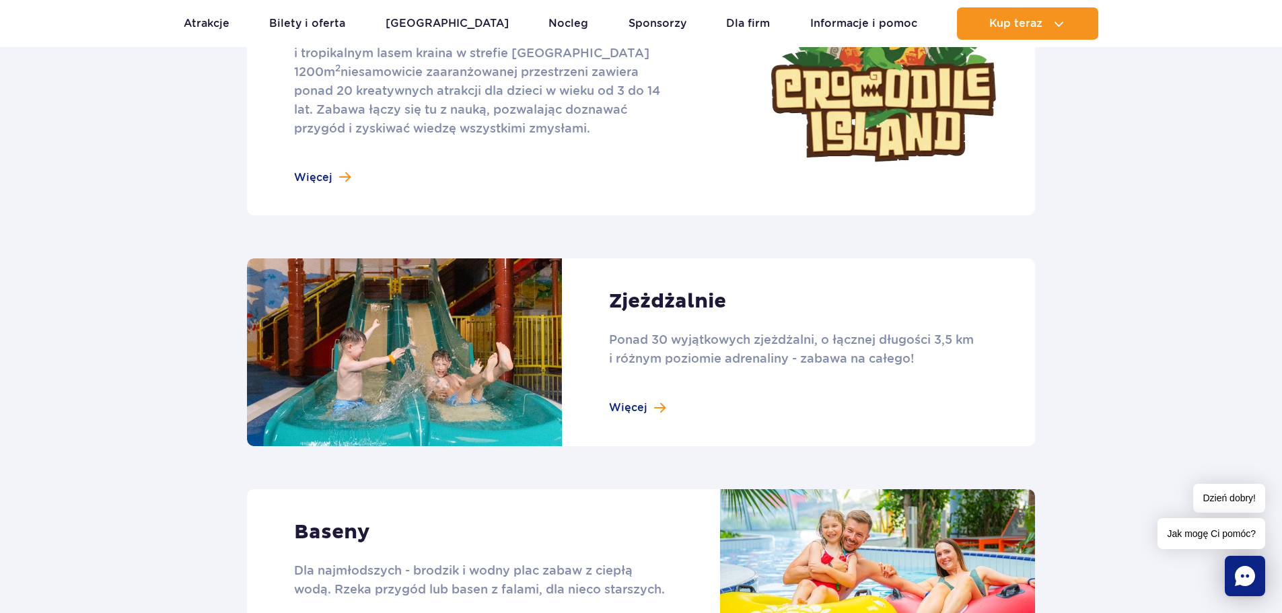
scroll to position [807, 0]
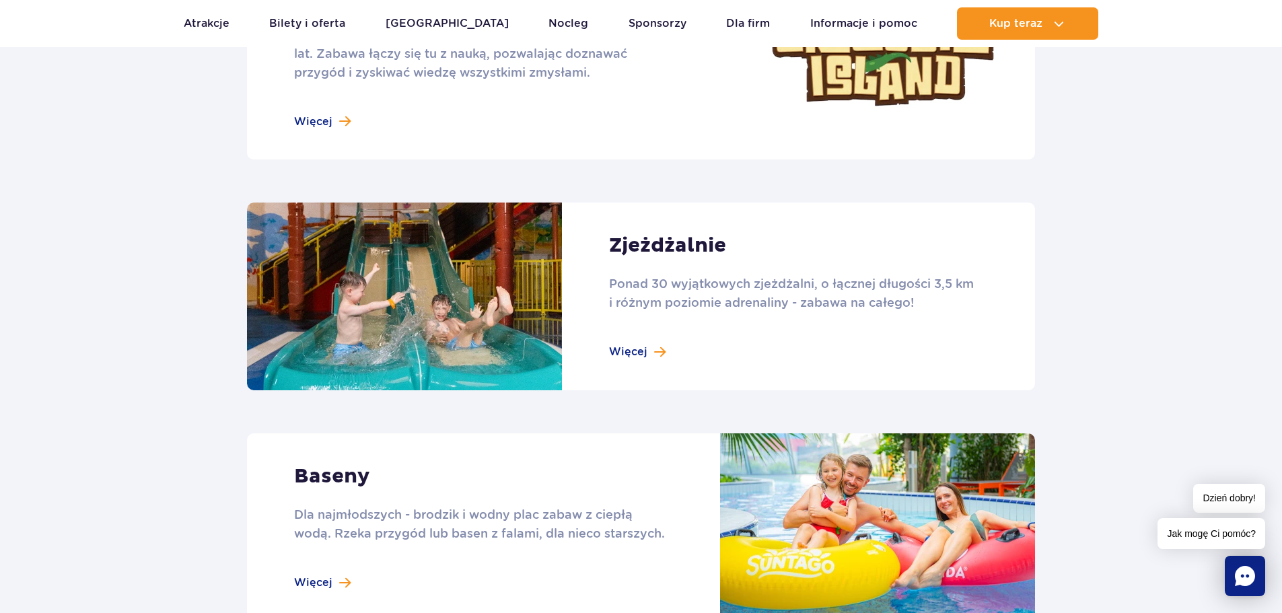
click at [658, 272] on link at bounding box center [641, 296] width 788 height 188
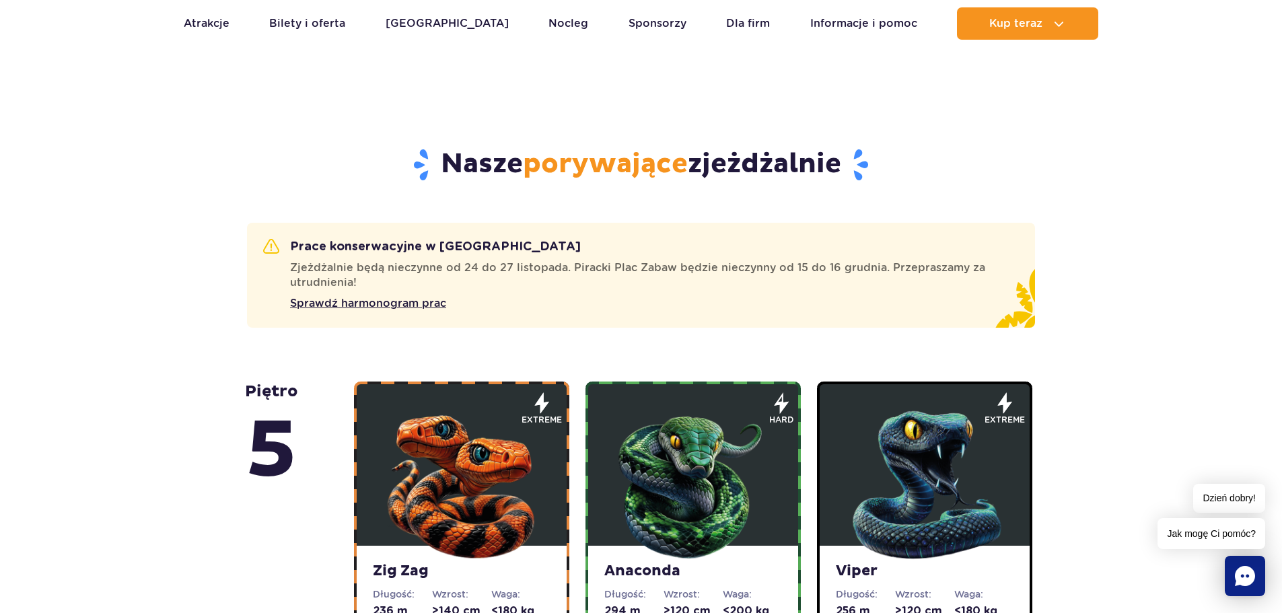
scroll to position [942, 0]
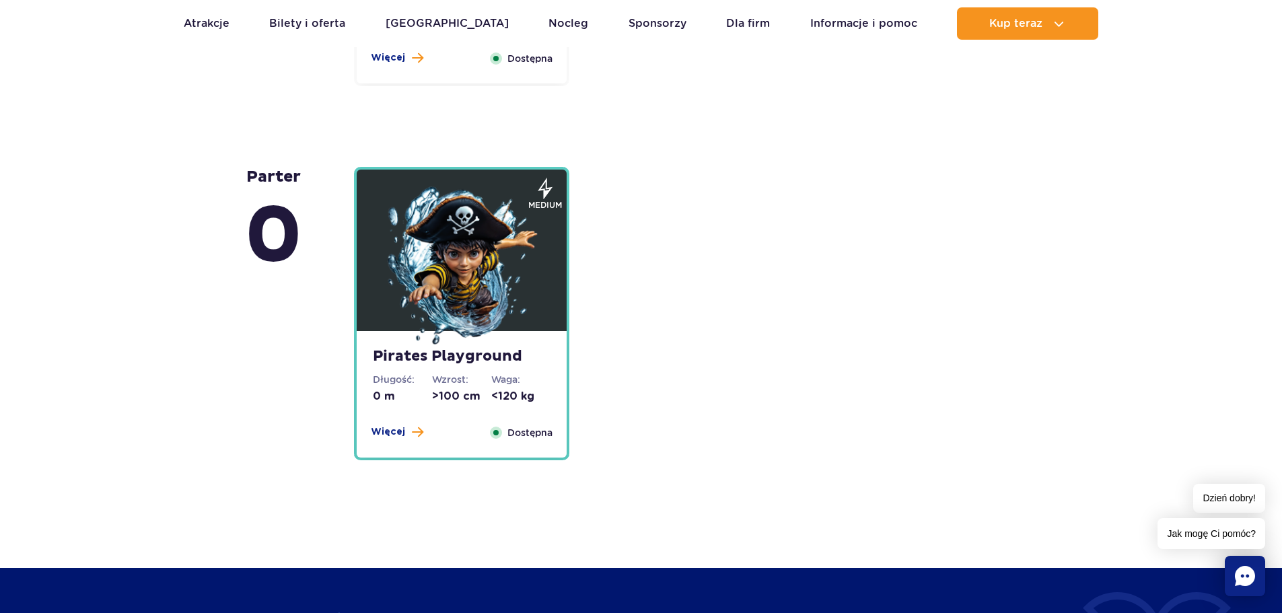
click at [470, 234] on img at bounding box center [461, 266] width 161 height 161
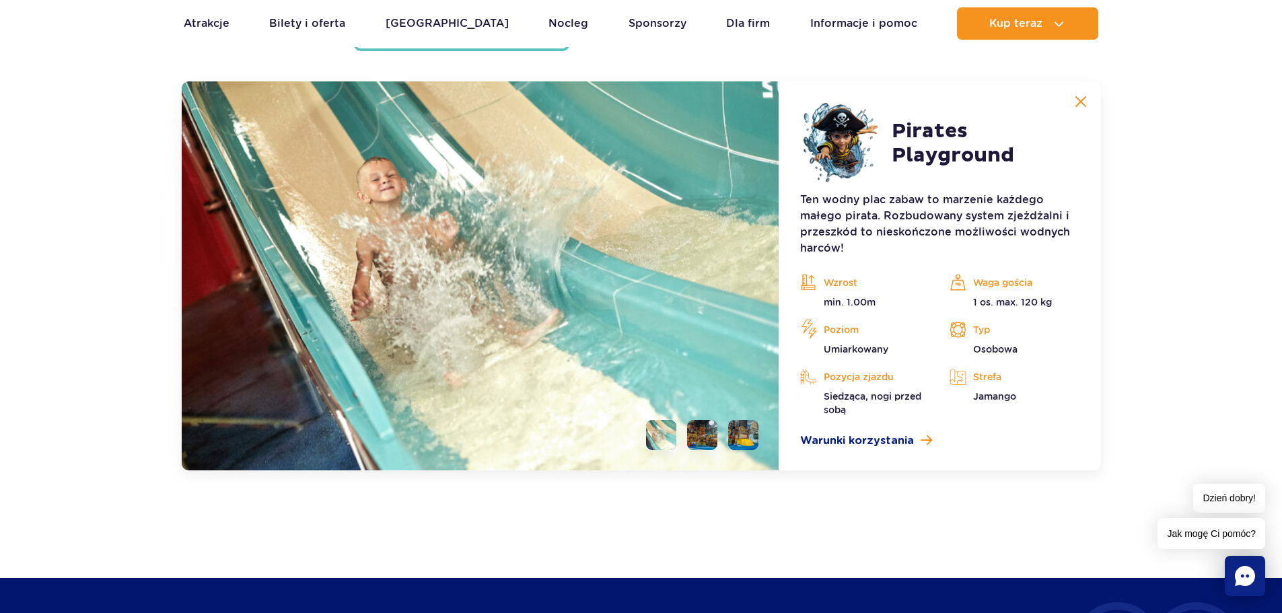
scroll to position [3746, 0]
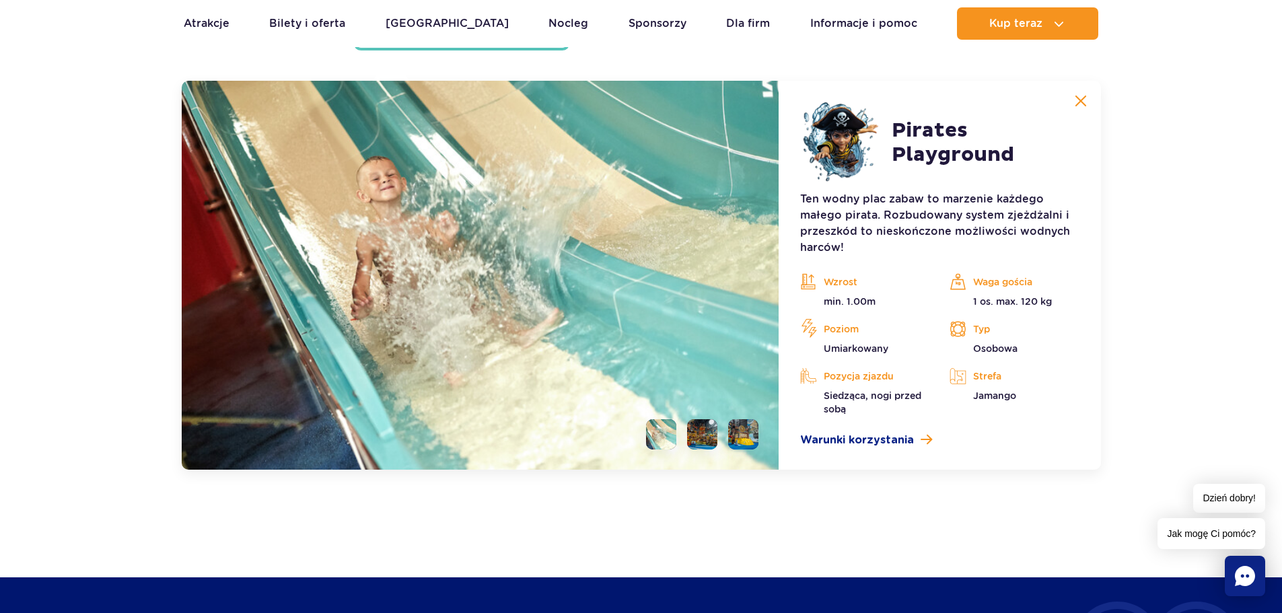
click at [701, 440] on li at bounding box center [702, 434] width 30 height 30
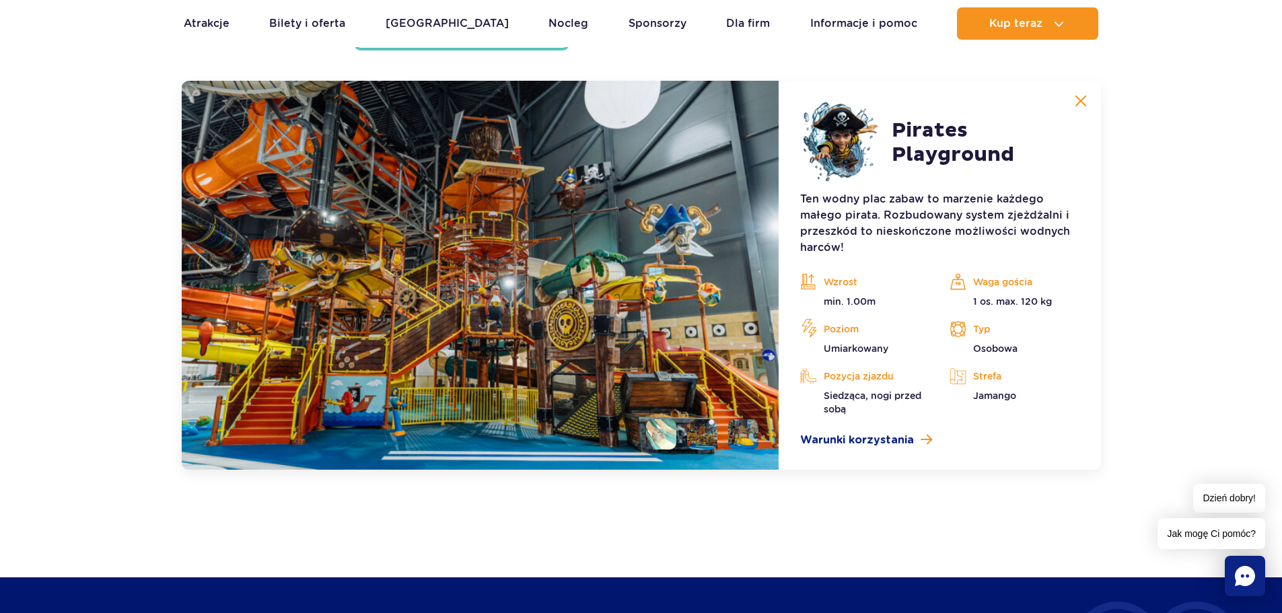
click at [753, 424] on li at bounding box center [743, 434] width 30 height 30
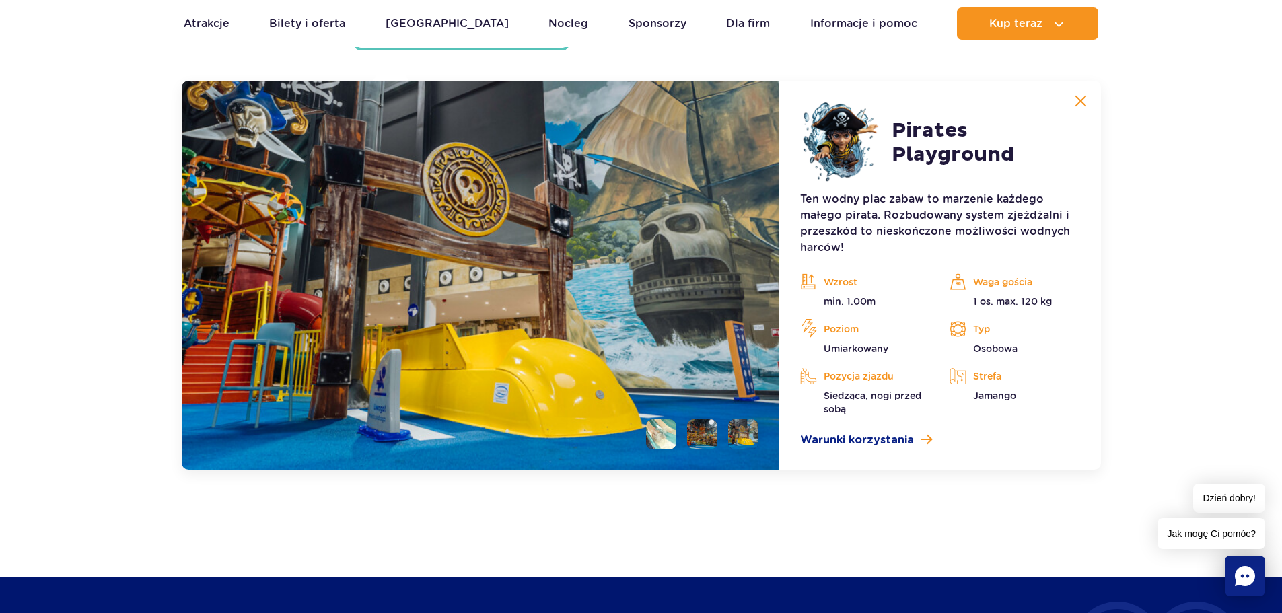
click at [695, 429] on li at bounding box center [702, 434] width 30 height 30
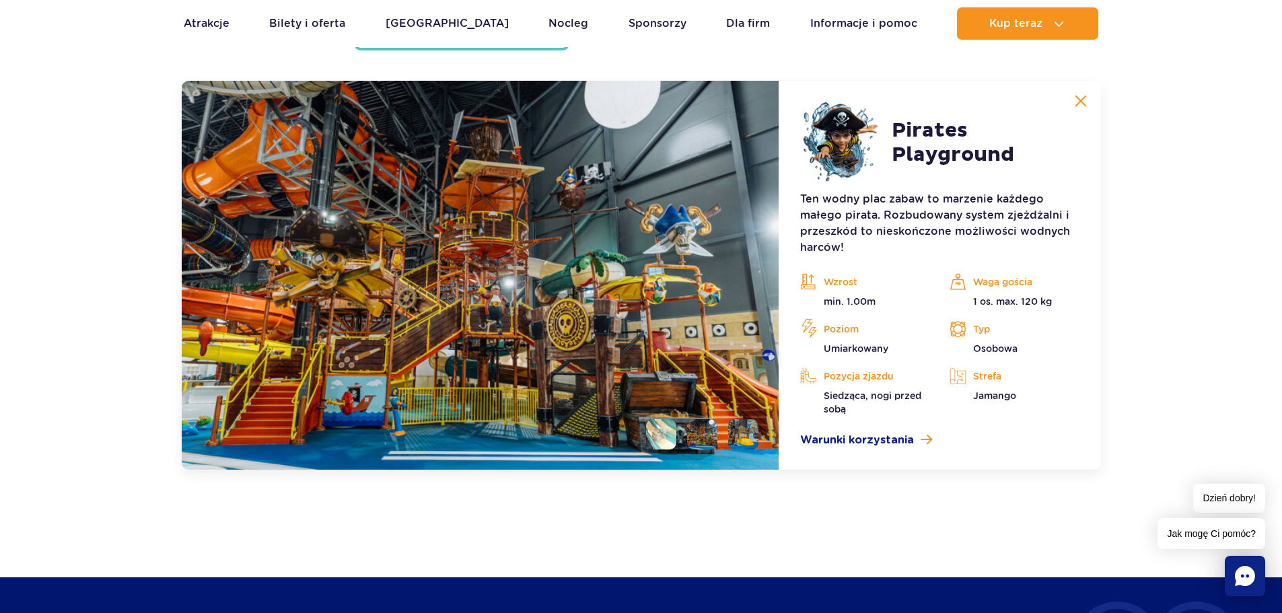
click at [667, 424] on li at bounding box center [661, 434] width 30 height 30
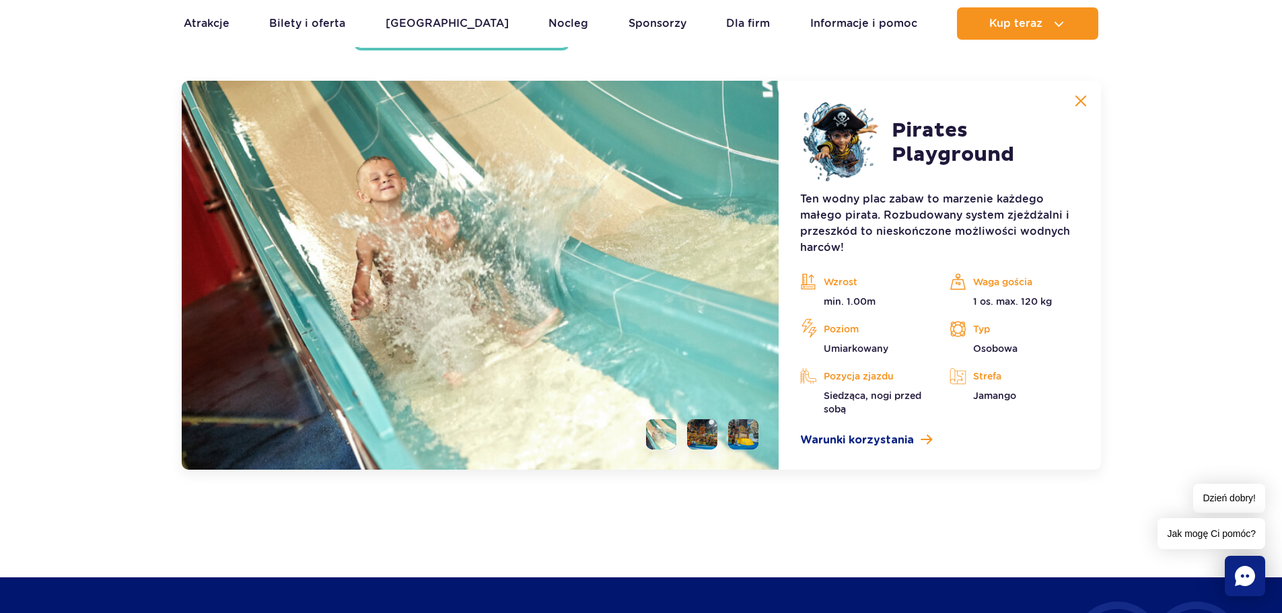
click at [1077, 94] on button at bounding box center [1080, 100] width 27 height 27
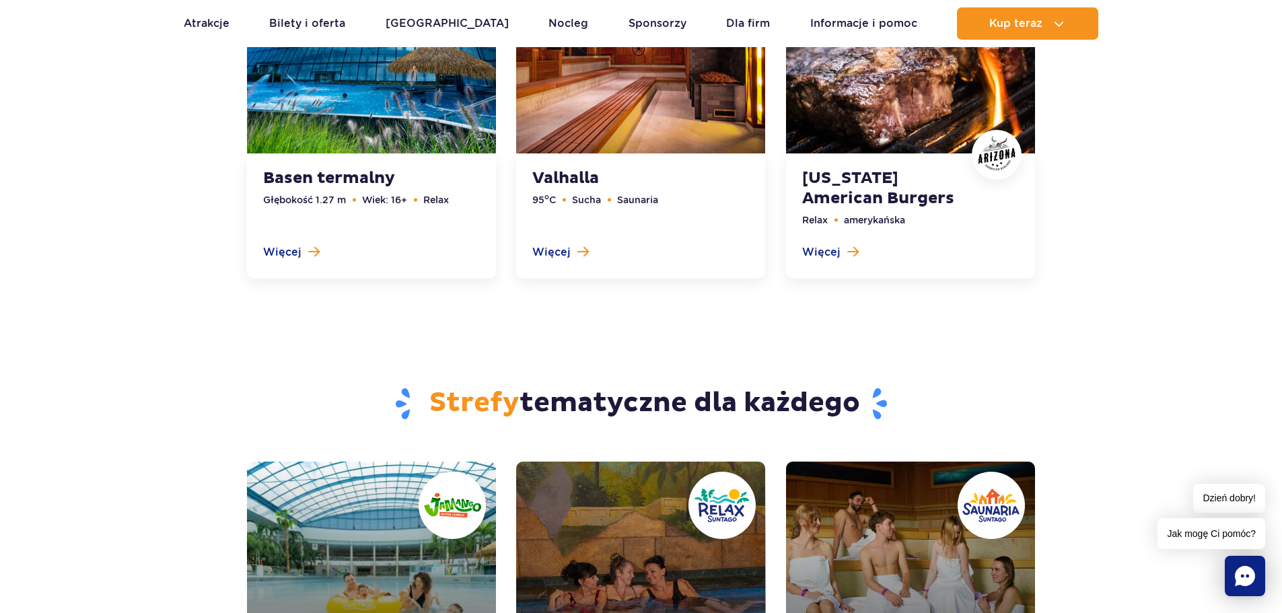
scroll to position [4554, 0]
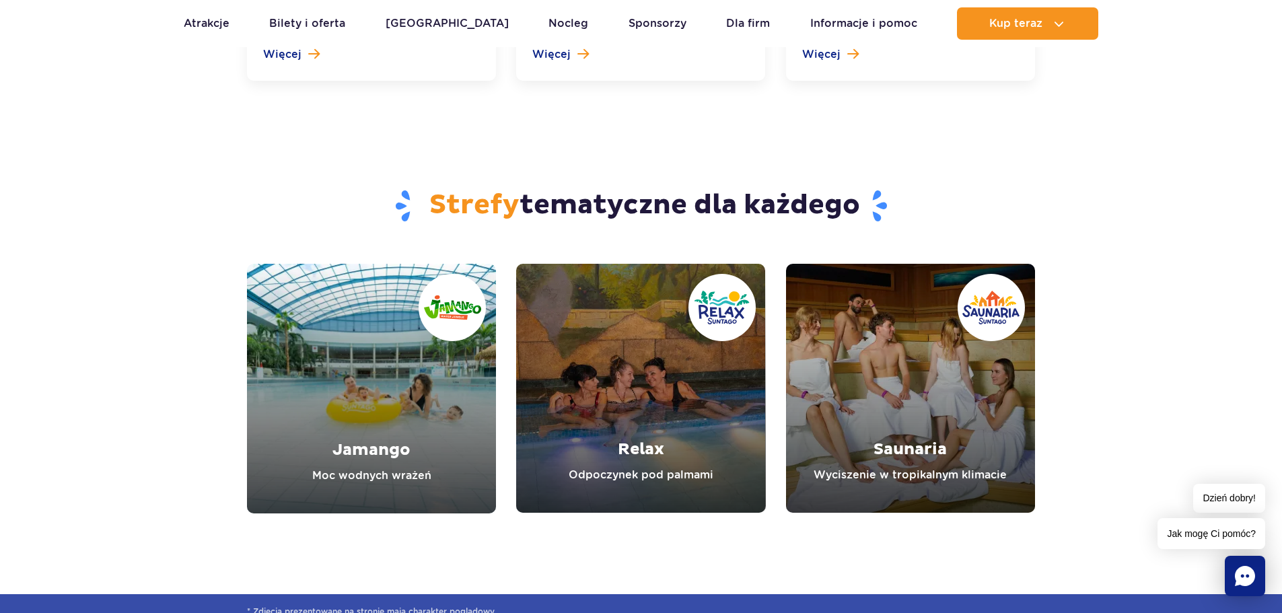
click at [288, 305] on link "Jamango" at bounding box center [371, 389] width 249 height 250
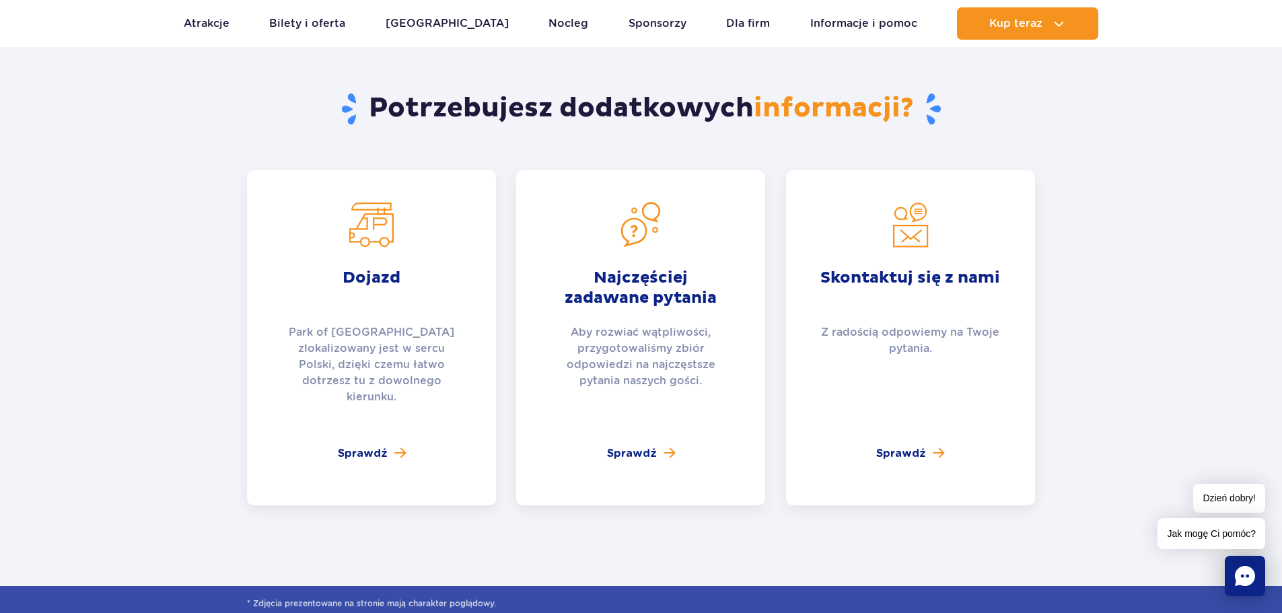
scroll to position [2893, 0]
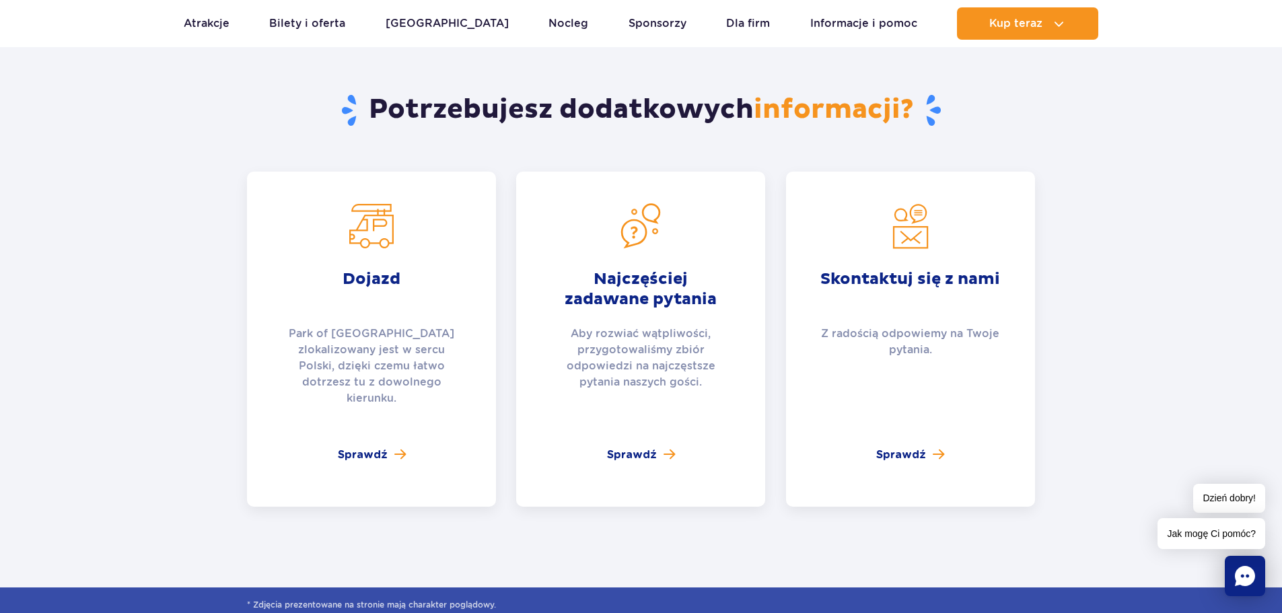
click at [619, 429] on div "Najczęściej zadawane pytania Aby rozwiać wątpliwości, przygotowaliśmy zbiór odp…" at bounding box center [640, 339] width 249 height 335
click at [620, 447] on span "Sprawdź" at bounding box center [632, 455] width 50 height 16
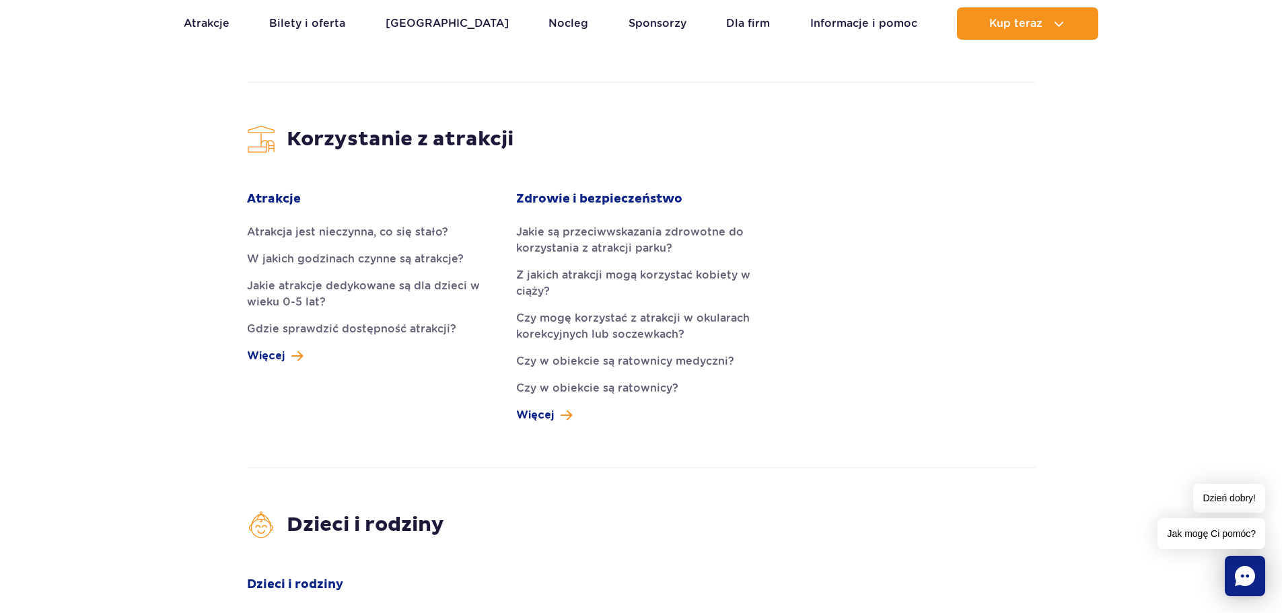
scroll to position [1749, 0]
click at [354, 279] on link "Jakie atrakcje dedykowane są dla dzieci w wieku 0-5 lat?" at bounding box center [371, 295] width 249 height 32
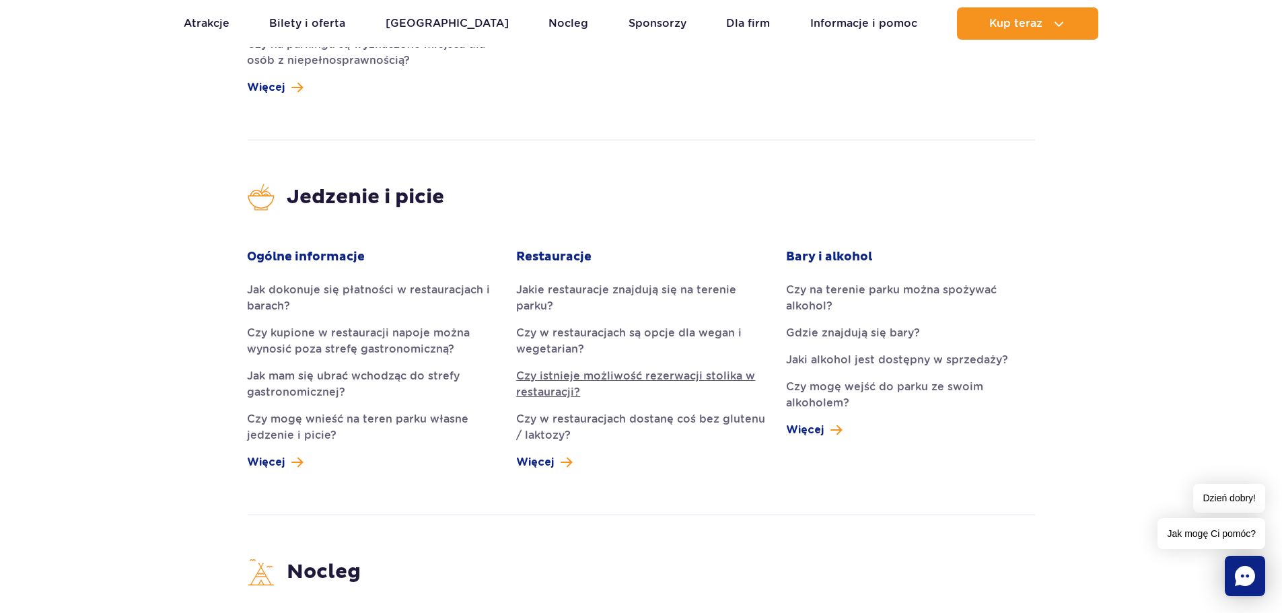
scroll to position [2893, 0]
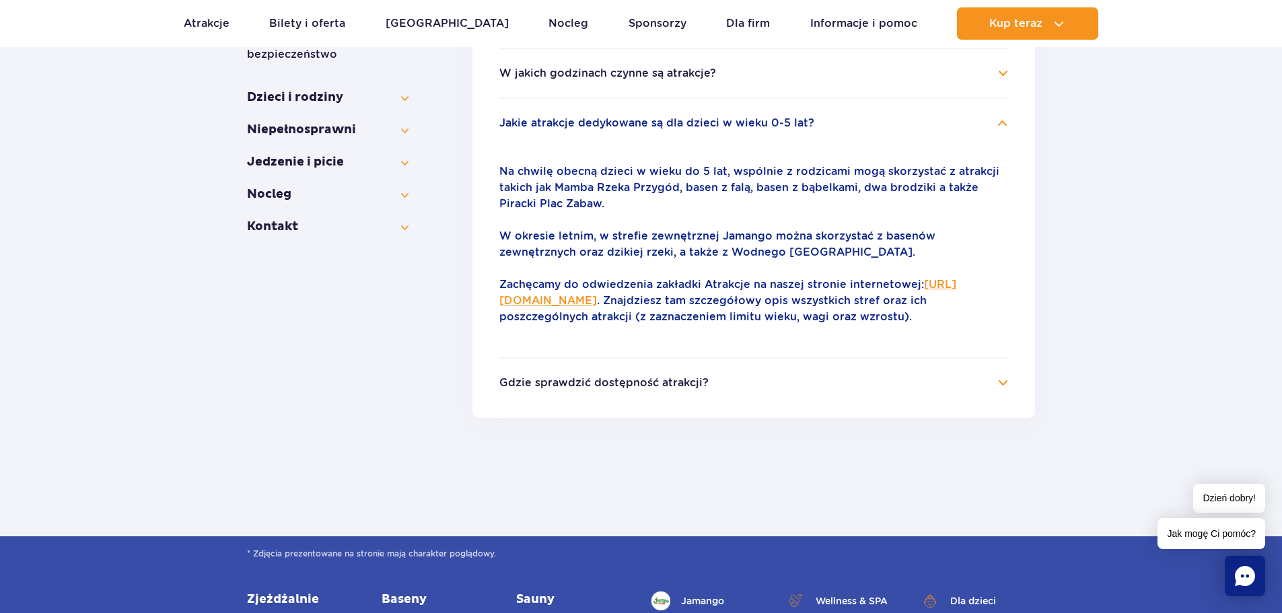
scroll to position [334, 0]
